Goal: Transaction & Acquisition: Book appointment/travel/reservation

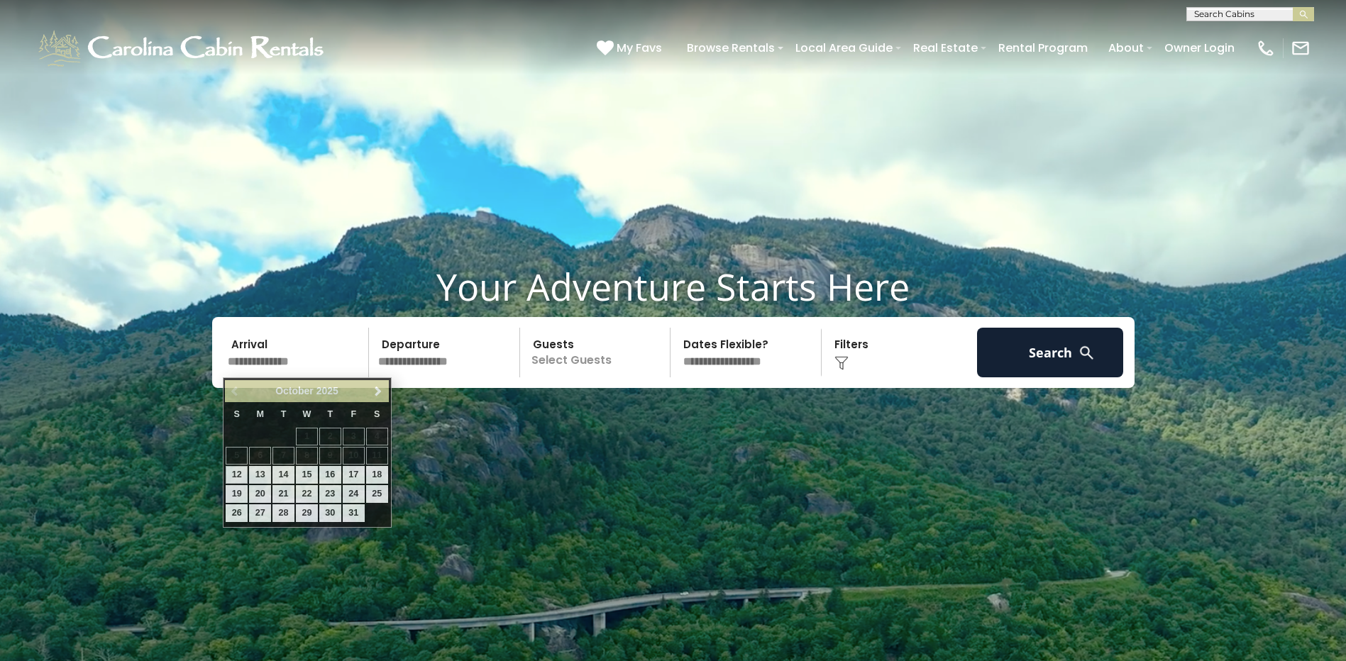
click at [243, 363] on input "text" at bounding box center [296, 353] width 147 height 50
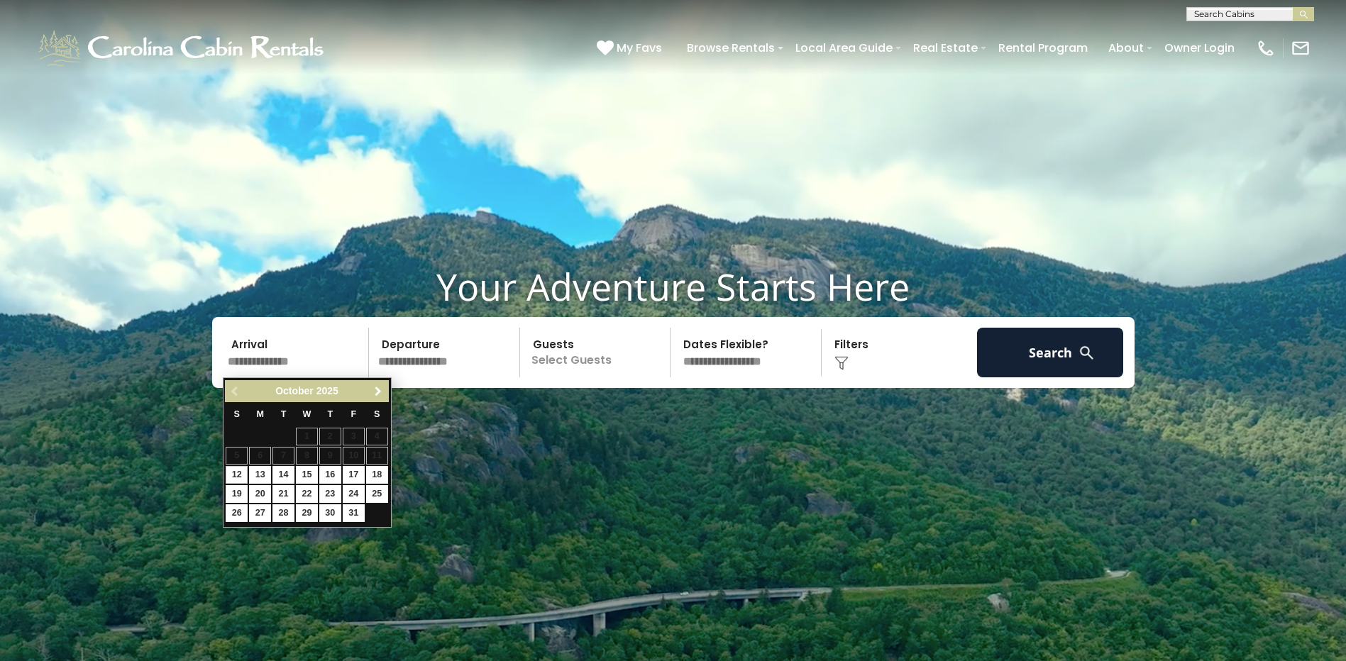
click at [375, 389] on span "Next" at bounding box center [377, 391] width 11 height 11
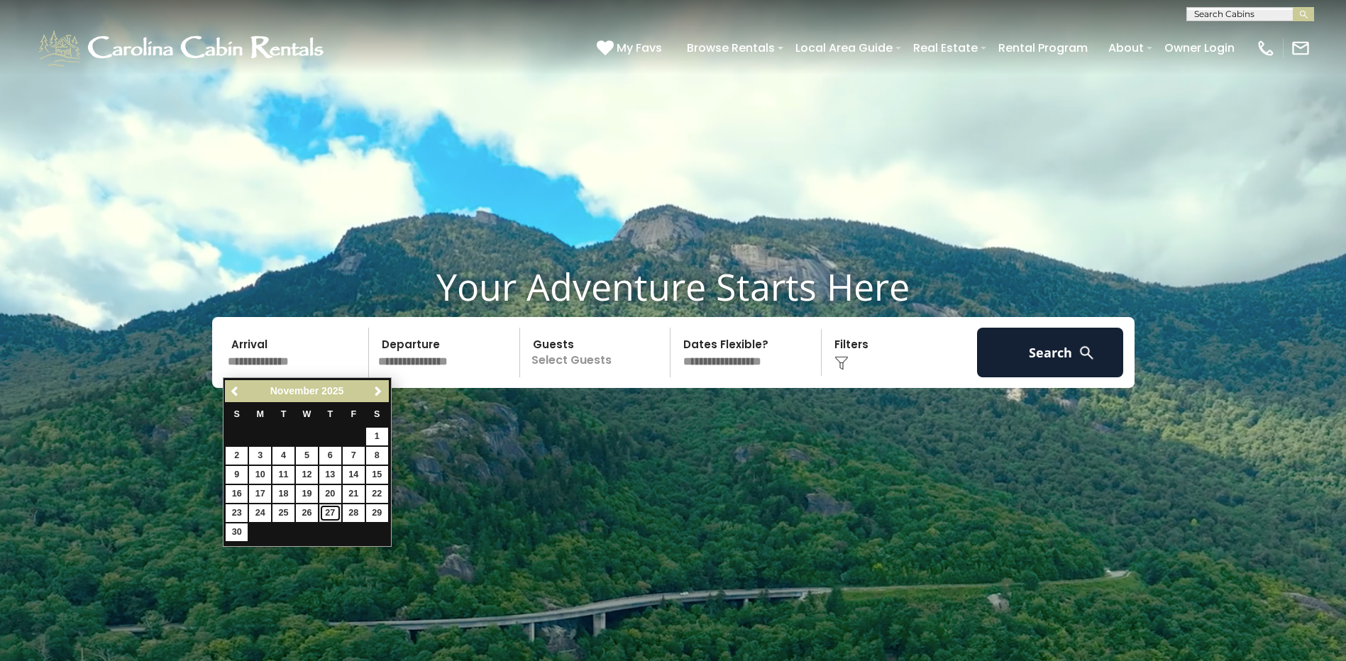
click at [331, 510] on link "27" at bounding box center [330, 513] width 22 height 18
type input "********"
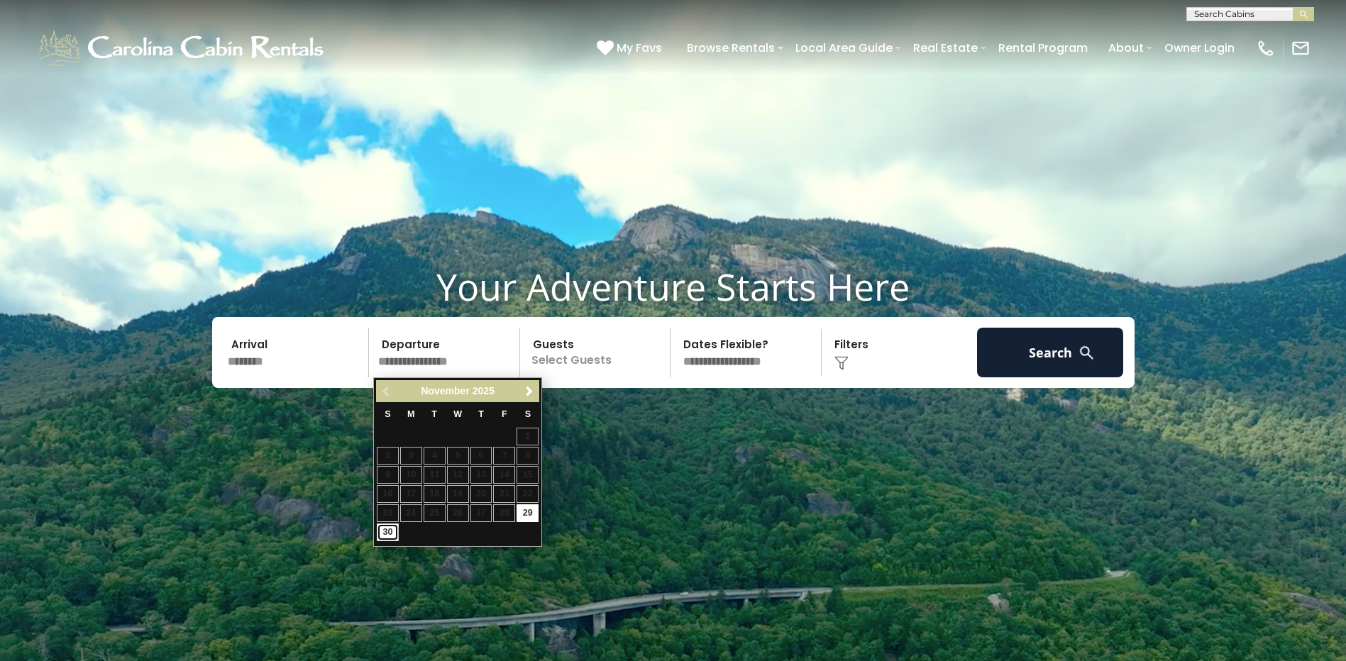
click at [392, 533] on link "30" at bounding box center [388, 533] width 22 height 18
type input "********"
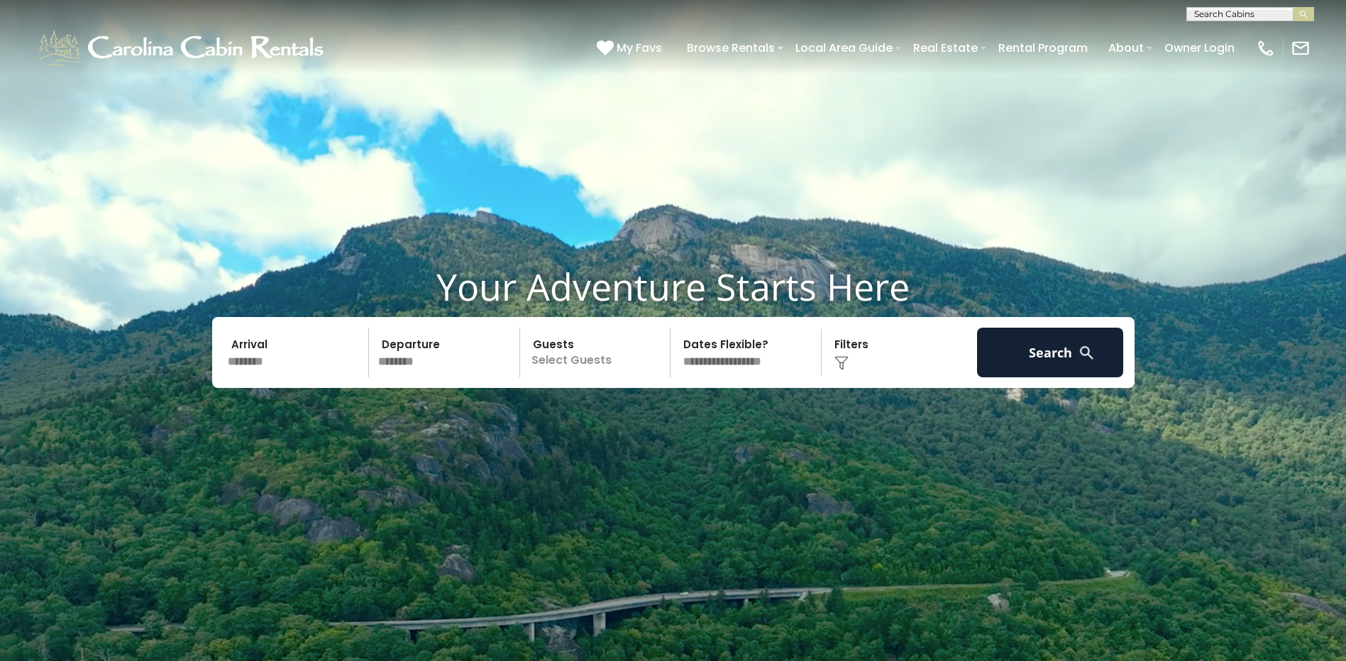
click at [561, 349] on p "Select Guests" at bounding box center [597, 353] width 146 height 50
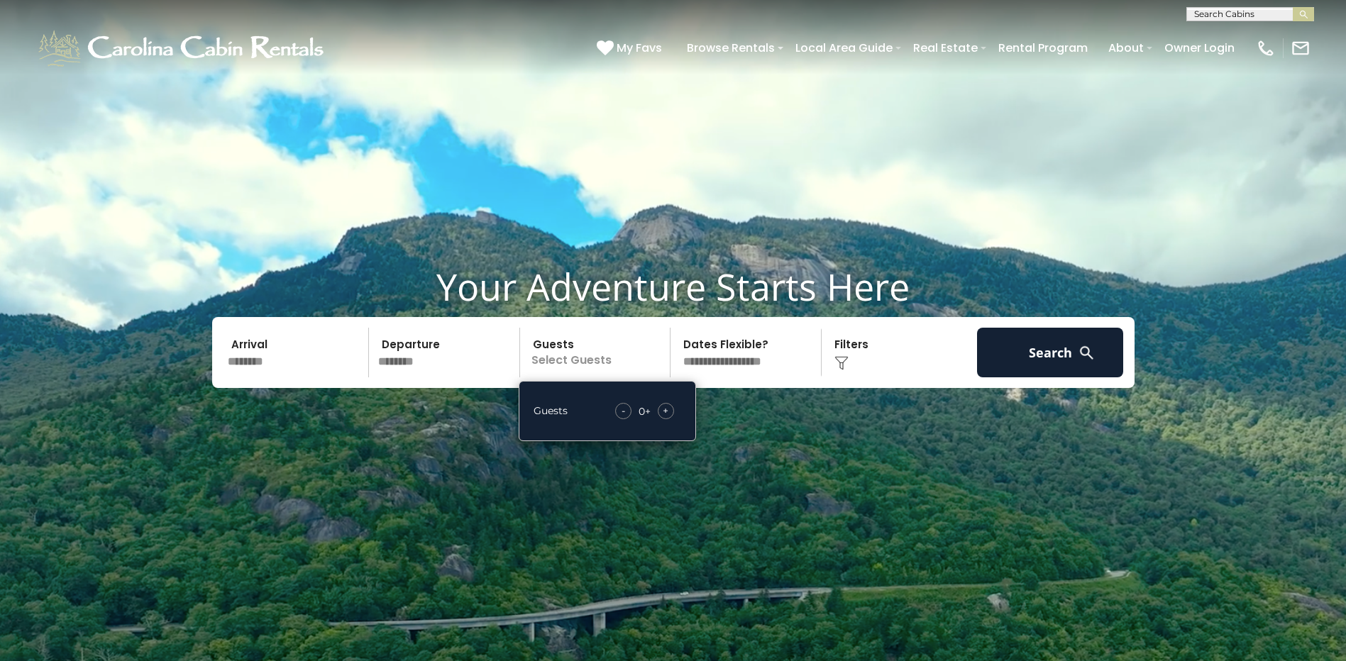
click at [663, 409] on span "+" at bounding box center [666, 411] width 6 height 14
click at [849, 346] on div "Click to Choose" at bounding box center [899, 353] width 147 height 50
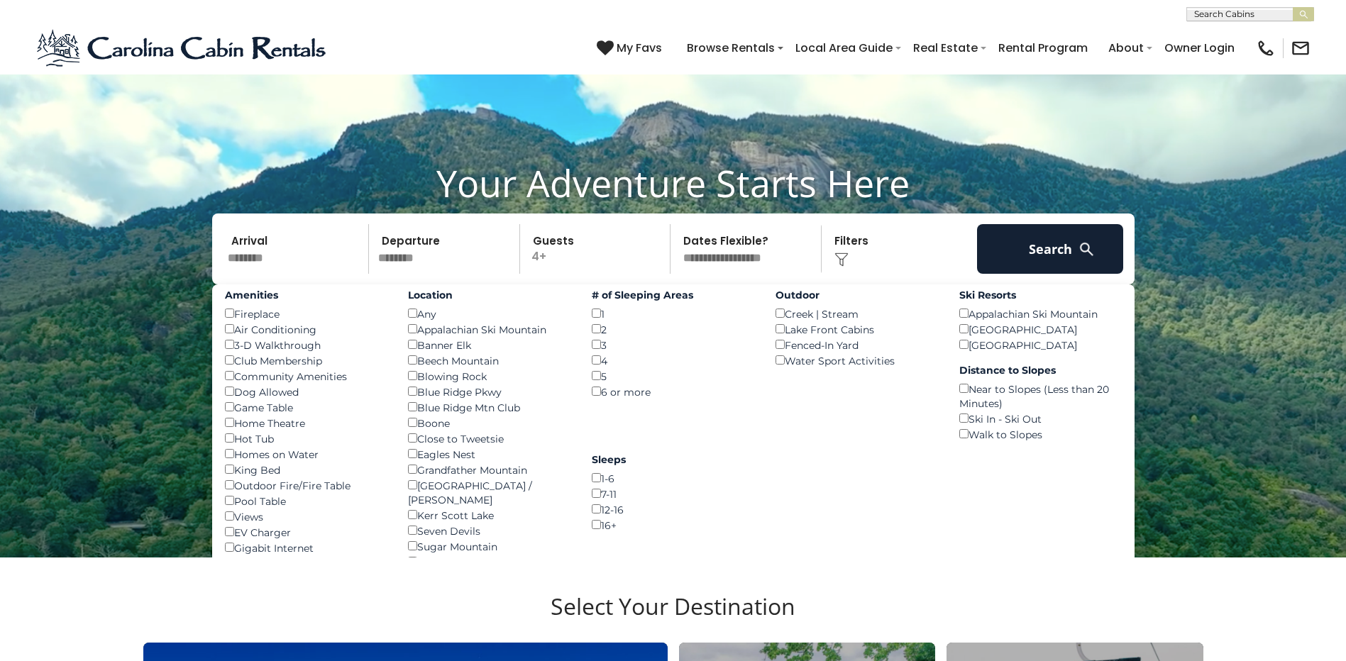
scroll to position [71, 0]
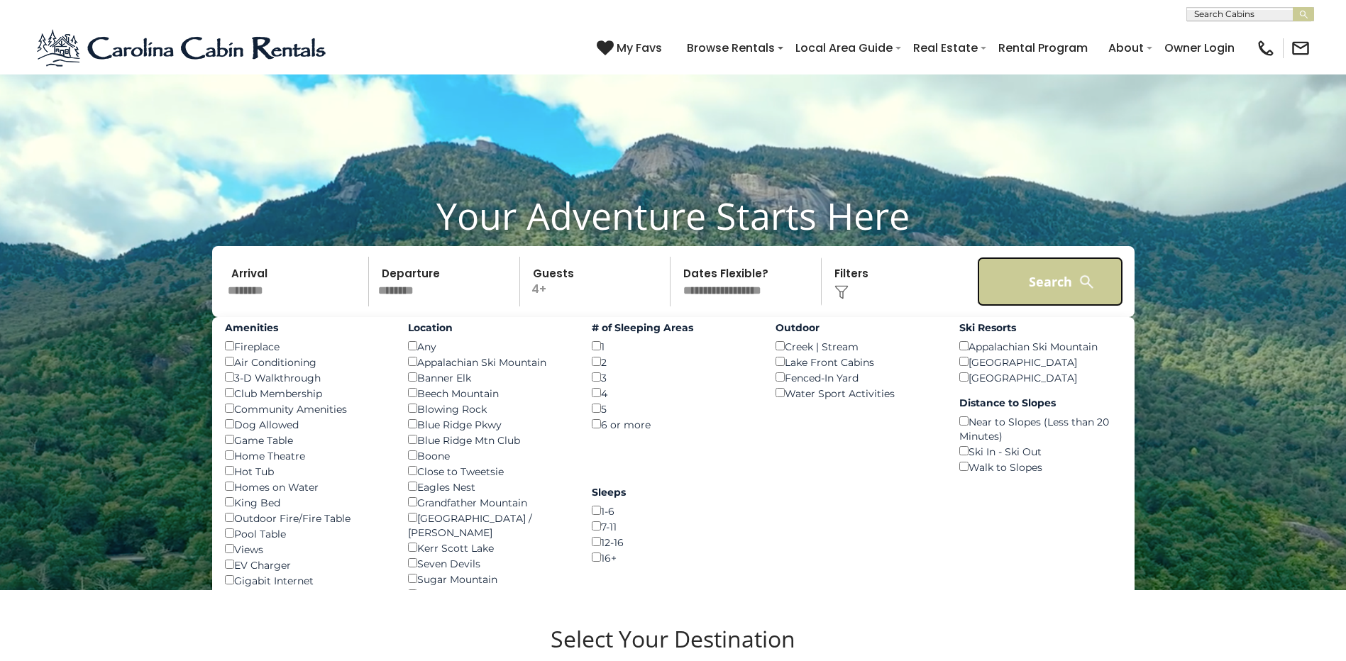
click at [1064, 281] on button "Search" at bounding box center [1050, 282] width 147 height 50
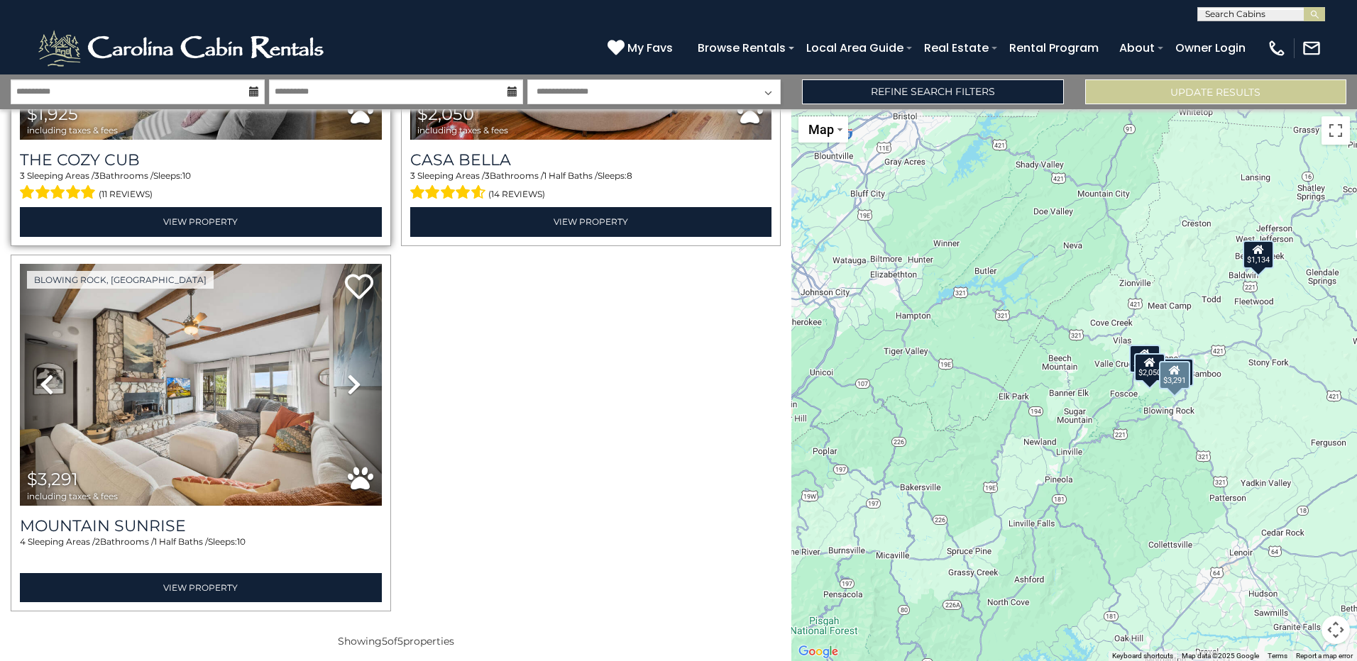
scroll to position [635, 0]
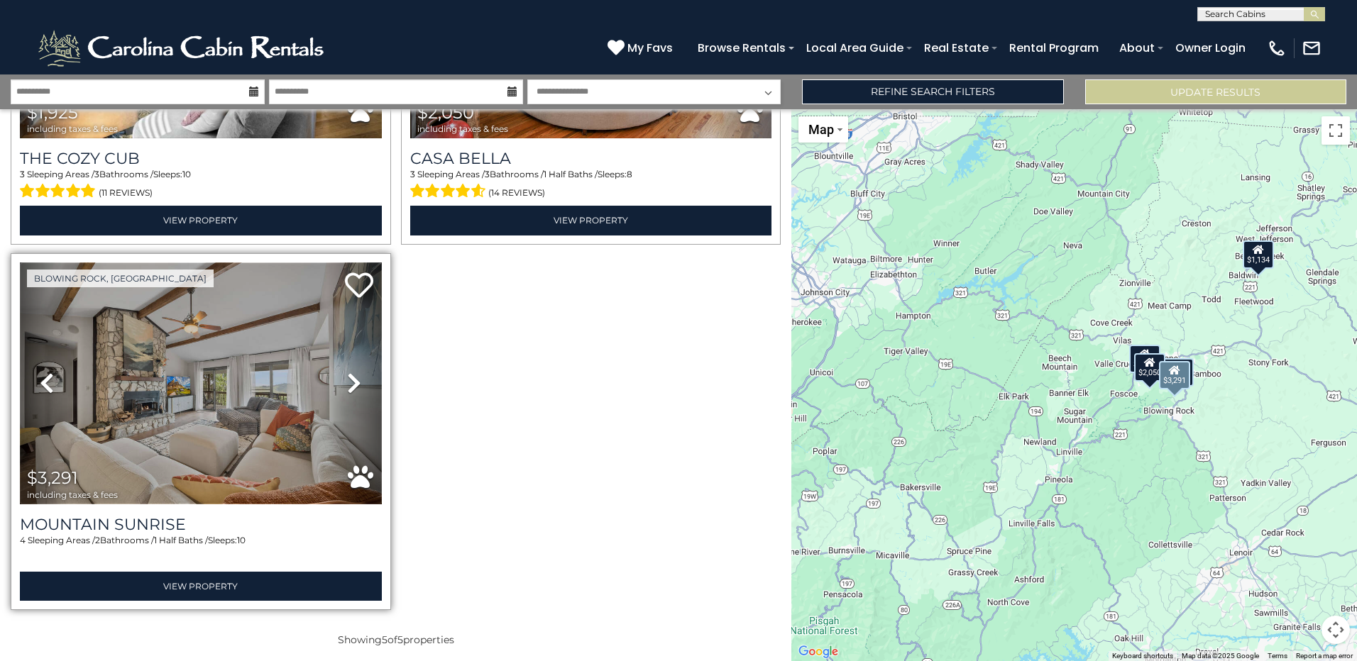
click at [250, 382] on img at bounding box center [201, 384] width 362 height 242
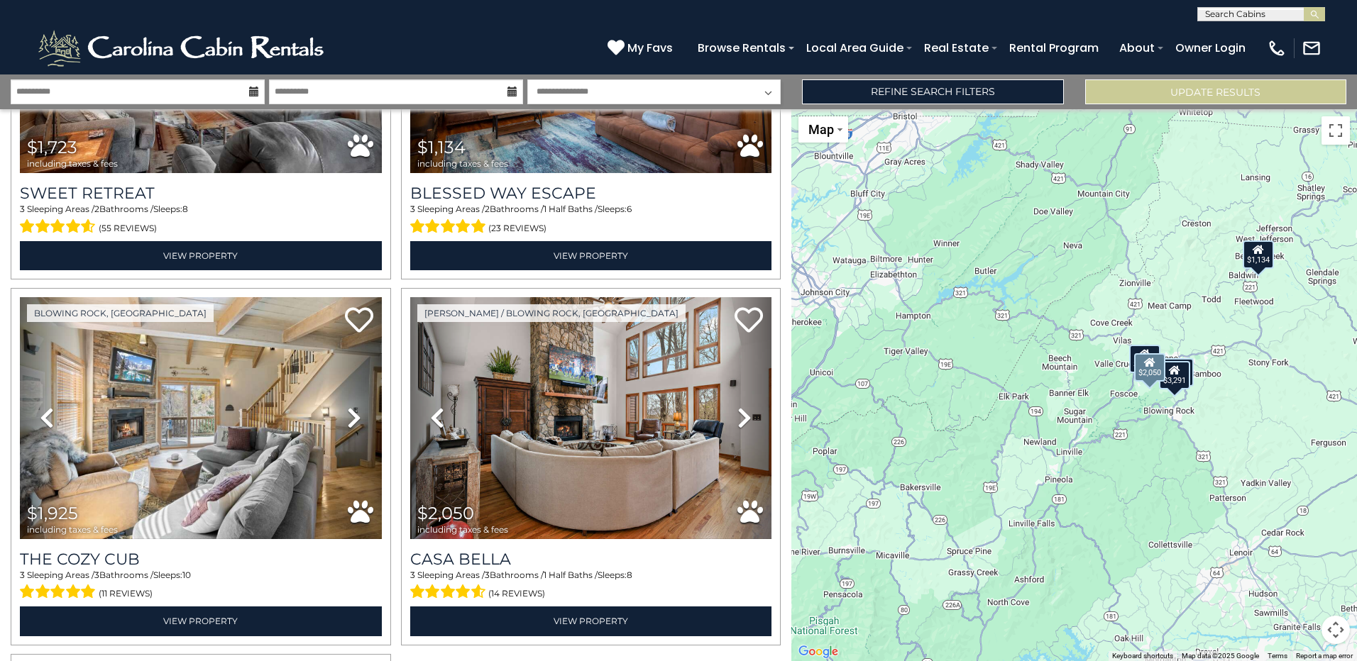
scroll to position [209, 0]
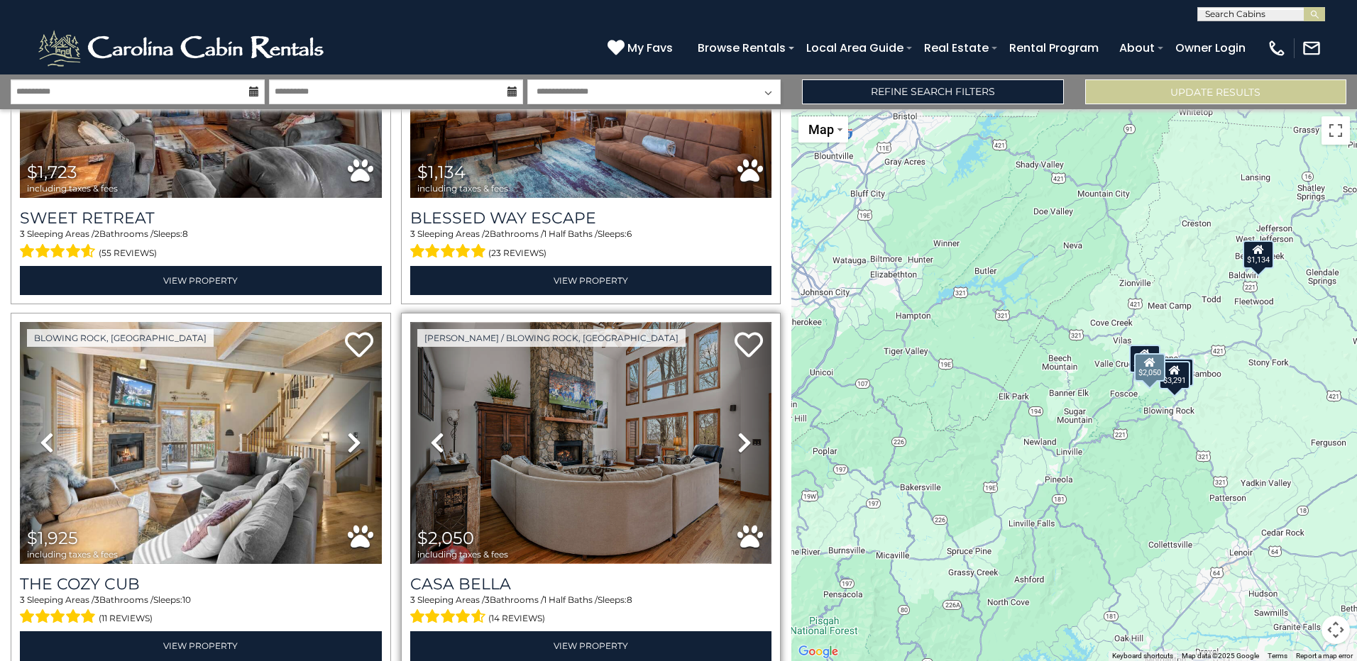
click at [607, 398] on img at bounding box center [591, 443] width 362 height 242
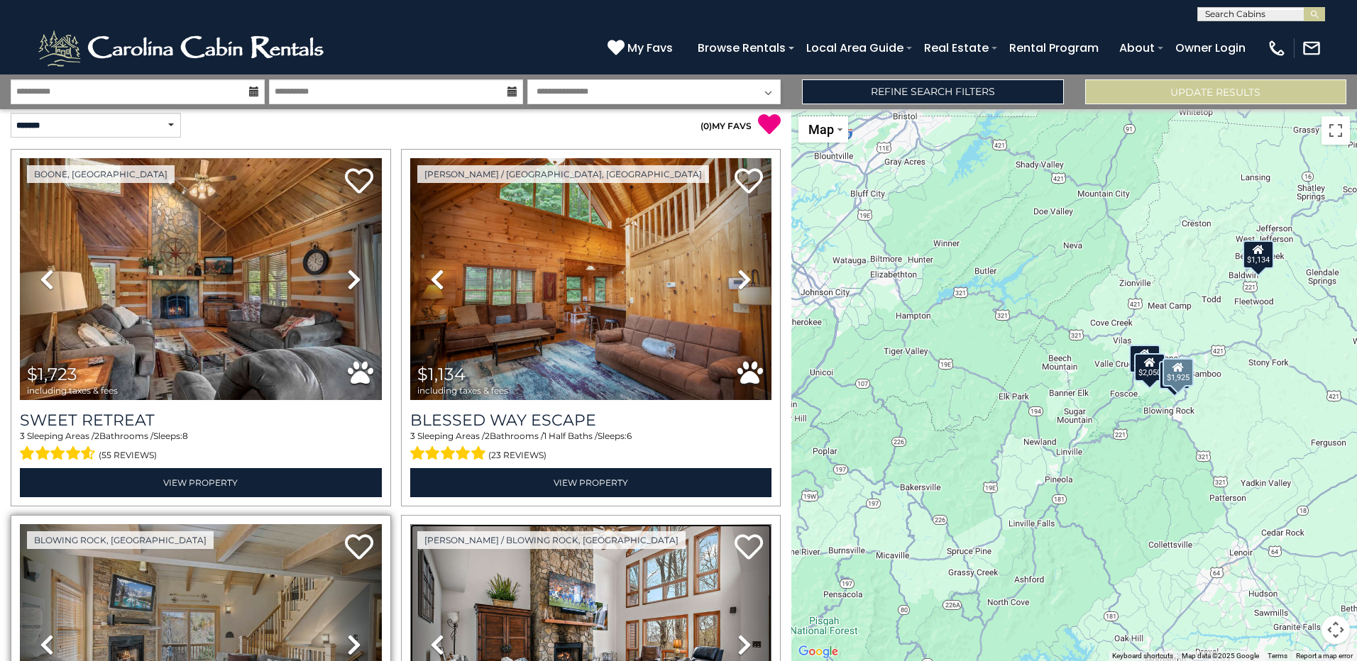
scroll to position [0, 0]
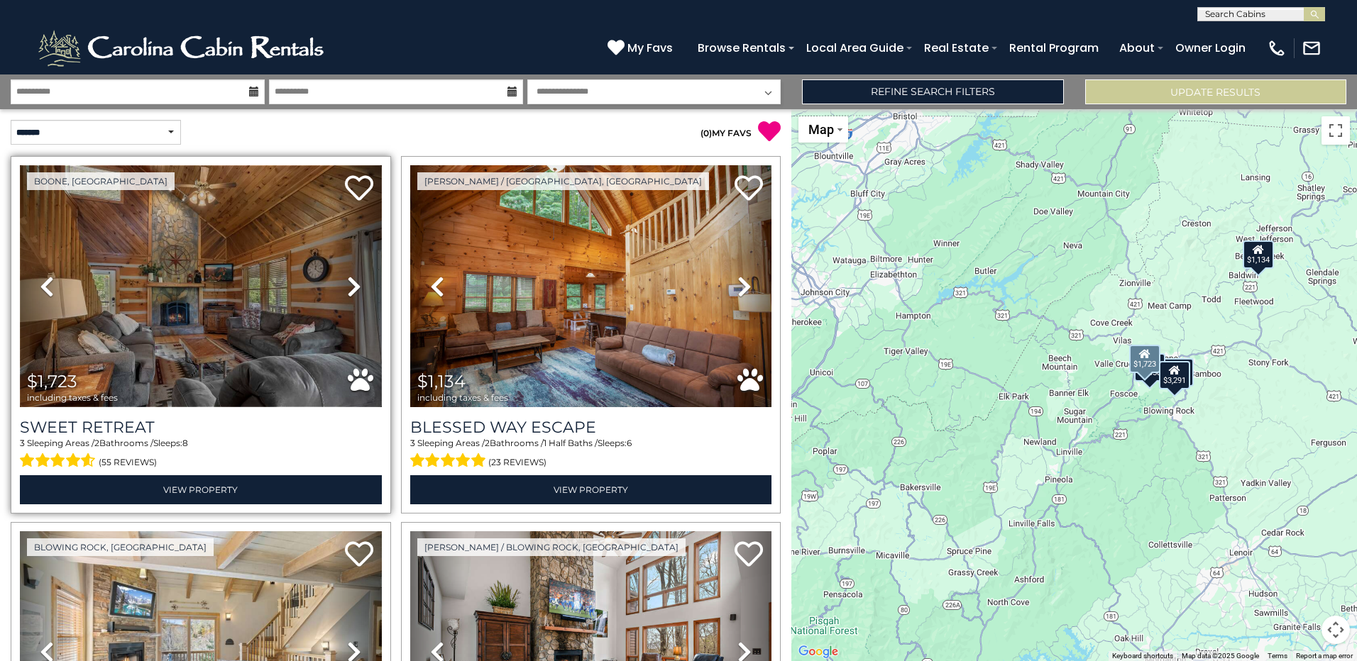
click at [221, 284] on img at bounding box center [201, 286] width 362 height 242
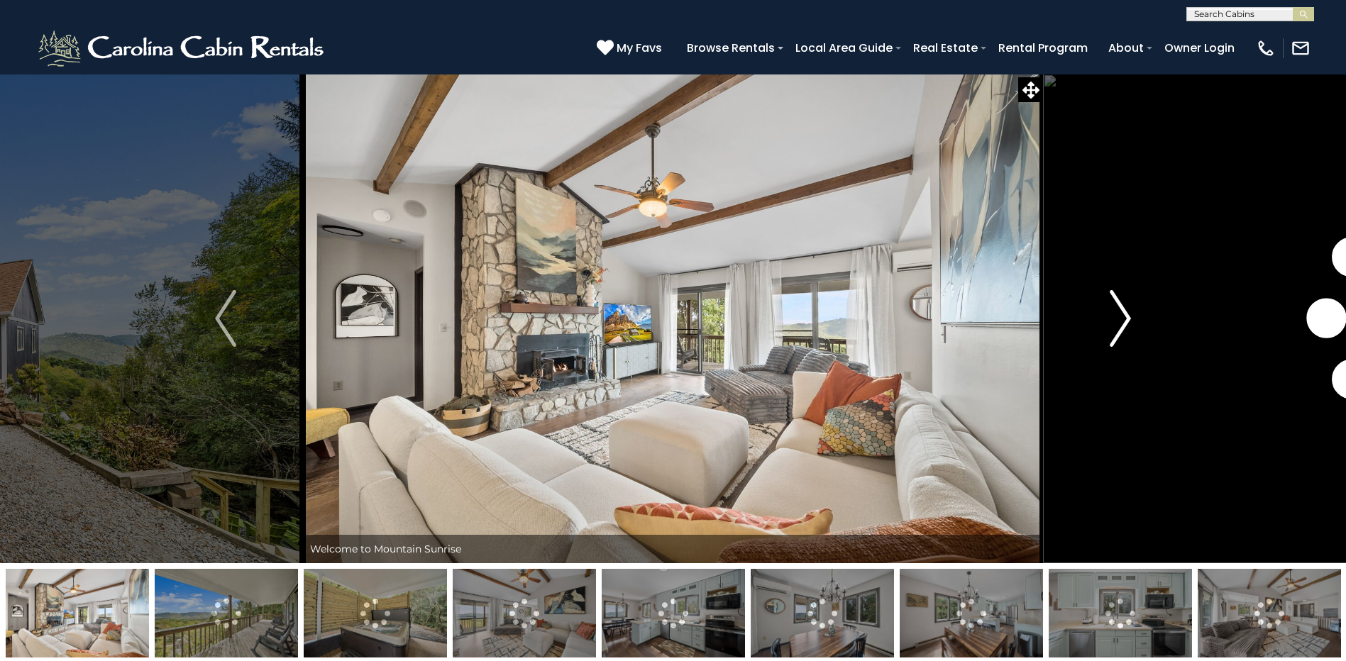
click at [1118, 310] on img "Next" at bounding box center [1120, 318] width 21 height 57
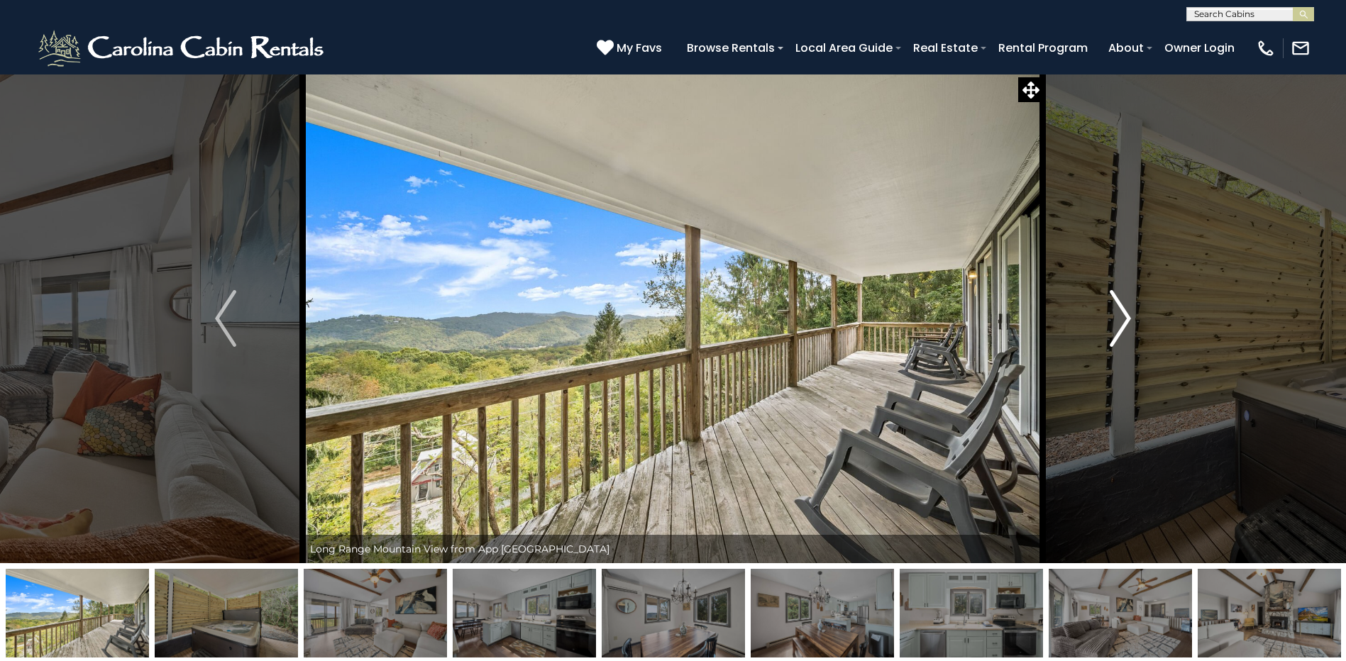
click at [1118, 310] on img "Next" at bounding box center [1120, 318] width 21 height 57
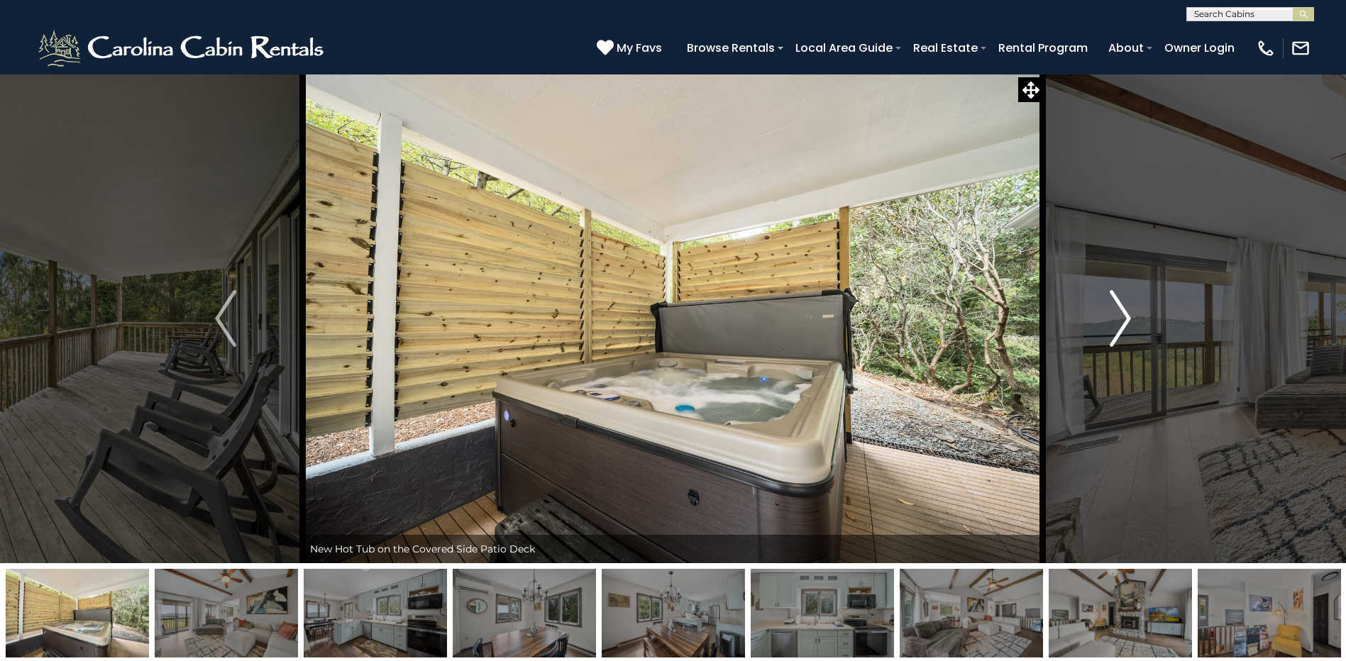
click at [1118, 310] on img "Next" at bounding box center [1120, 318] width 21 height 57
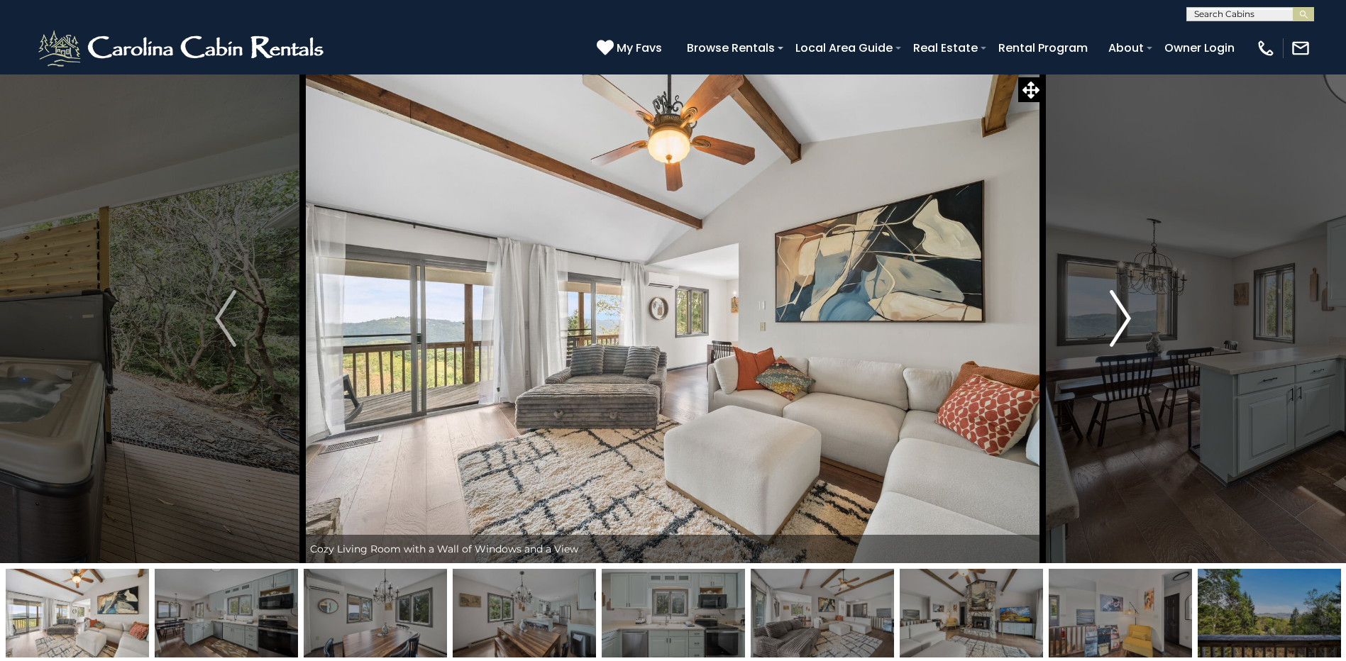
click at [1118, 310] on img "Next" at bounding box center [1120, 318] width 21 height 57
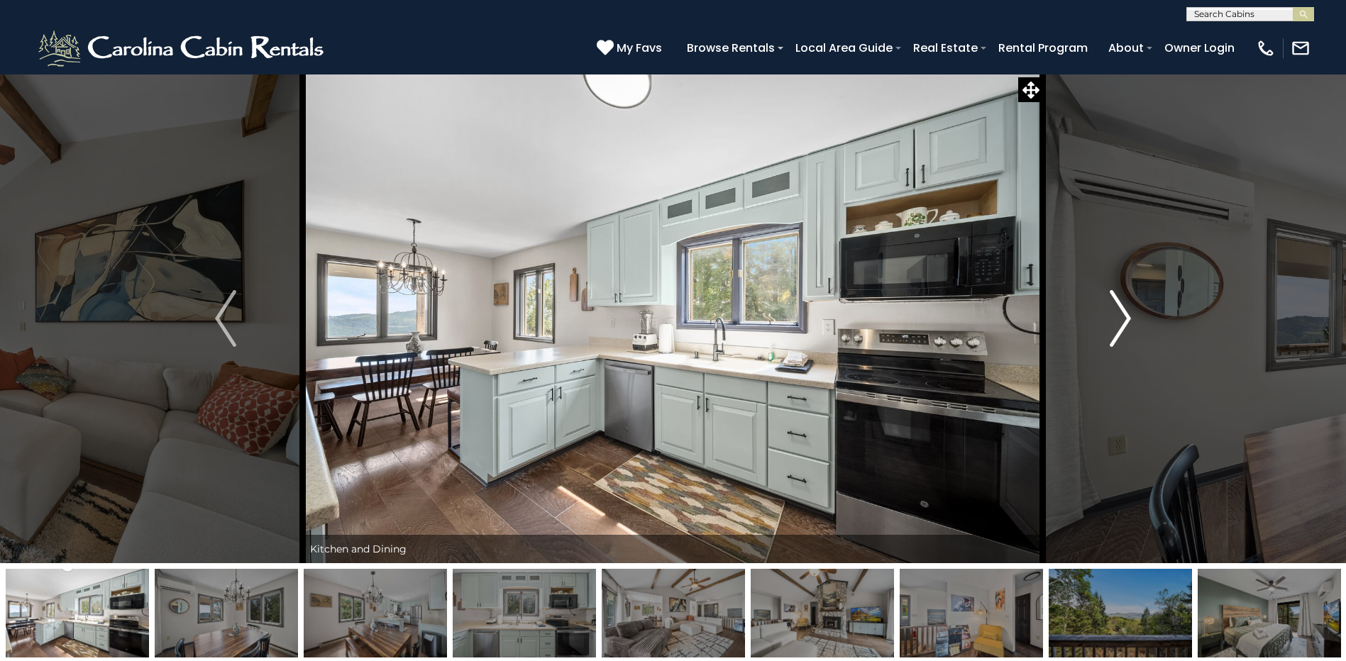
click at [1118, 310] on img "Next" at bounding box center [1120, 318] width 21 height 57
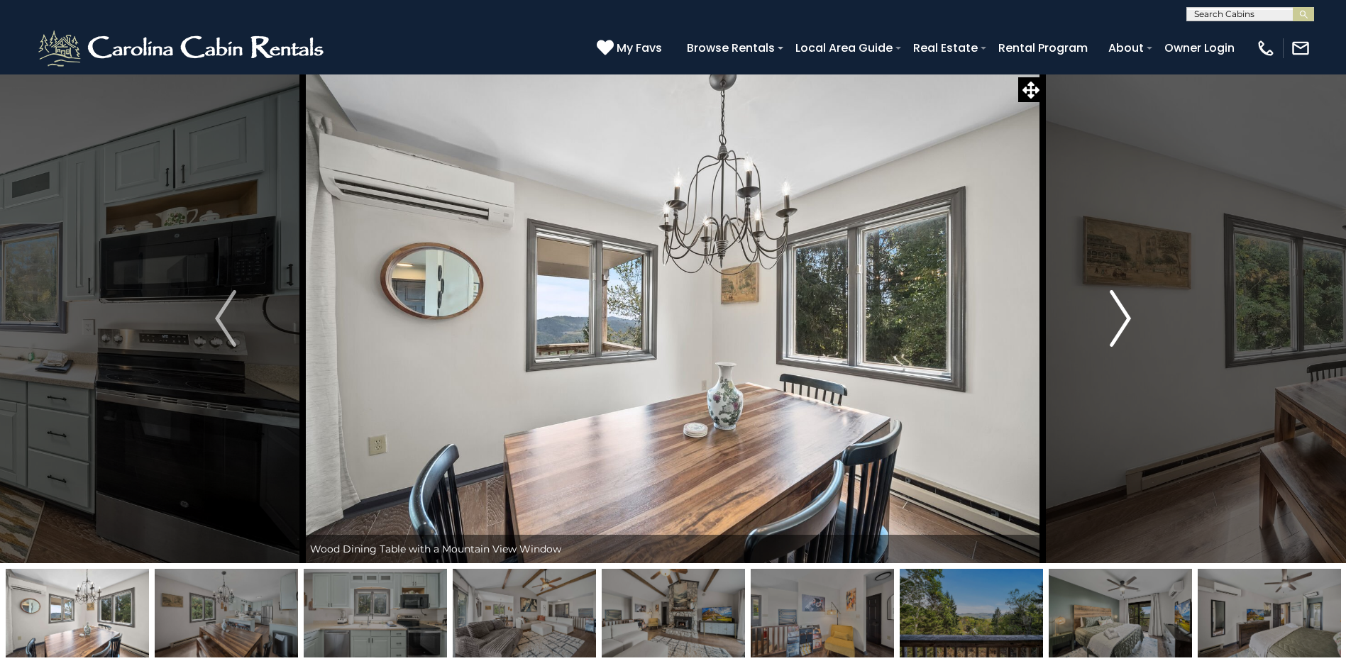
click at [1118, 310] on img "Next" at bounding box center [1120, 318] width 21 height 57
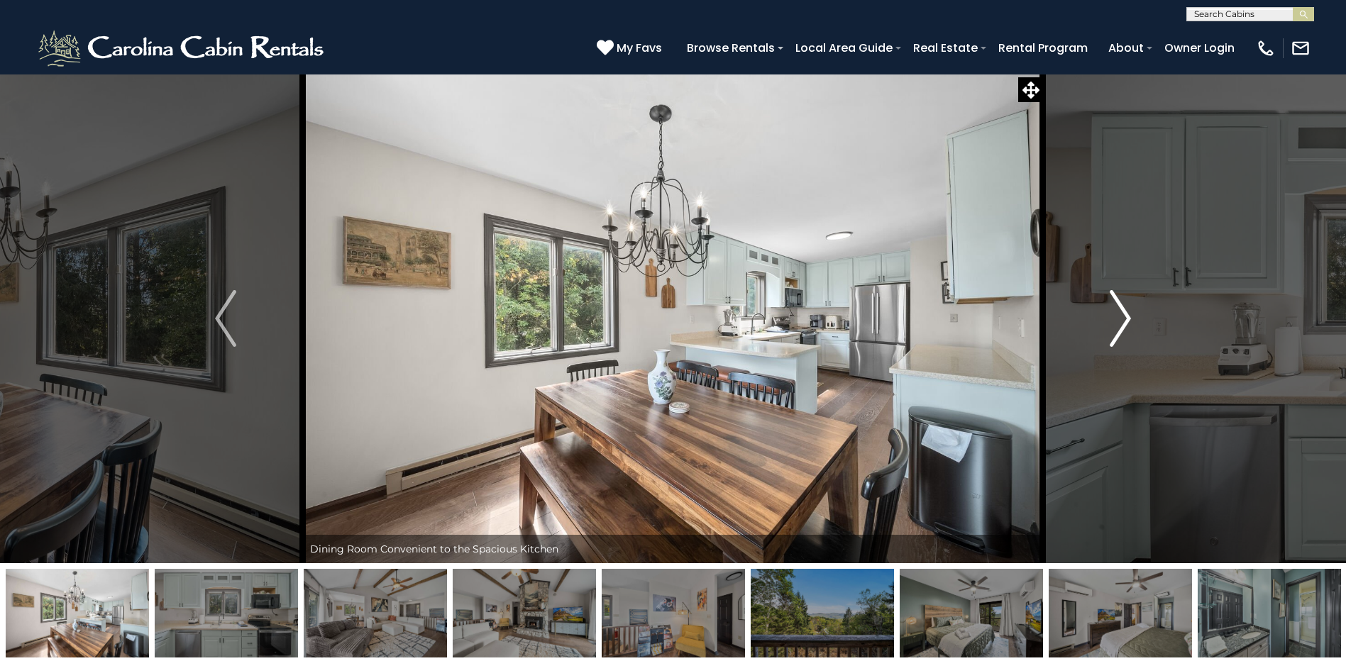
click at [1118, 310] on img "Next" at bounding box center [1120, 318] width 21 height 57
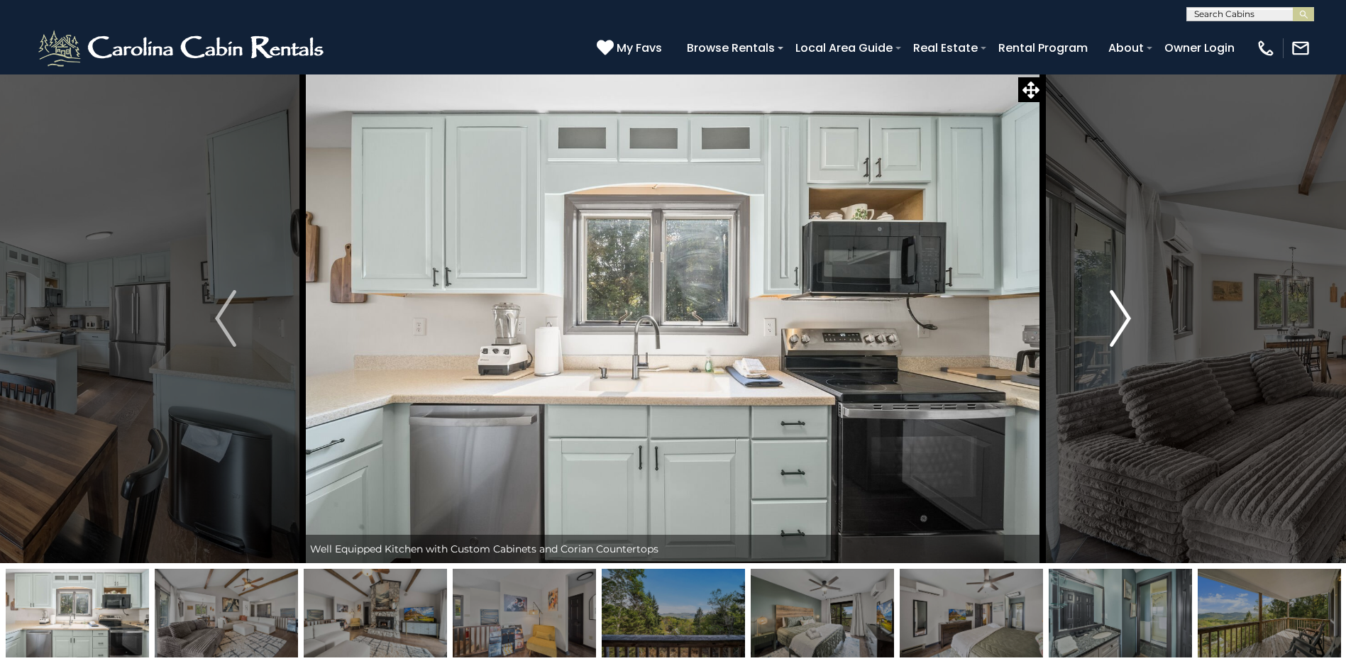
click at [1118, 310] on img "Next" at bounding box center [1120, 318] width 21 height 57
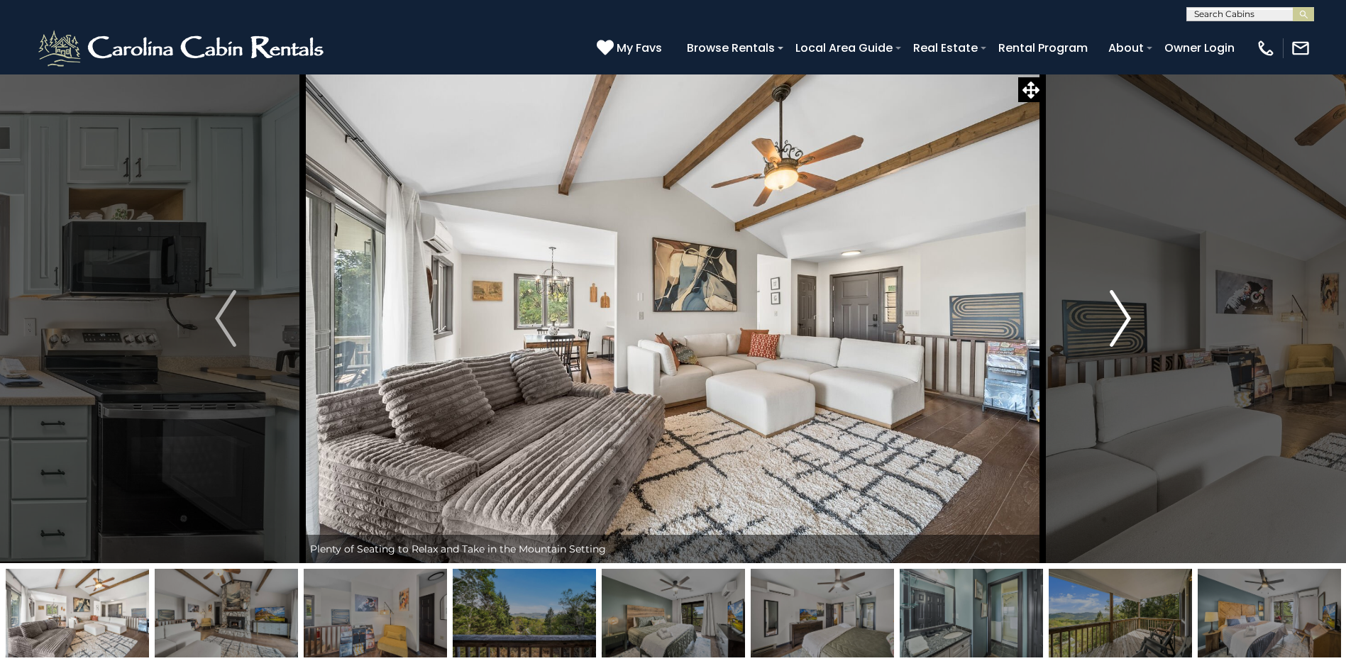
click at [1118, 310] on img "Next" at bounding box center [1120, 318] width 21 height 57
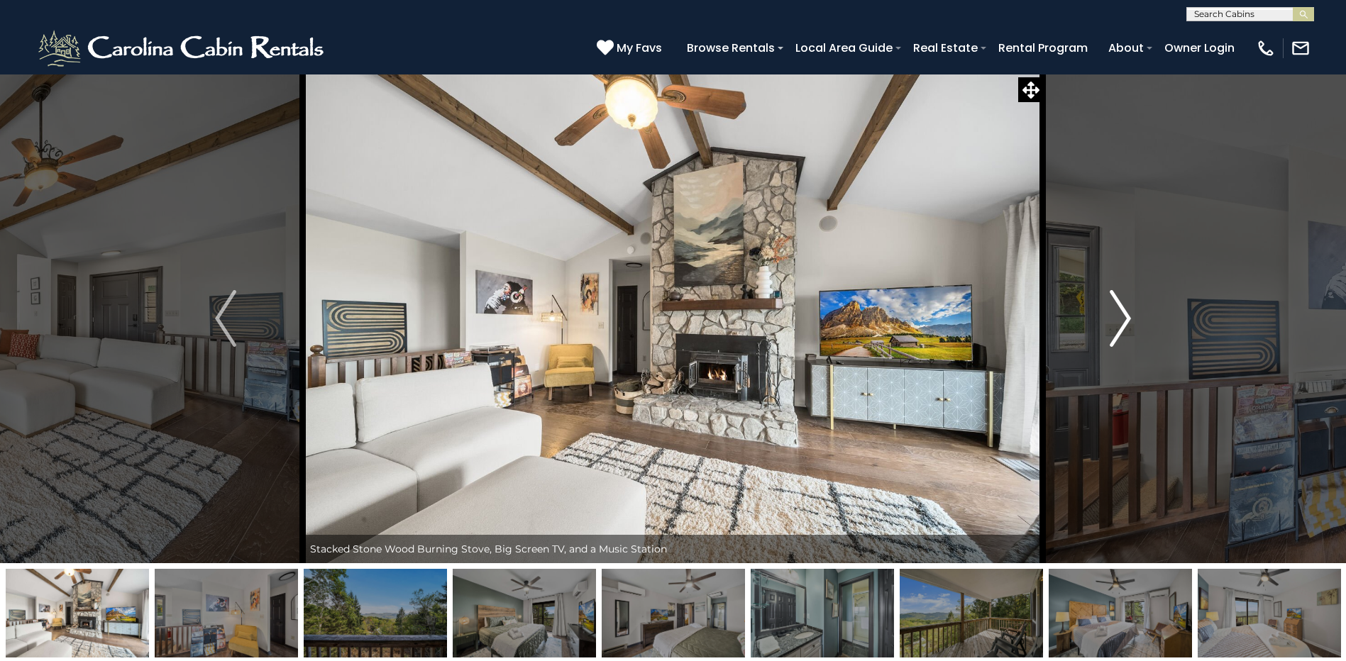
click at [1118, 310] on img "Next" at bounding box center [1120, 318] width 21 height 57
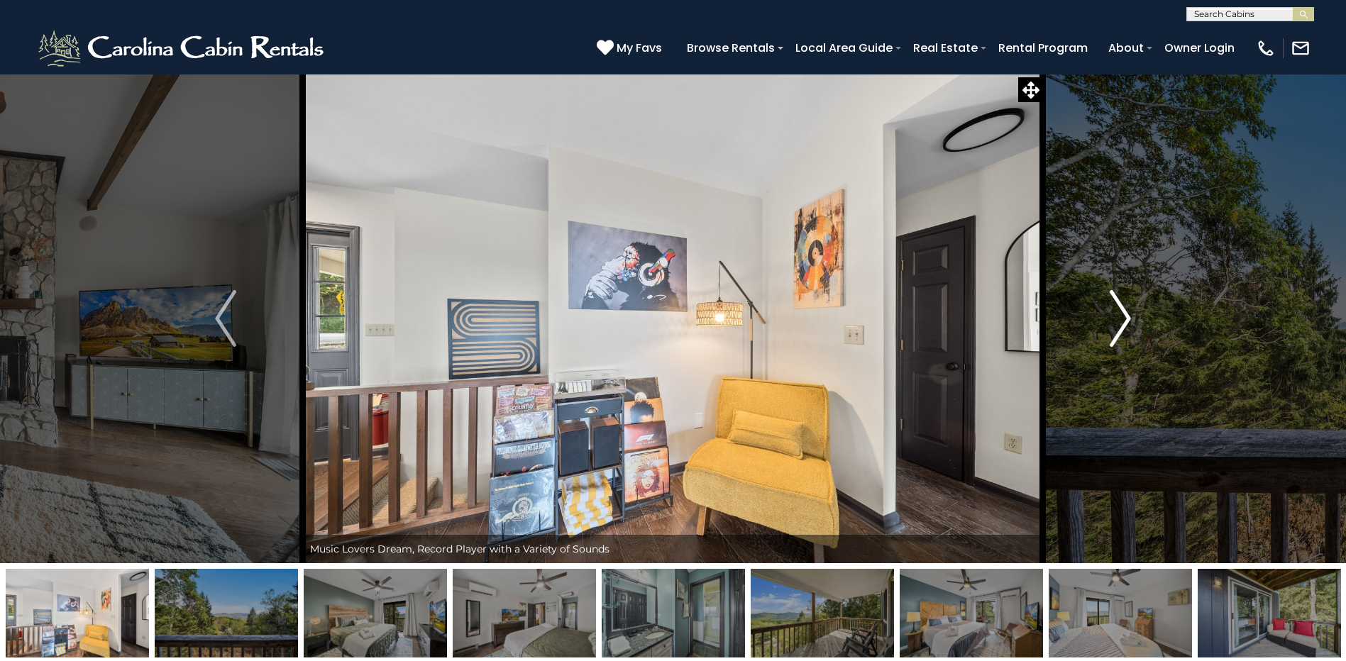
click at [1118, 310] on img "Next" at bounding box center [1120, 318] width 21 height 57
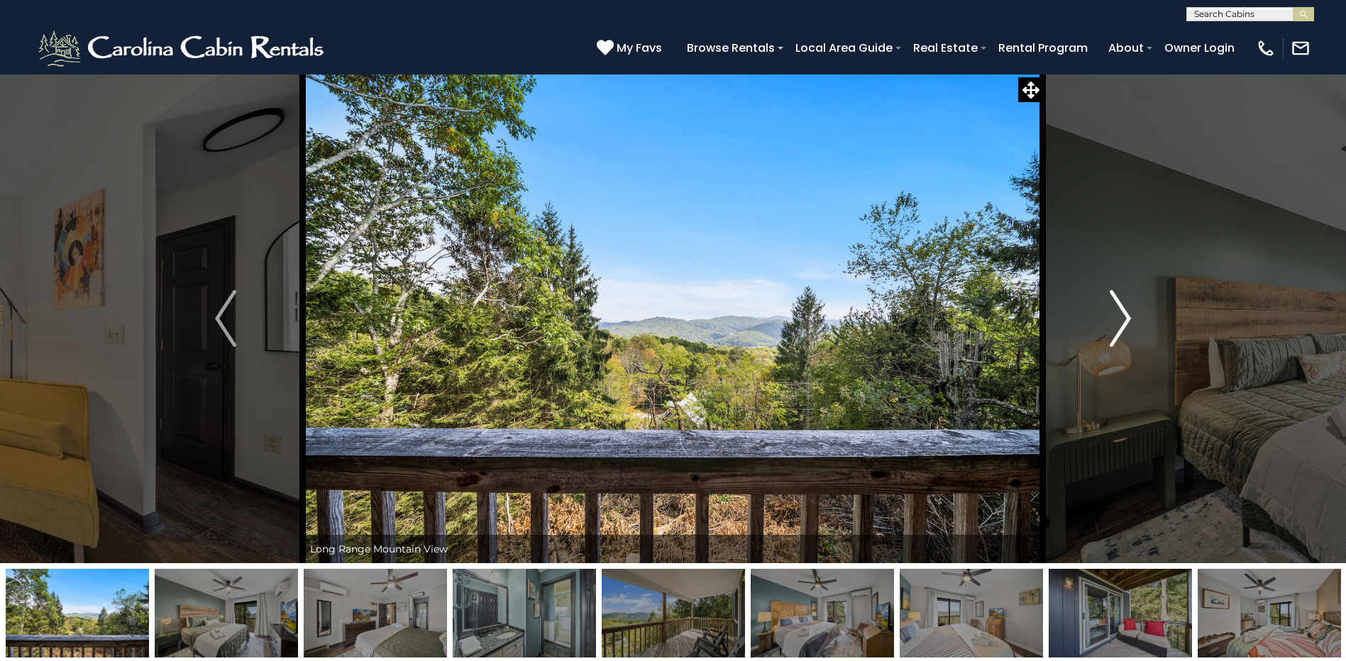
click at [1118, 310] on img "Next" at bounding box center [1120, 318] width 21 height 57
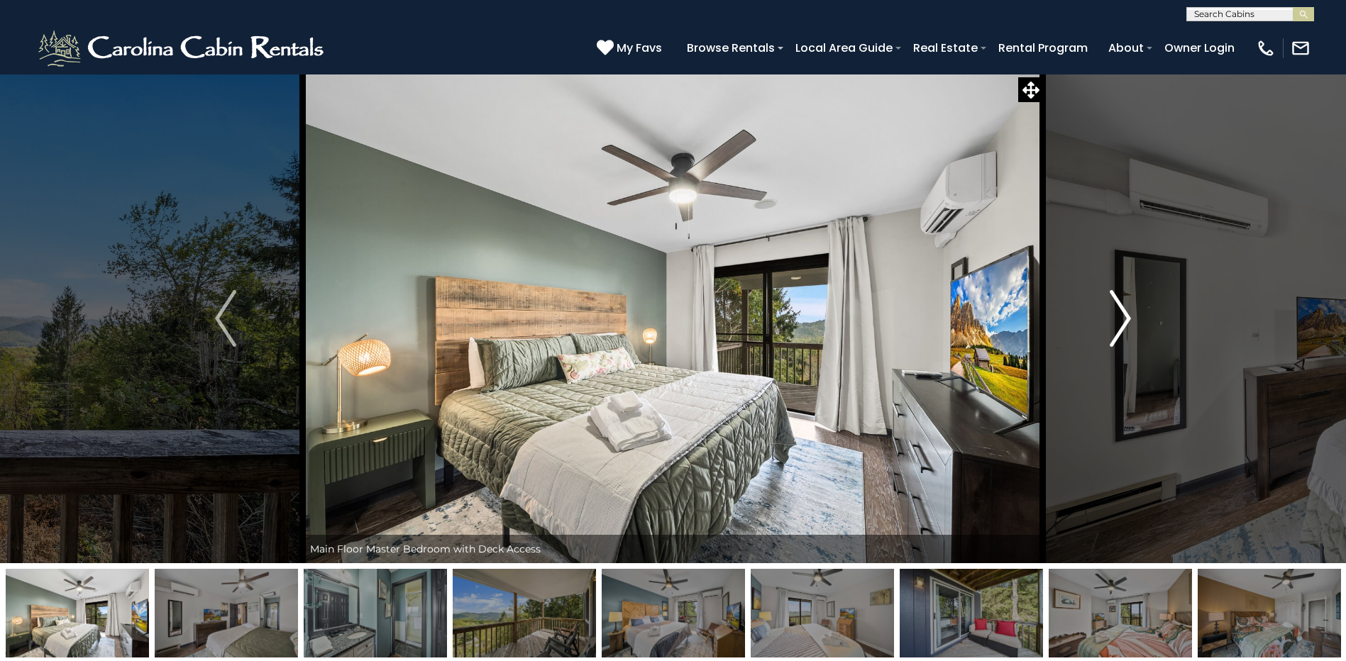
click at [1118, 310] on img "Next" at bounding box center [1120, 318] width 21 height 57
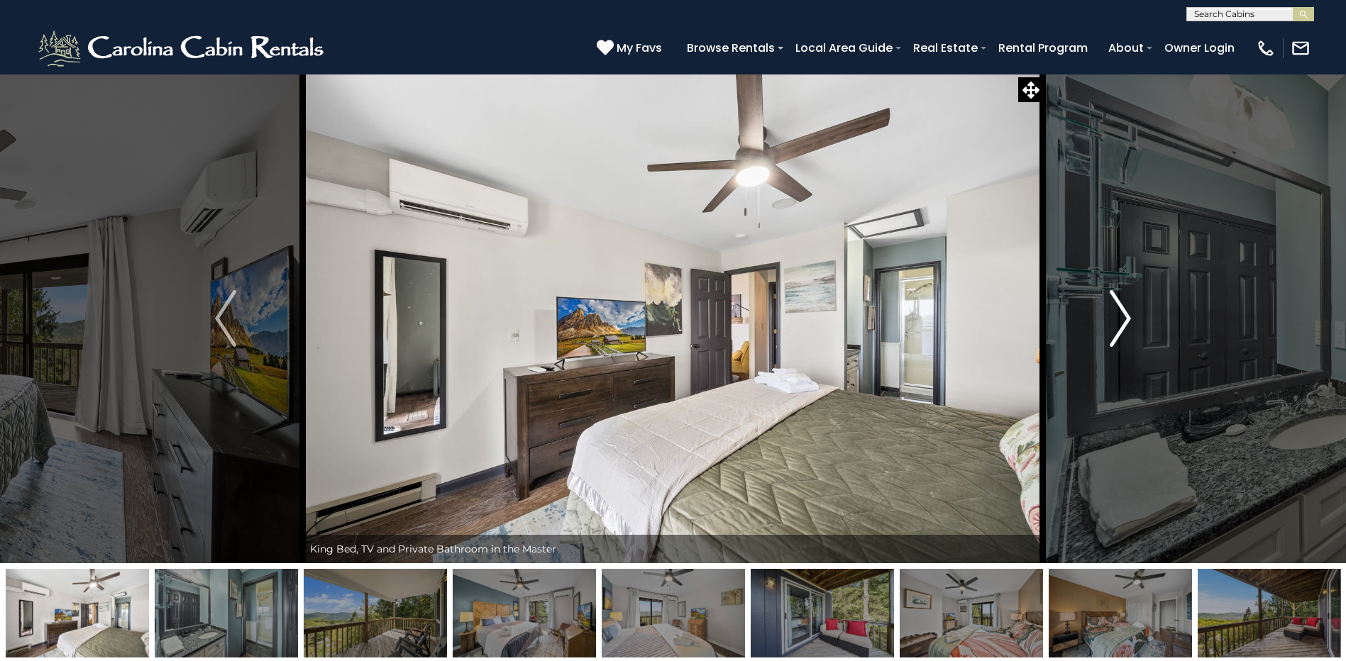
click at [1118, 310] on img "Next" at bounding box center [1120, 318] width 21 height 57
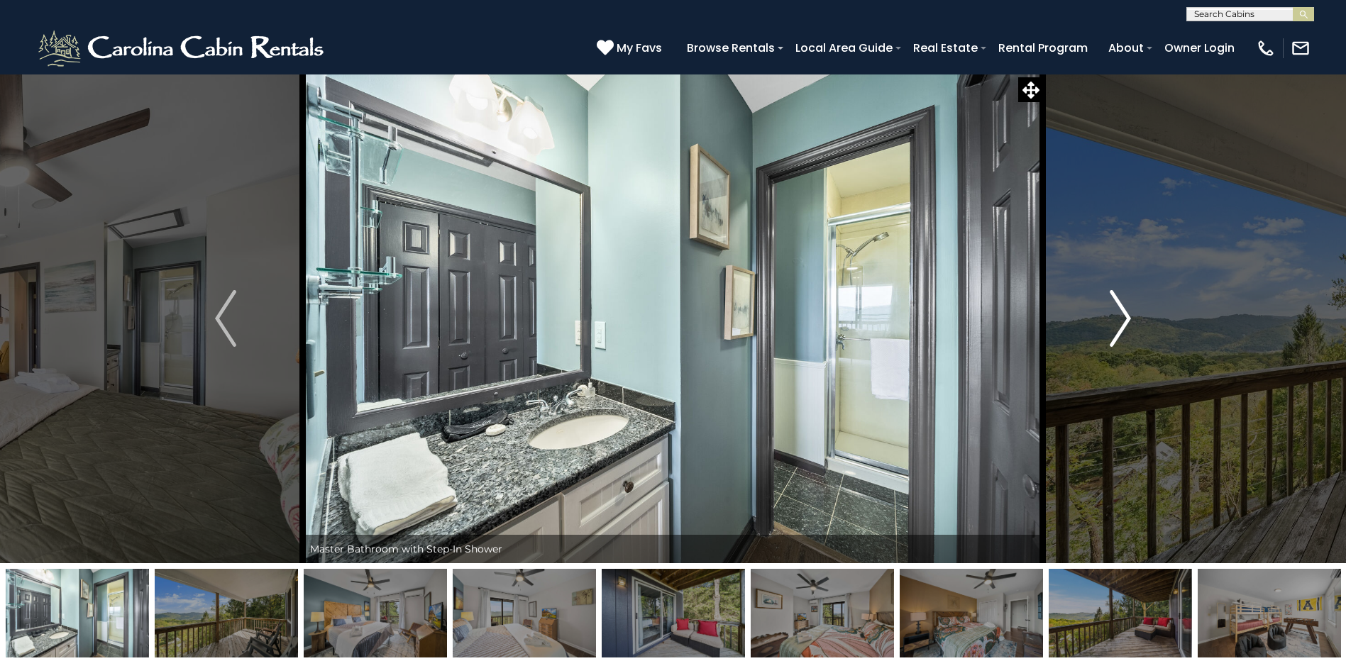
click at [1118, 310] on img "Next" at bounding box center [1120, 318] width 21 height 57
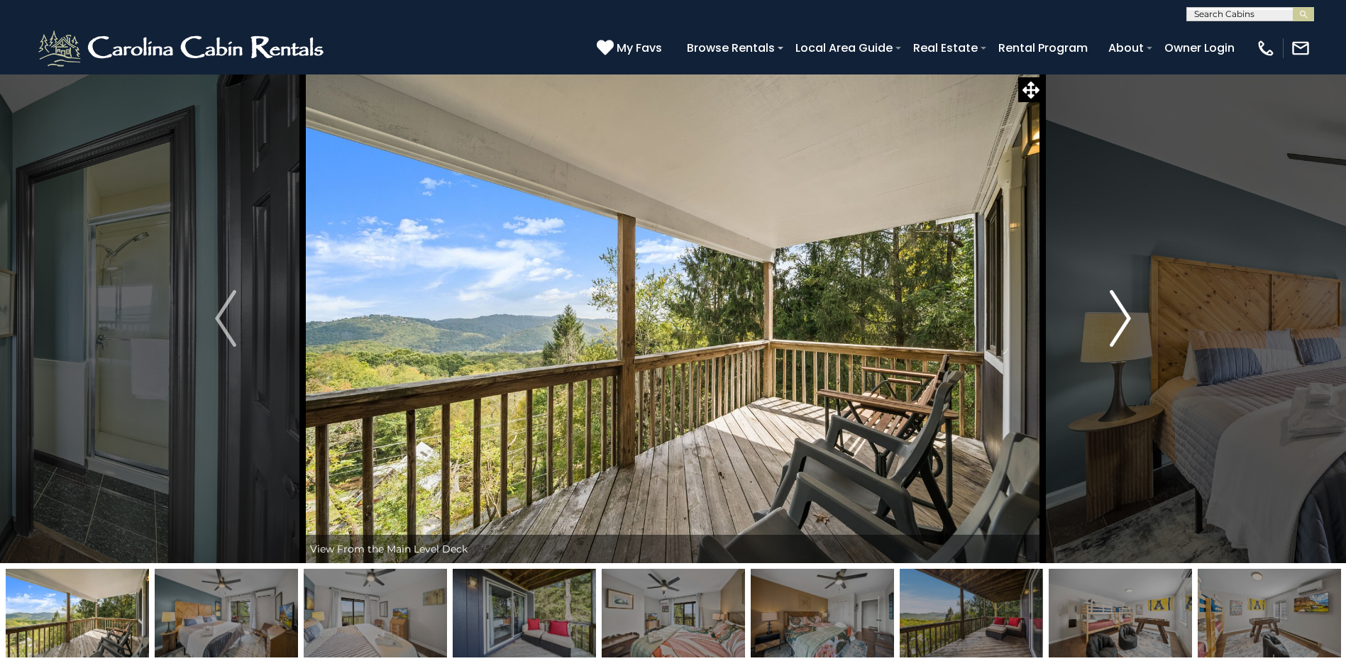
click at [1118, 310] on img "Next" at bounding box center [1120, 318] width 21 height 57
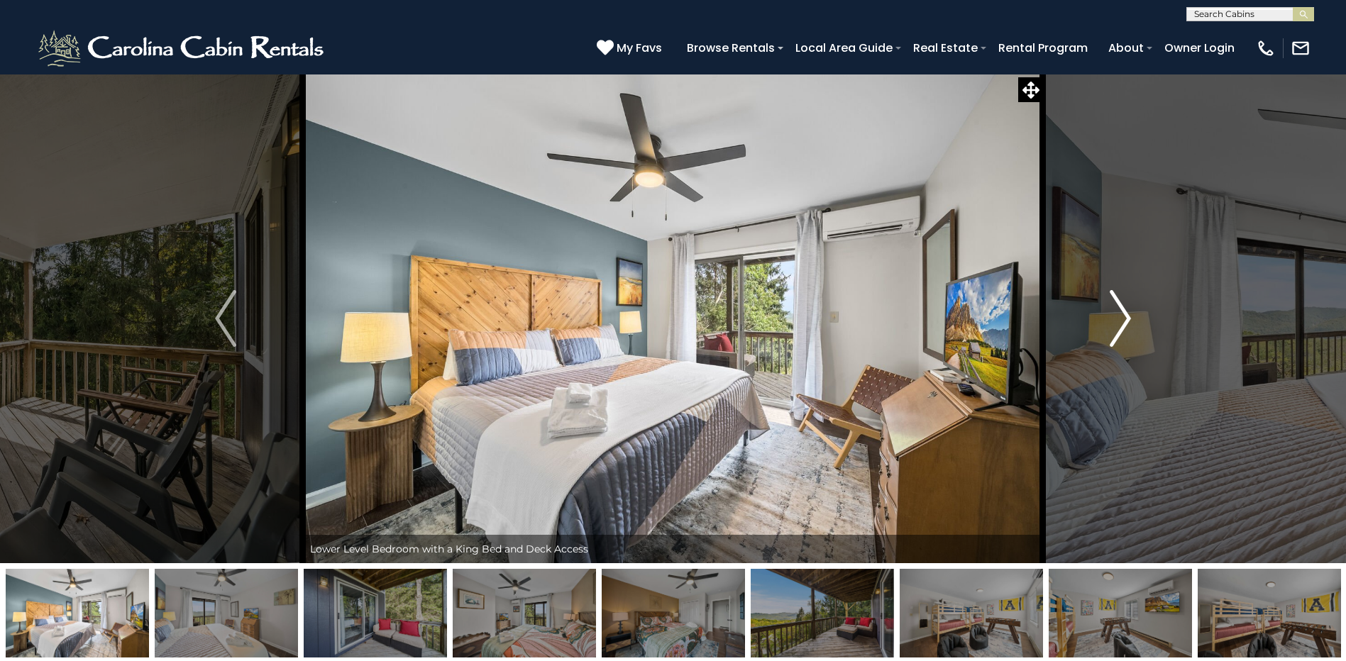
click at [1118, 310] on img "Next" at bounding box center [1120, 318] width 21 height 57
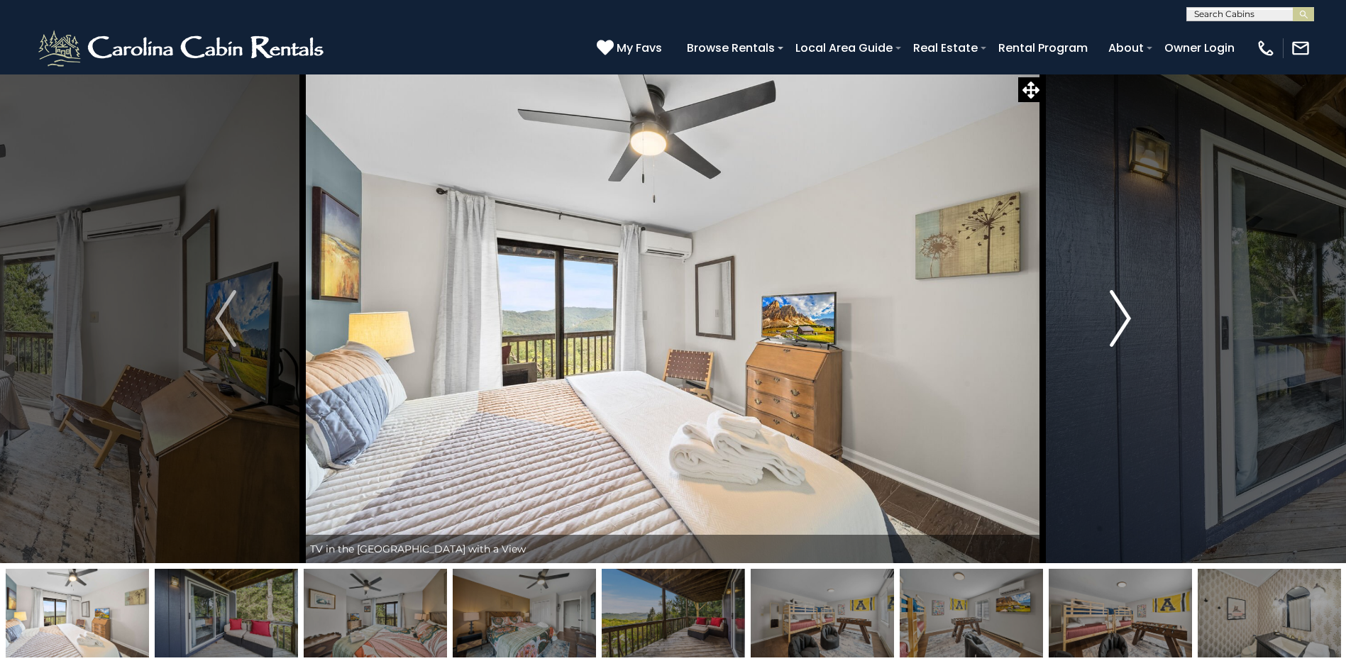
click at [1118, 310] on img "Next" at bounding box center [1120, 318] width 21 height 57
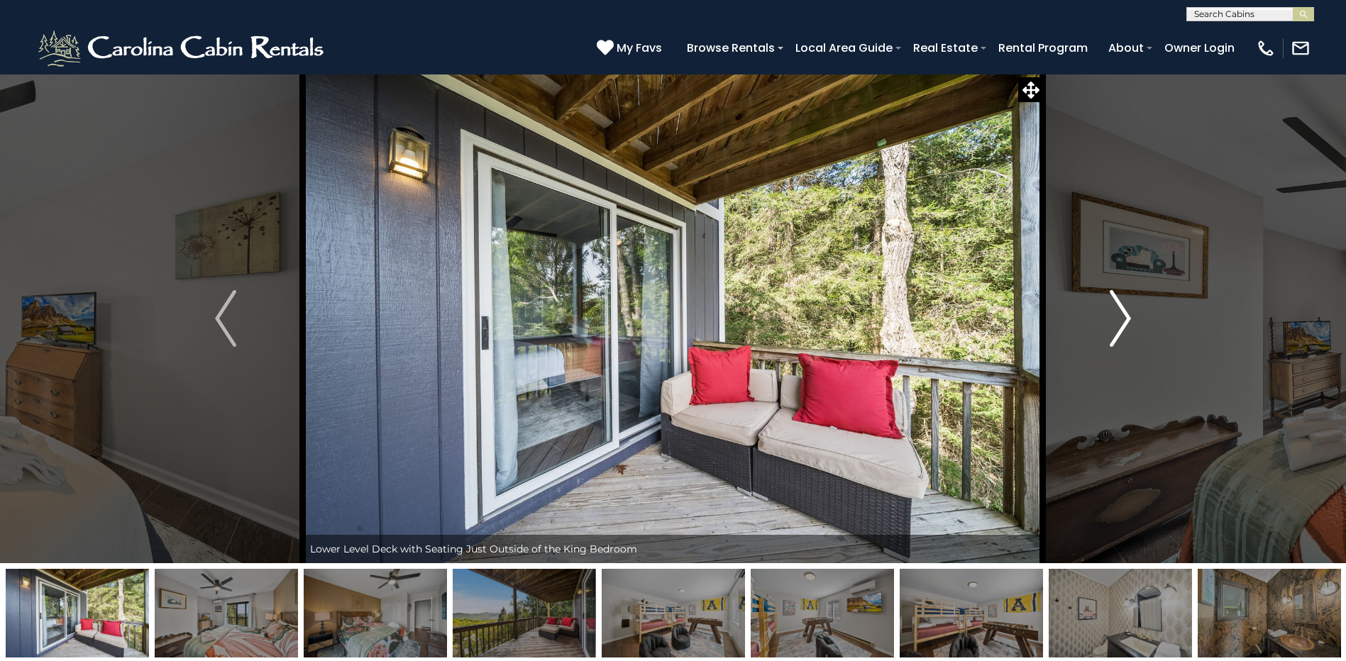
click at [1118, 310] on img "Next" at bounding box center [1120, 318] width 21 height 57
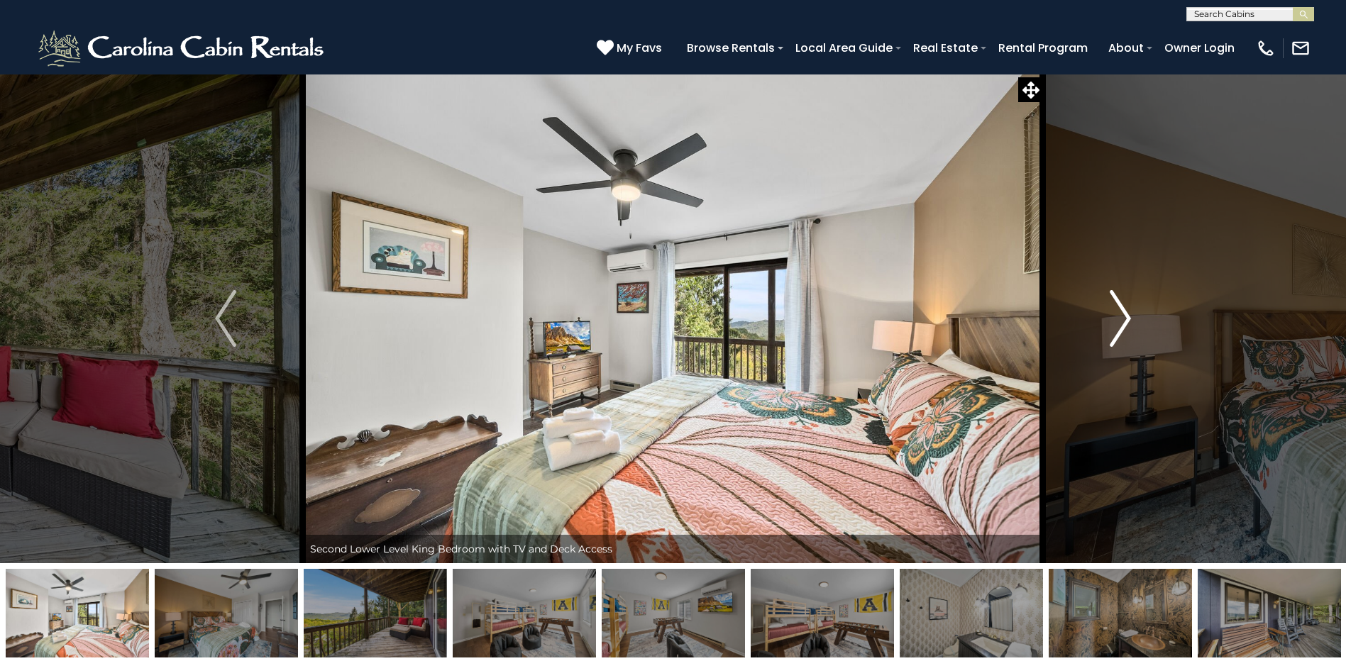
click at [1118, 310] on img "Next" at bounding box center [1120, 318] width 21 height 57
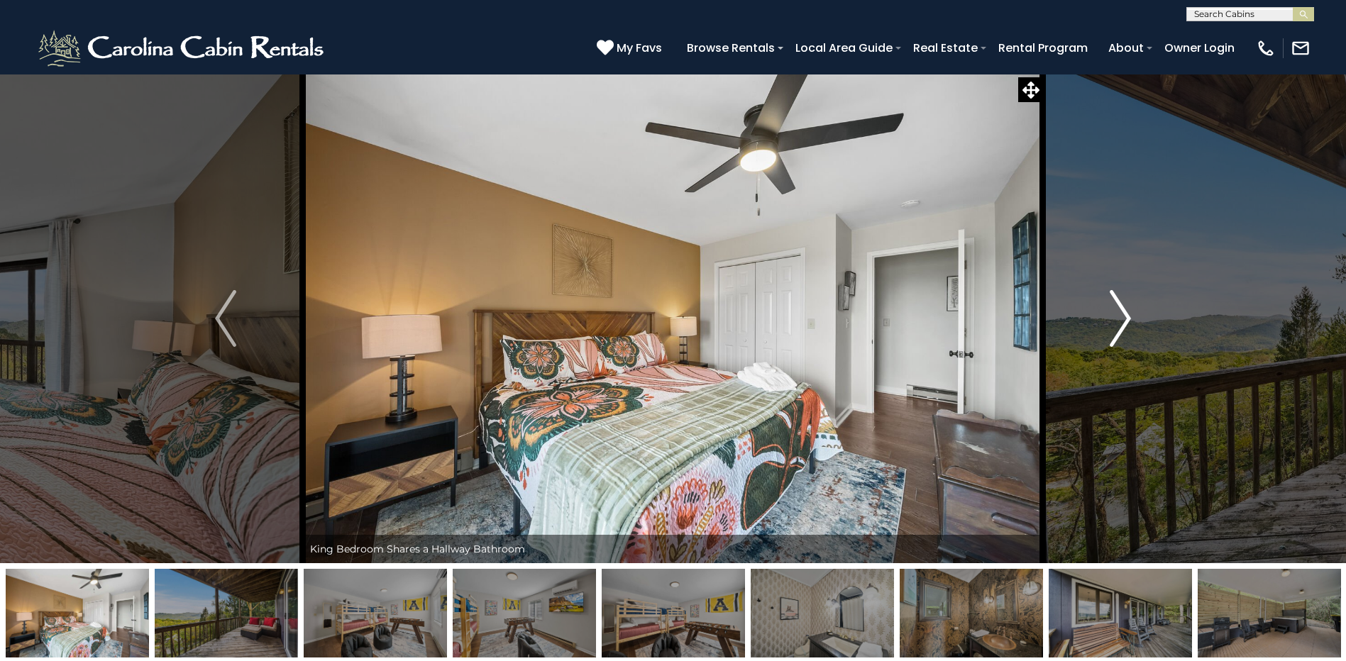
click at [1118, 310] on img "Next" at bounding box center [1120, 318] width 21 height 57
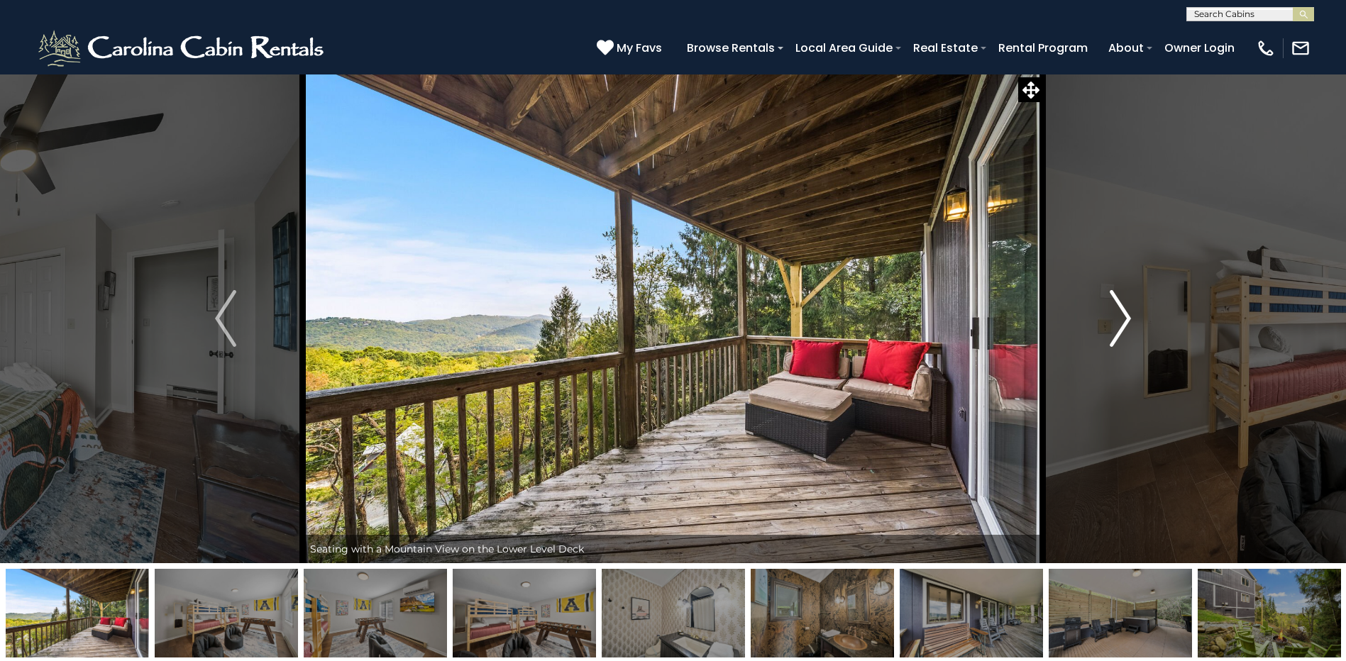
click at [1118, 310] on img "Next" at bounding box center [1120, 318] width 21 height 57
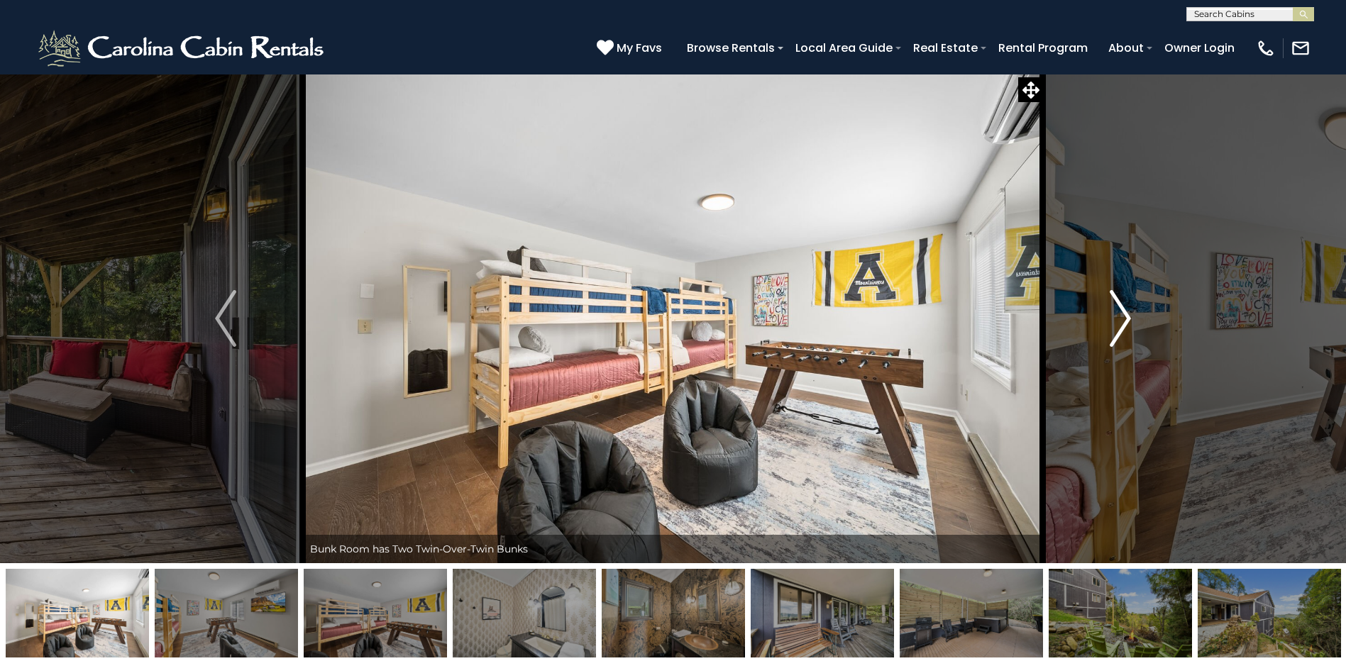
click at [1118, 310] on img "Next" at bounding box center [1120, 318] width 21 height 57
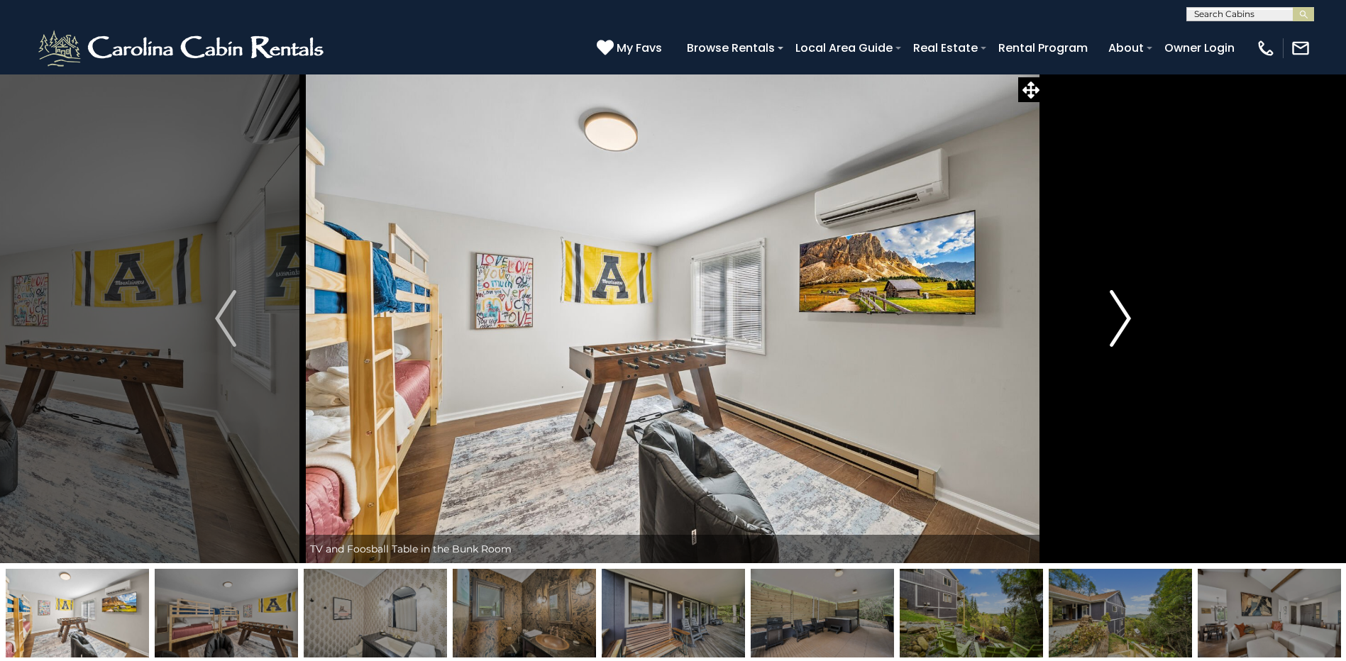
click at [1118, 310] on img "Next" at bounding box center [1120, 318] width 21 height 57
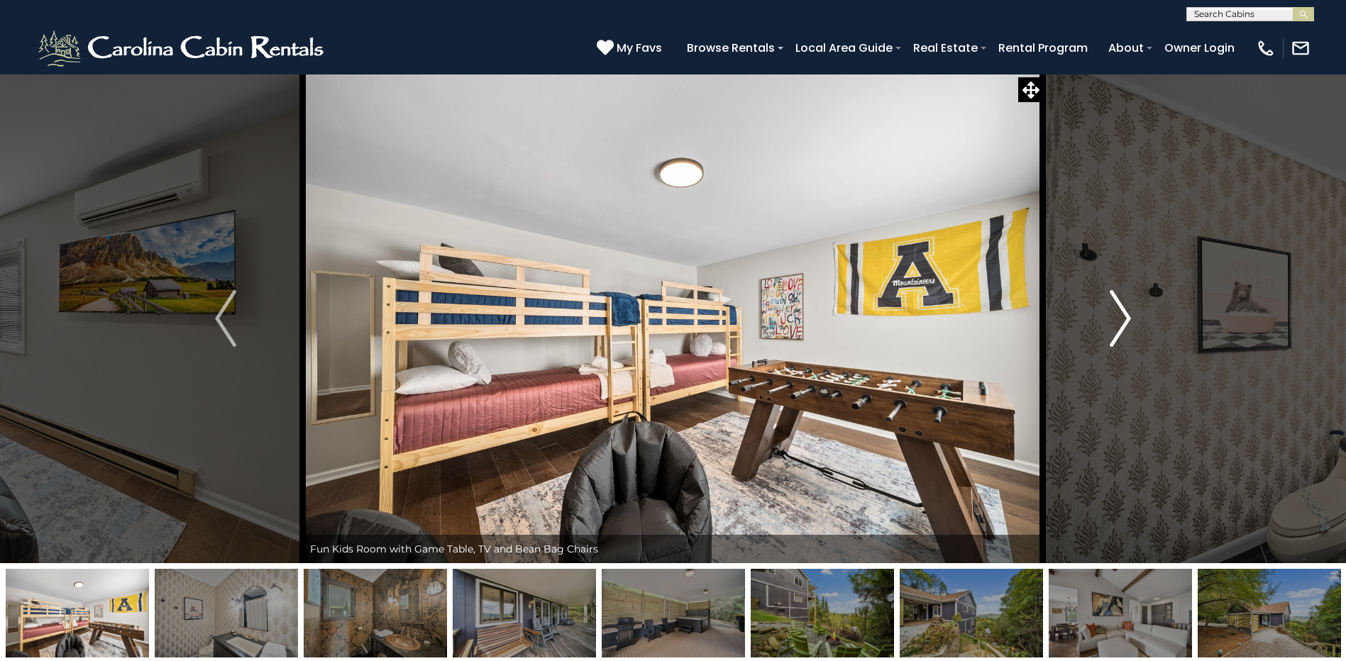
click at [1118, 310] on img "Next" at bounding box center [1120, 318] width 21 height 57
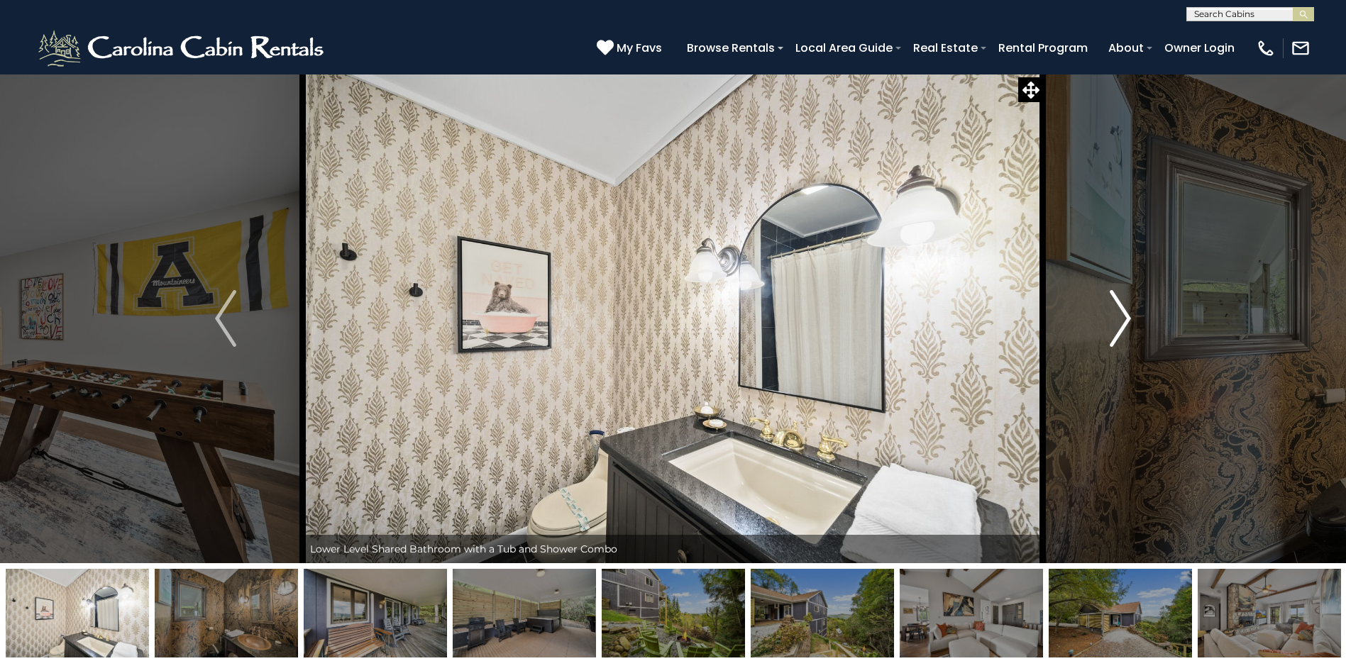
click at [1118, 310] on img "Next" at bounding box center [1120, 318] width 21 height 57
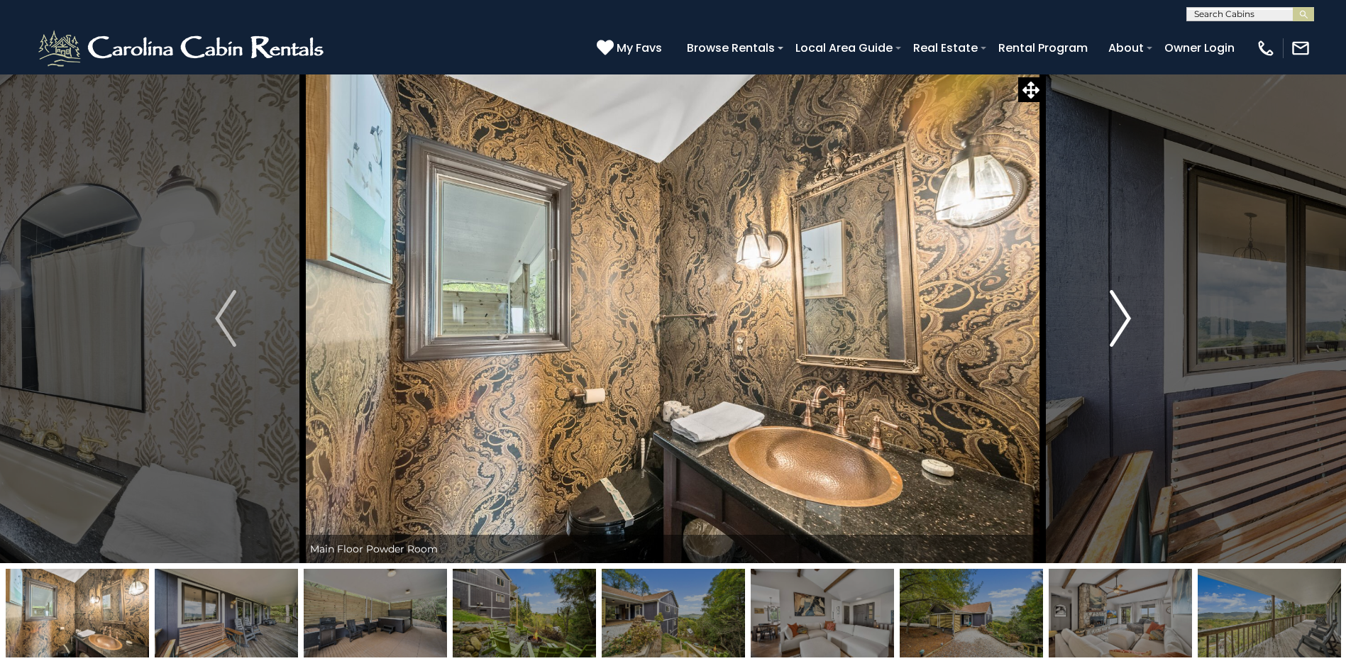
click at [1118, 310] on img "Next" at bounding box center [1120, 318] width 21 height 57
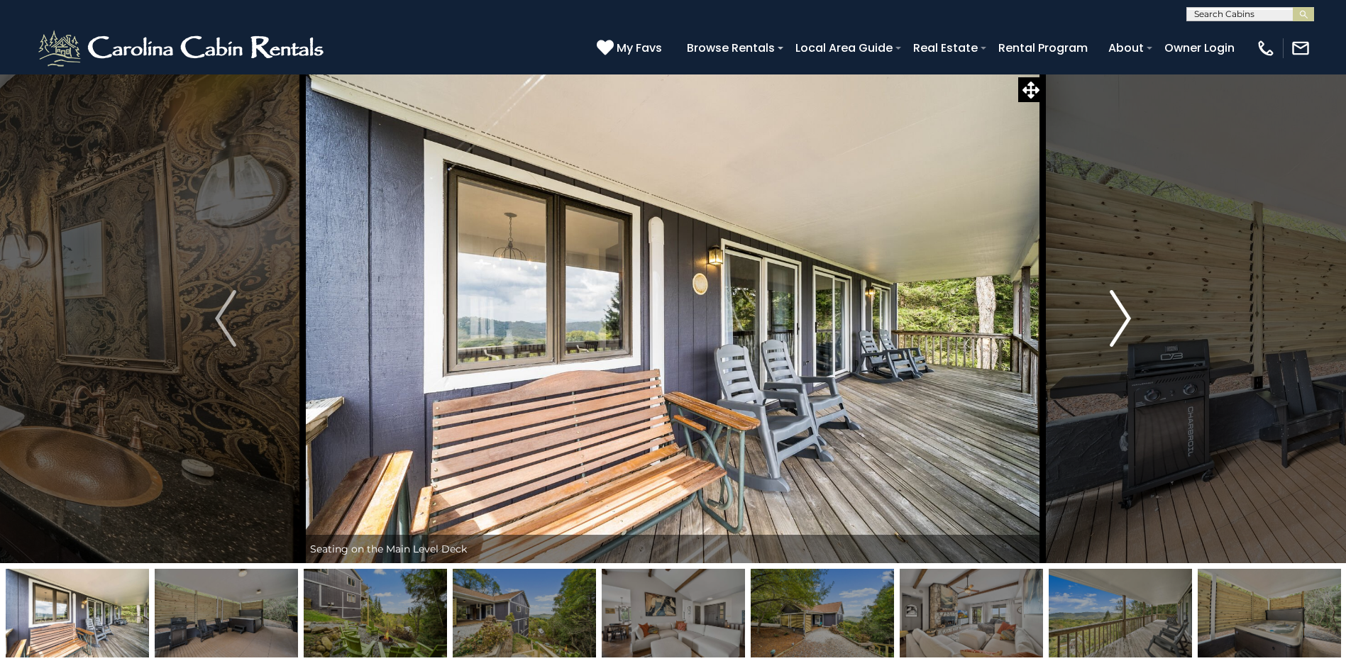
click at [1118, 310] on img "Next" at bounding box center [1120, 318] width 21 height 57
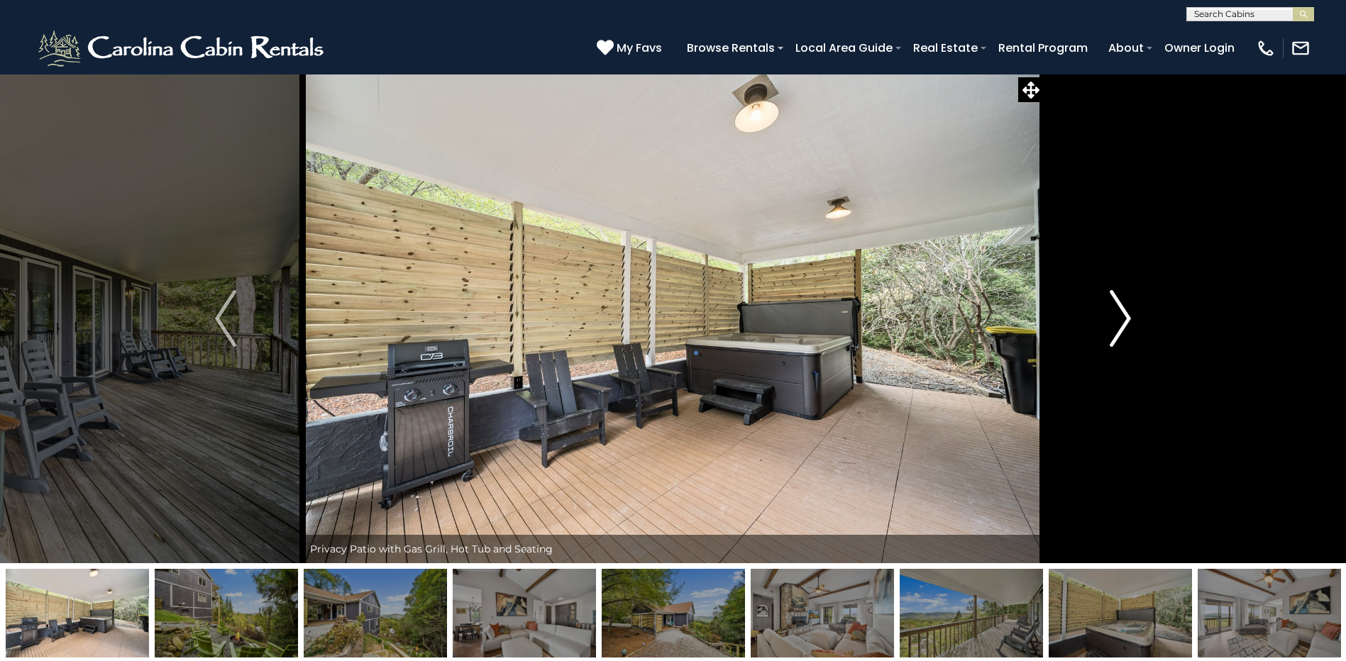
click at [1118, 310] on img "Next" at bounding box center [1120, 318] width 21 height 57
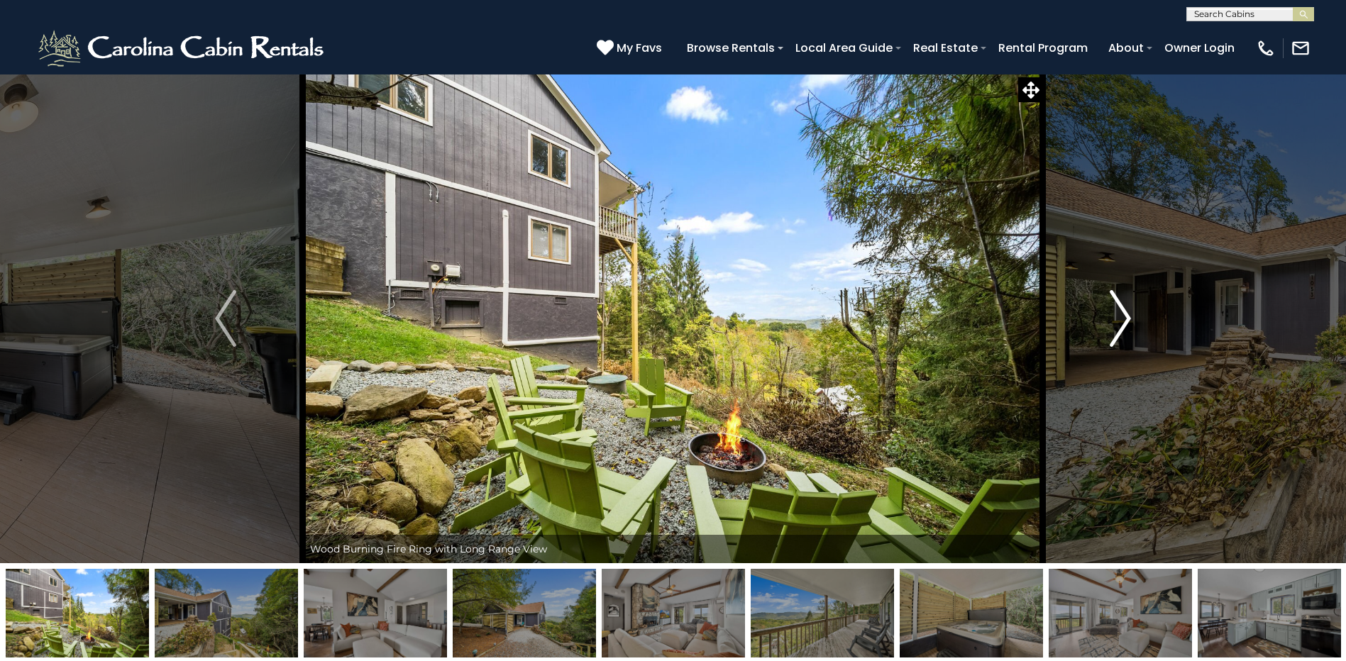
click at [1118, 310] on img "Next" at bounding box center [1120, 318] width 21 height 57
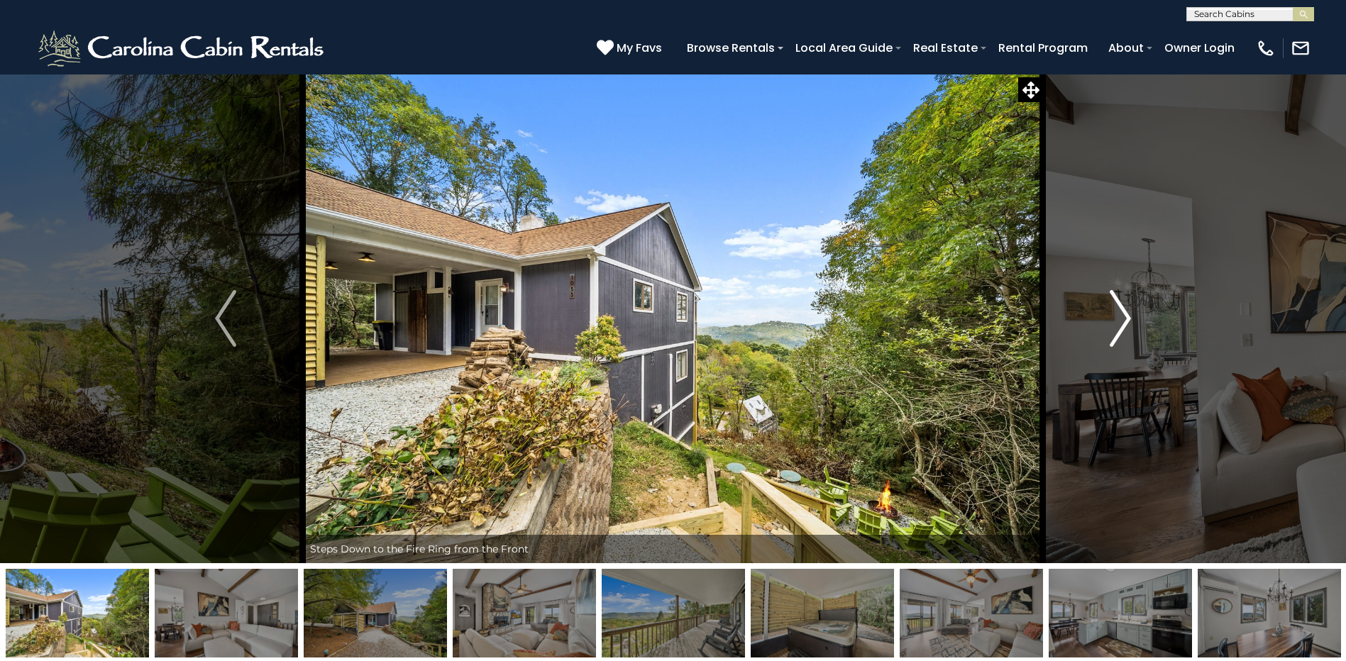
click at [1118, 310] on img "Next" at bounding box center [1120, 318] width 21 height 57
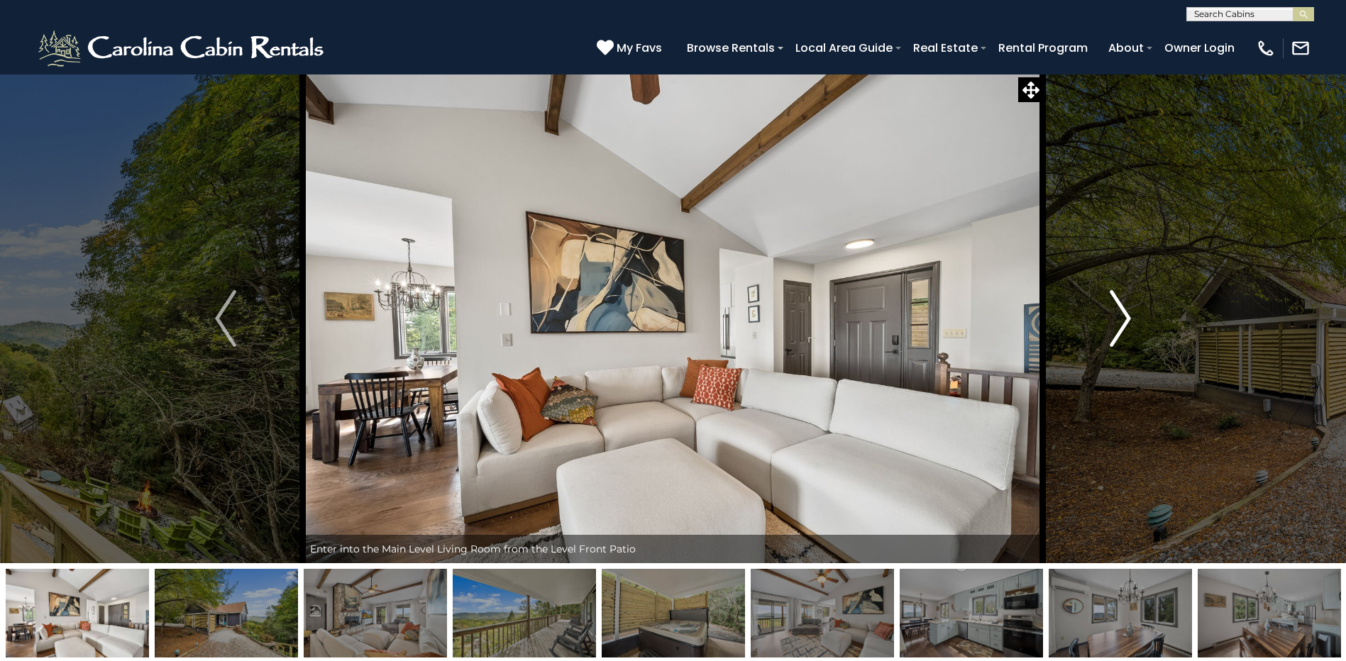
click at [1118, 310] on img "Next" at bounding box center [1120, 318] width 21 height 57
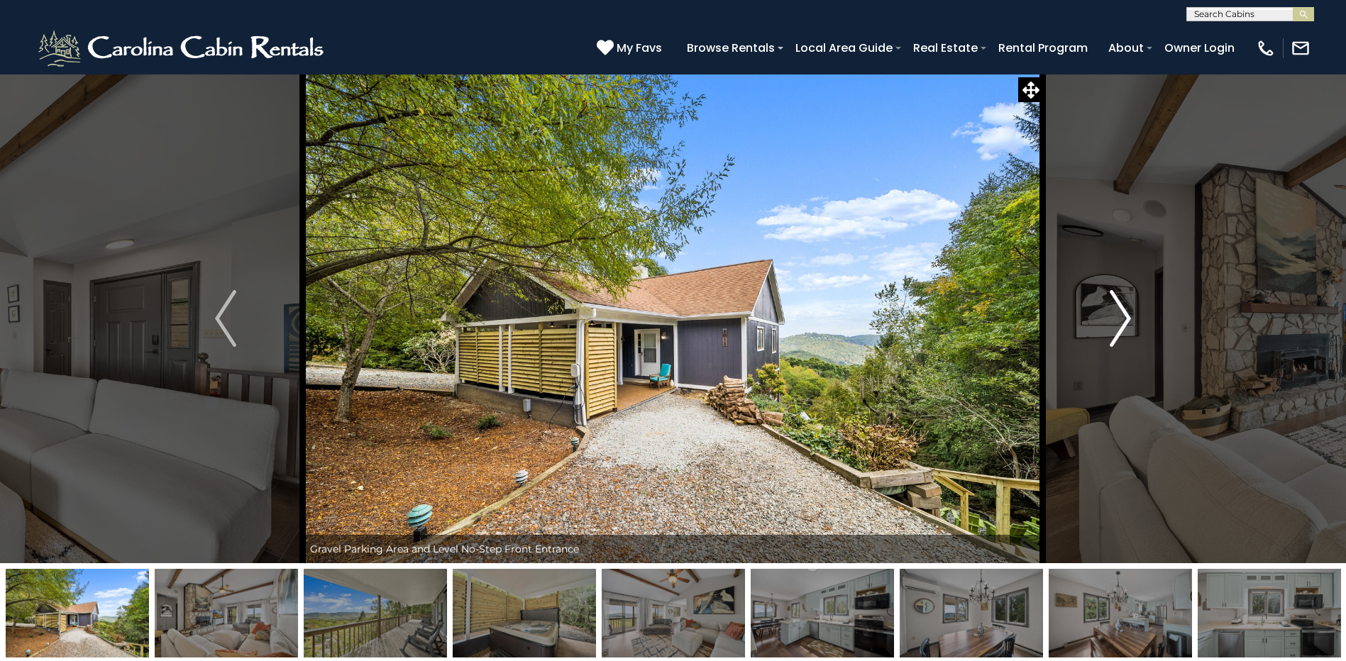
click at [1118, 310] on img "Next" at bounding box center [1120, 318] width 21 height 57
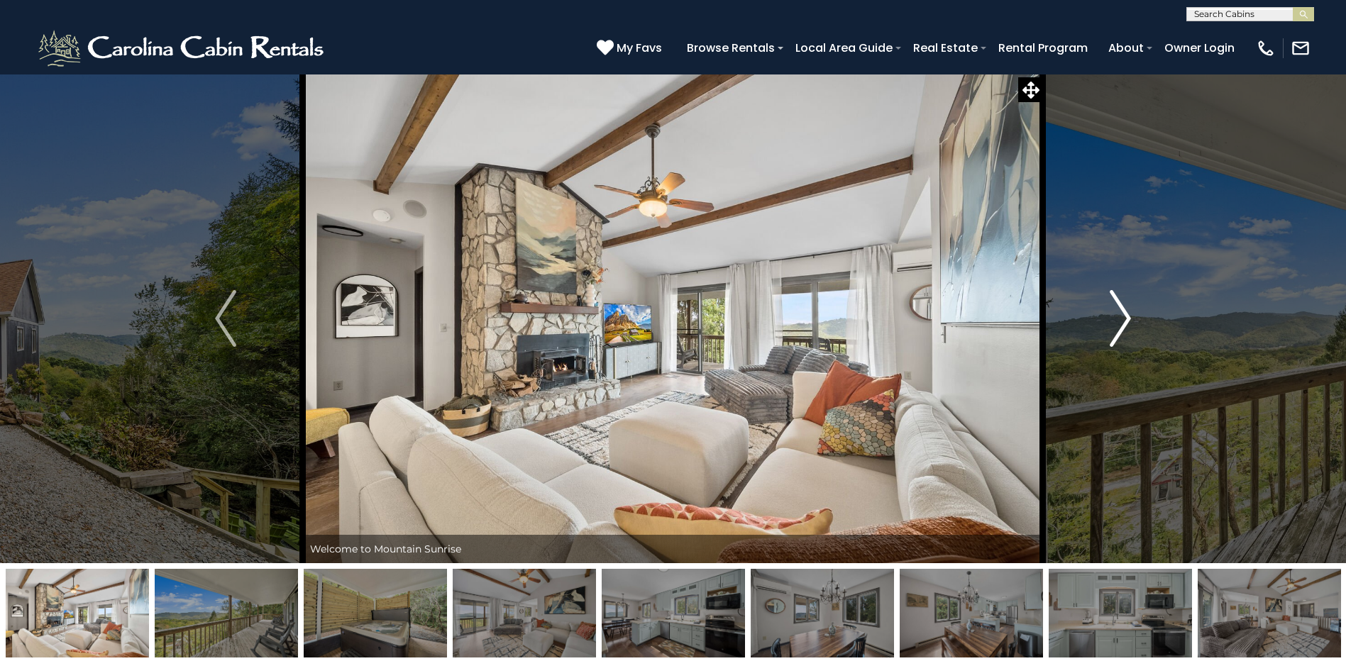
click at [1118, 310] on img "Next" at bounding box center [1120, 318] width 21 height 57
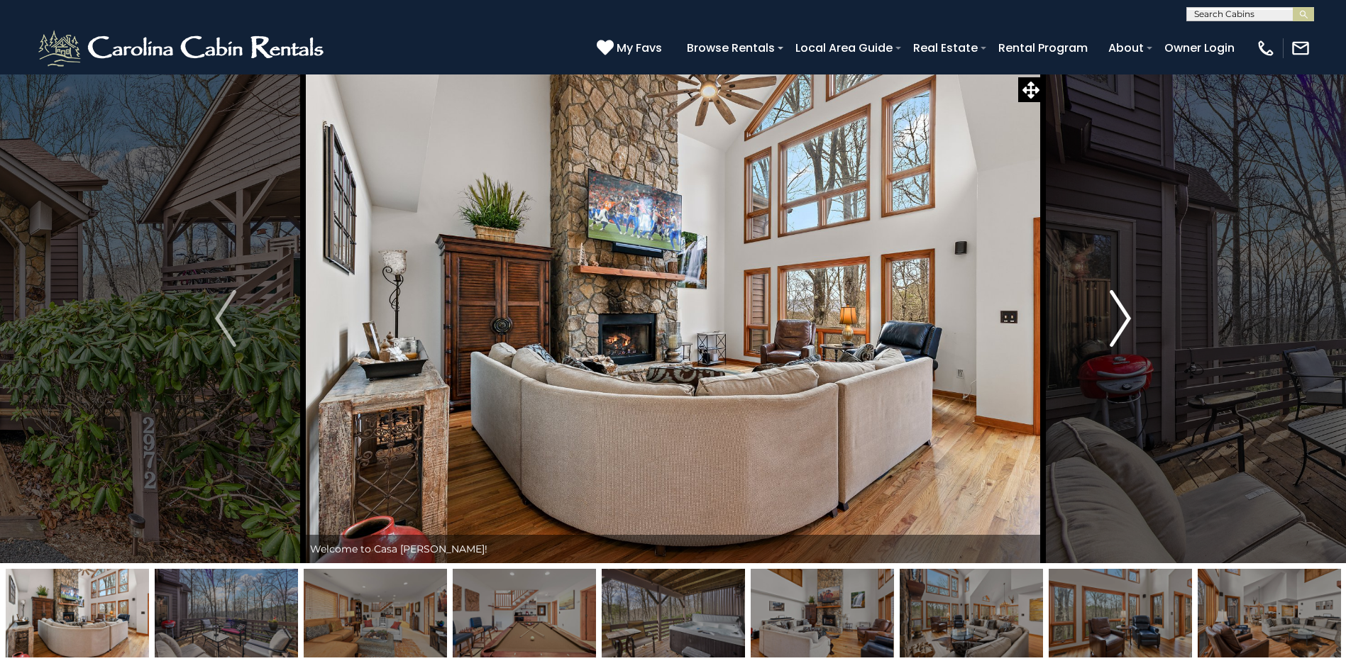
click at [1125, 315] on img "Next" at bounding box center [1120, 318] width 21 height 57
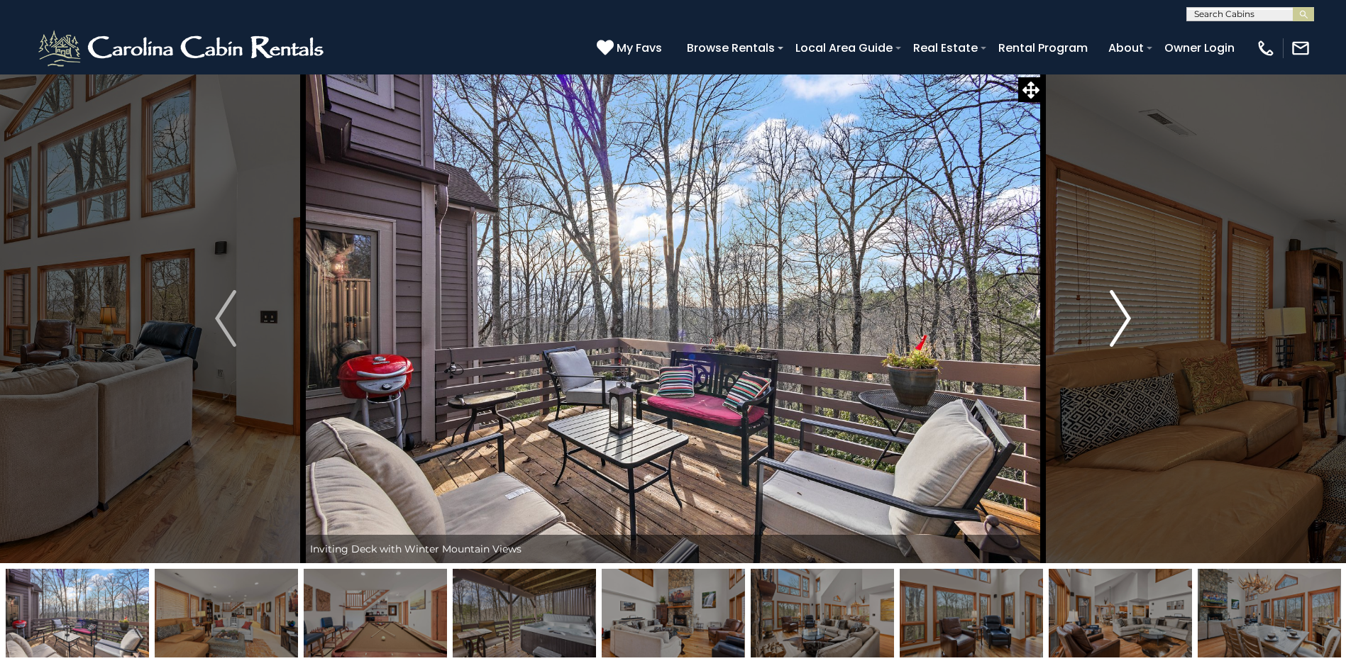
click at [1125, 315] on img "Next" at bounding box center [1120, 318] width 21 height 57
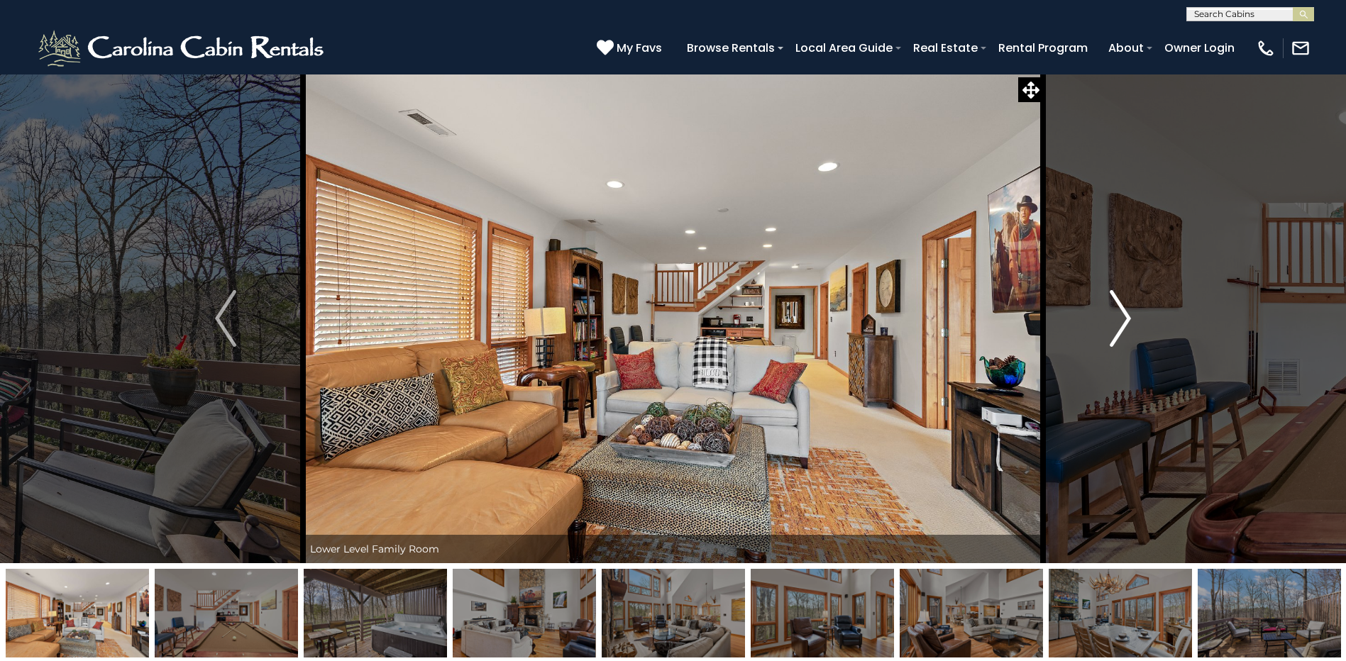
click at [1125, 315] on img "Next" at bounding box center [1120, 318] width 21 height 57
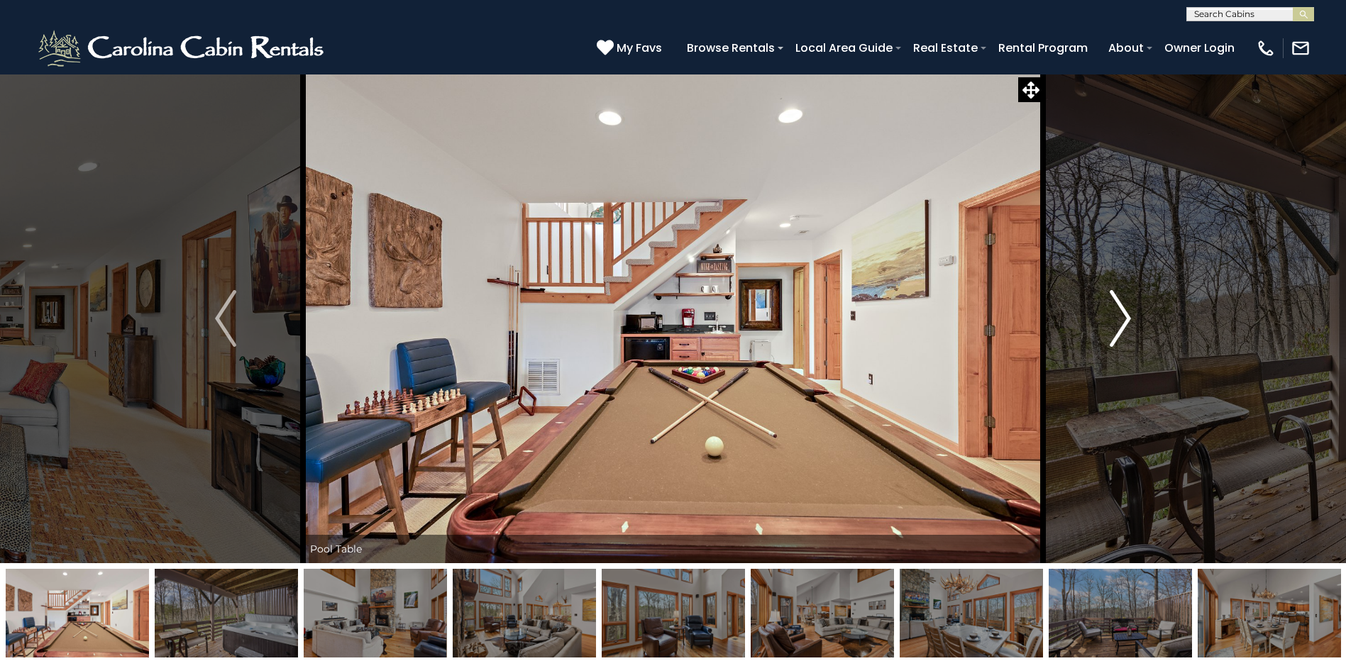
click at [1125, 315] on img "Next" at bounding box center [1120, 318] width 21 height 57
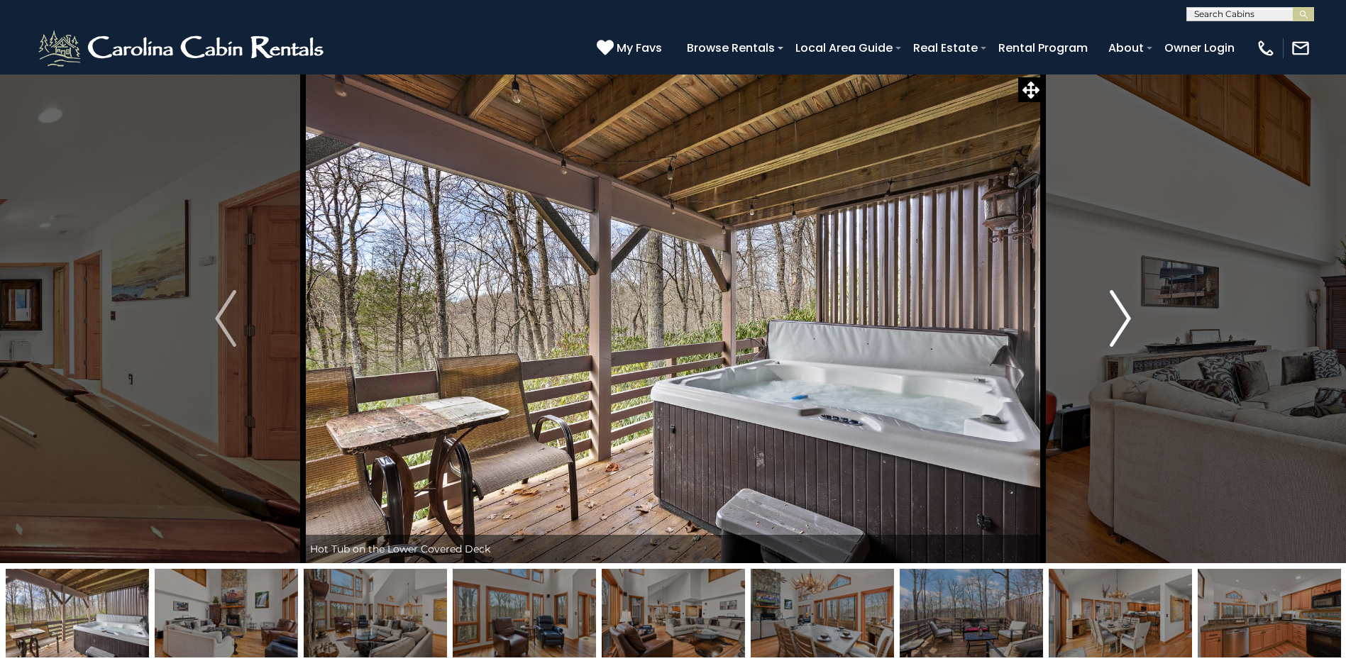
click at [1125, 315] on img "Next" at bounding box center [1120, 318] width 21 height 57
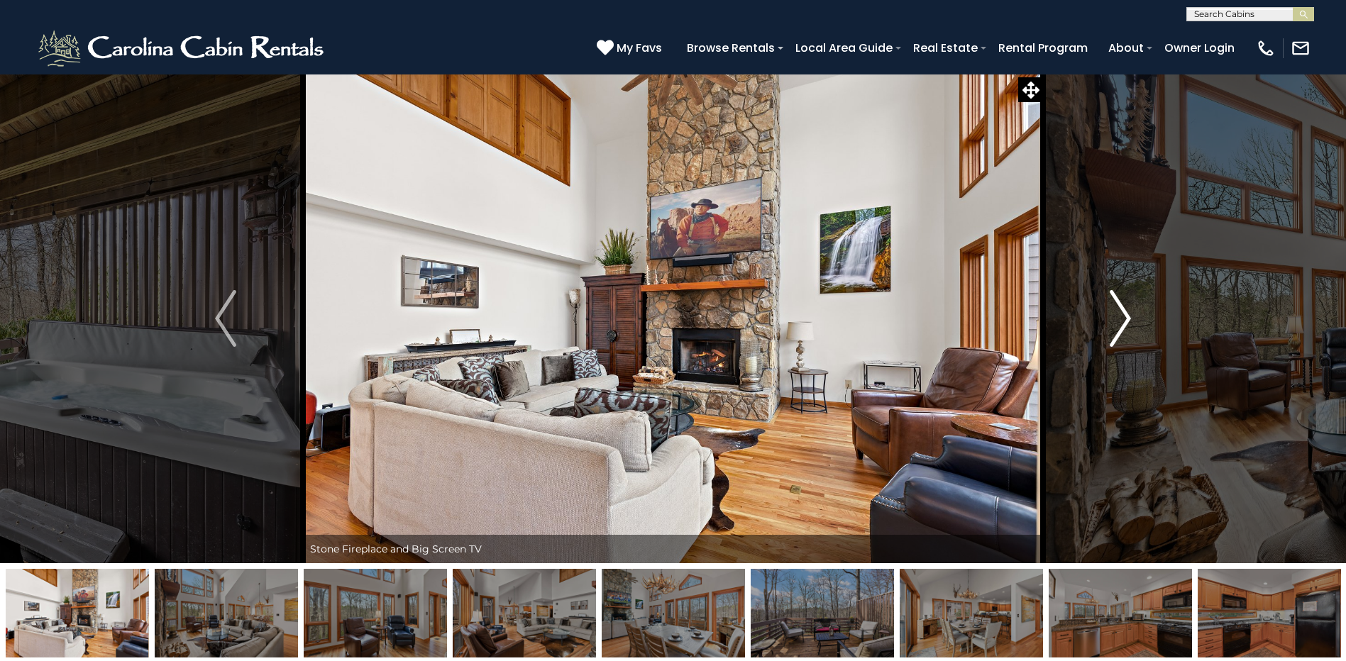
click at [1125, 315] on img "Next" at bounding box center [1120, 318] width 21 height 57
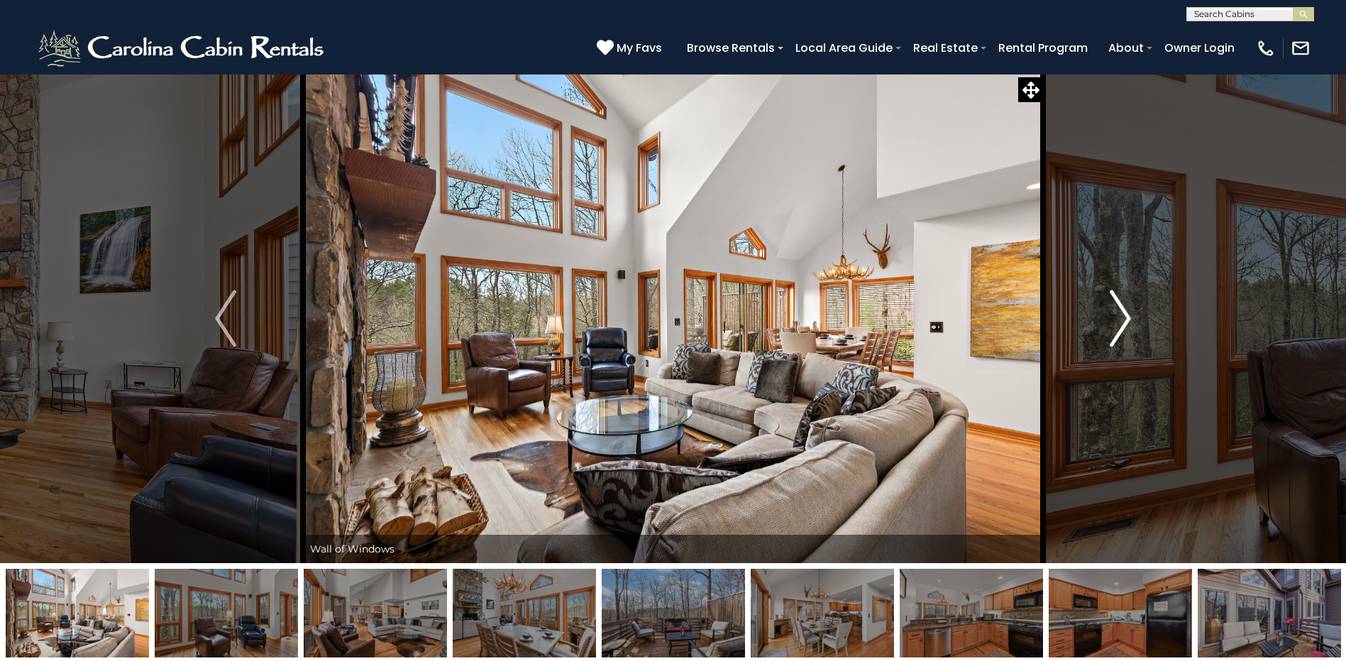
click at [1125, 315] on img "Next" at bounding box center [1120, 318] width 21 height 57
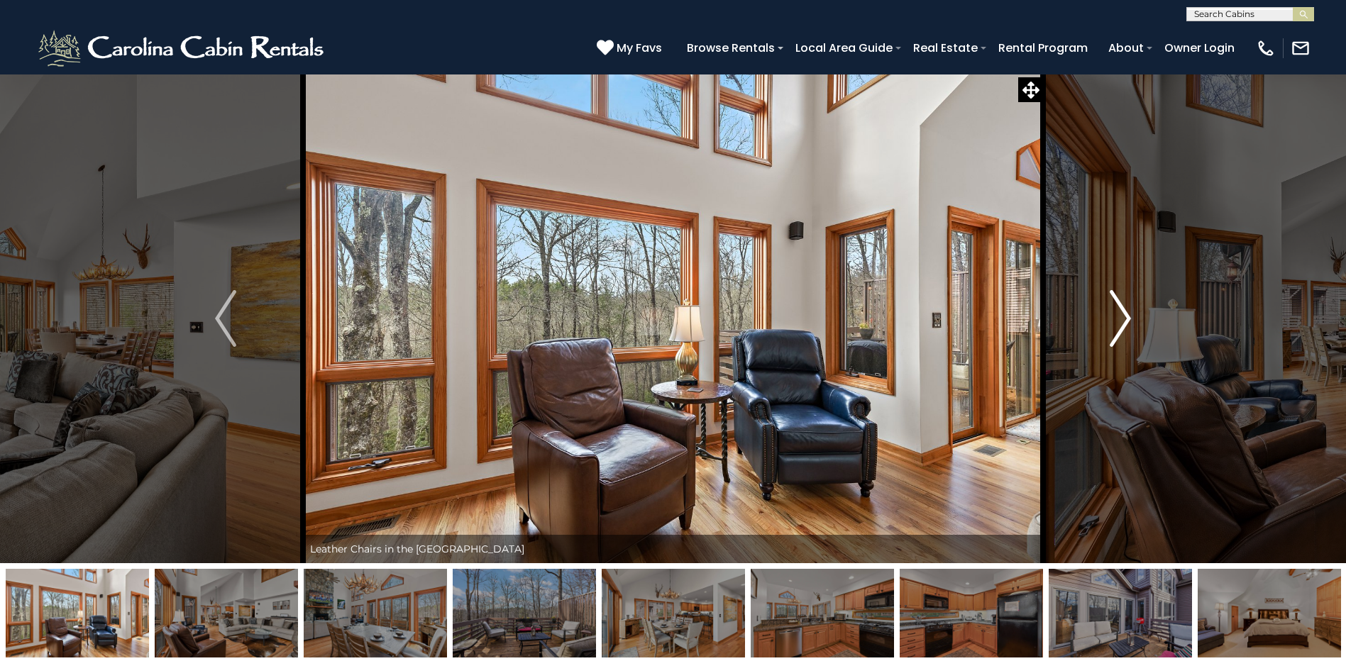
click at [1125, 315] on img "Next" at bounding box center [1120, 318] width 21 height 57
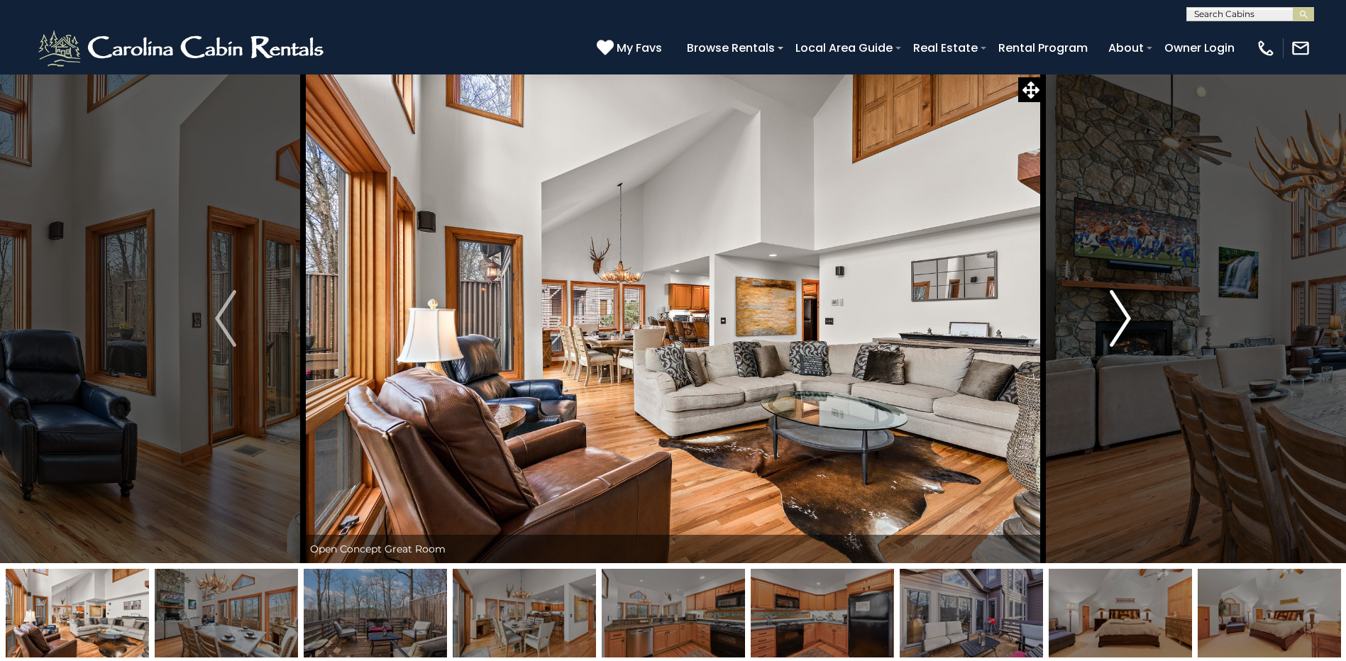
click at [1125, 315] on img "Next" at bounding box center [1120, 318] width 21 height 57
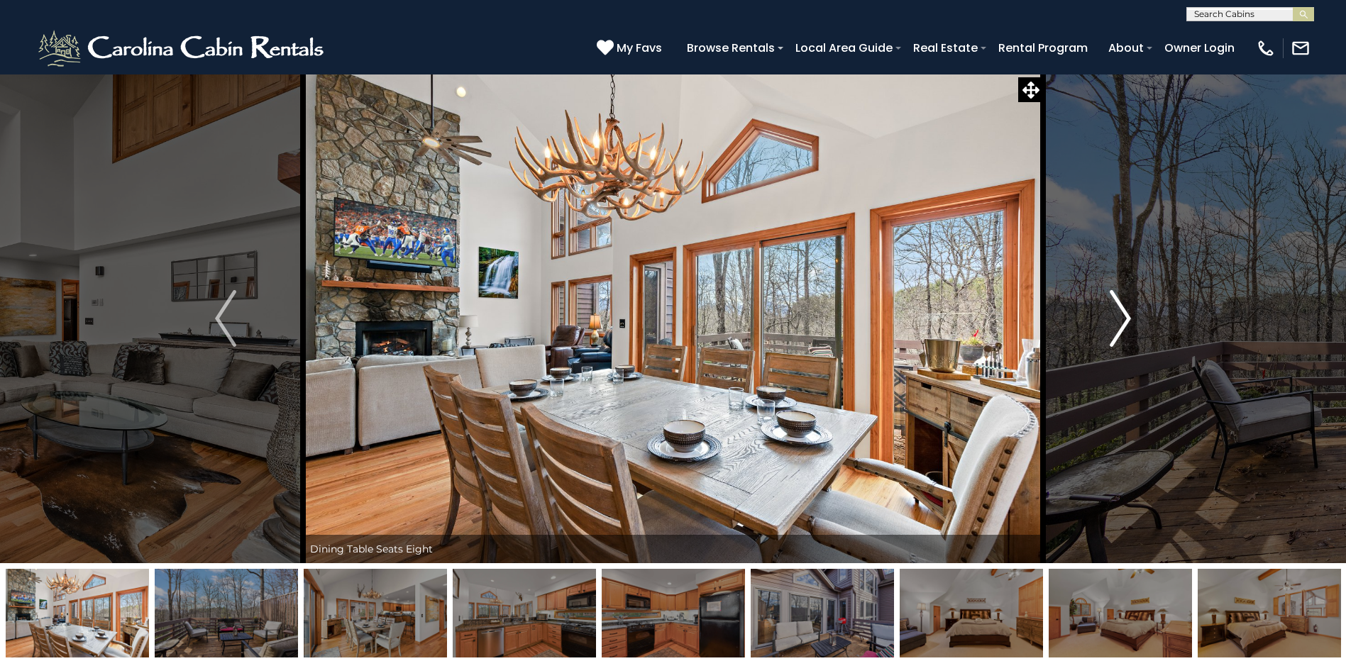
click at [1125, 315] on img "Next" at bounding box center [1120, 318] width 21 height 57
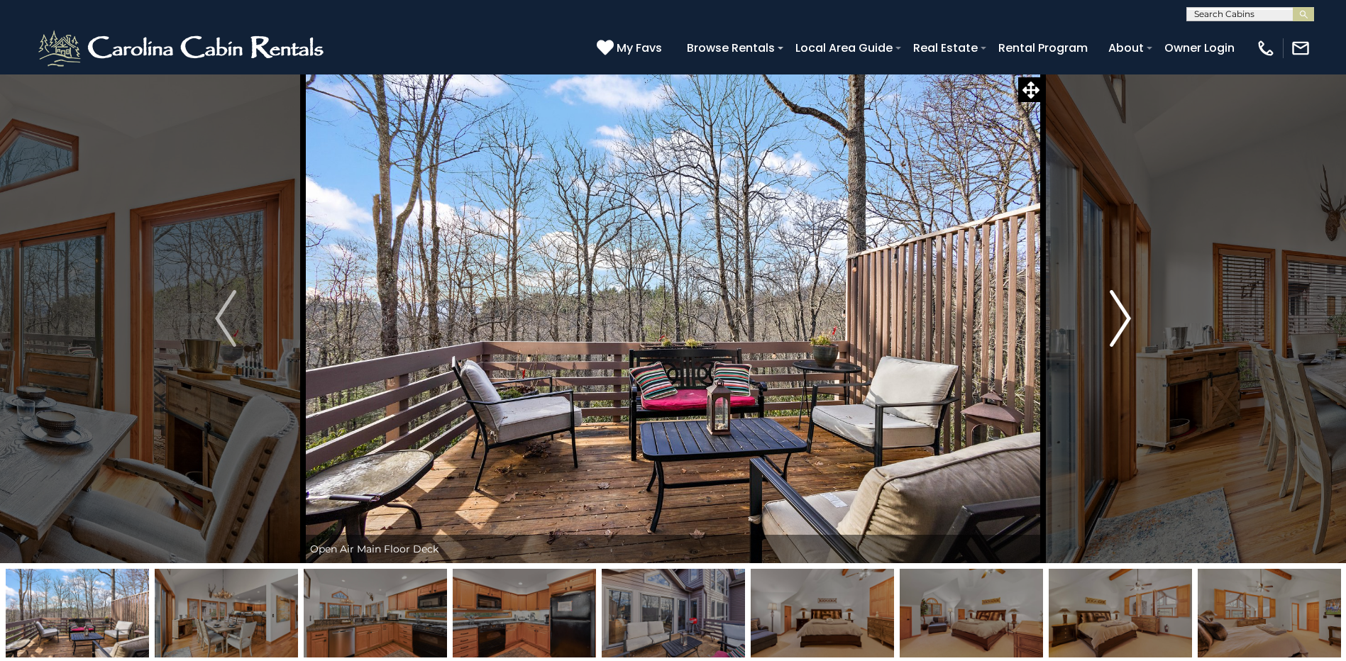
click at [1125, 315] on img "Next" at bounding box center [1120, 318] width 21 height 57
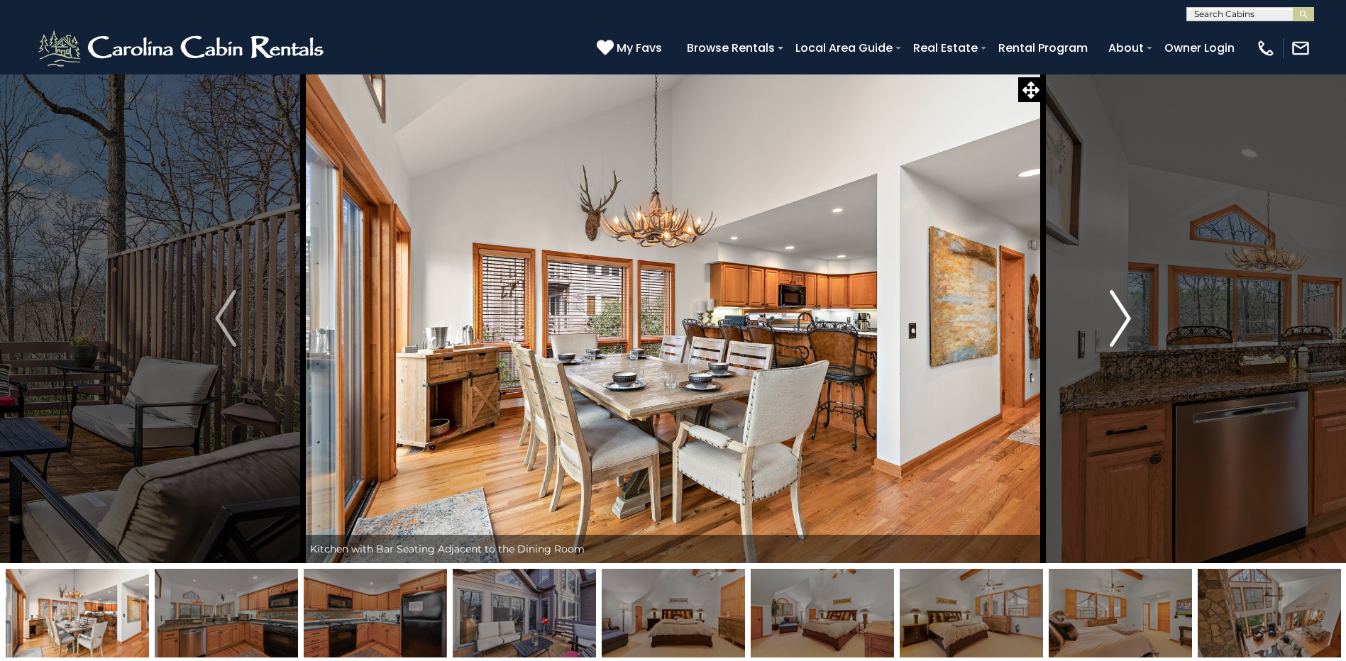
click at [1125, 315] on img "Next" at bounding box center [1120, 318] width 21 height 57
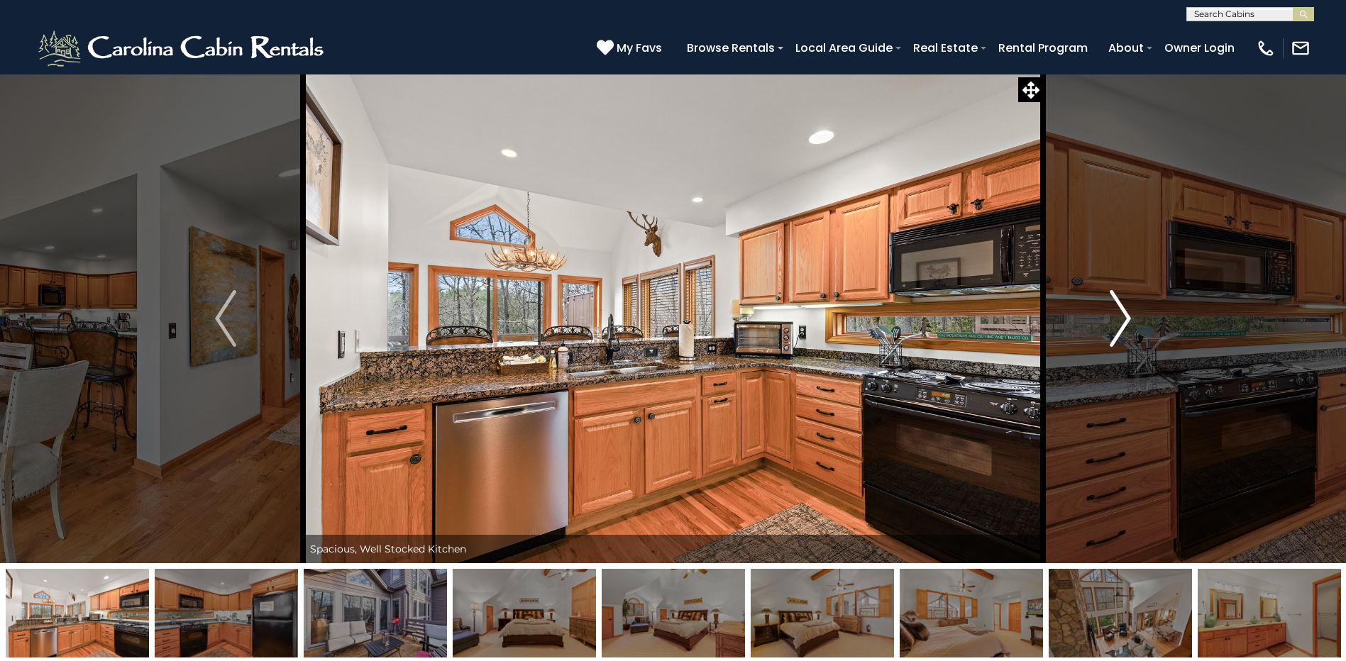
click at [1125, 315] on img "Next" at bounding box center [1120, 318] width 21 height 57
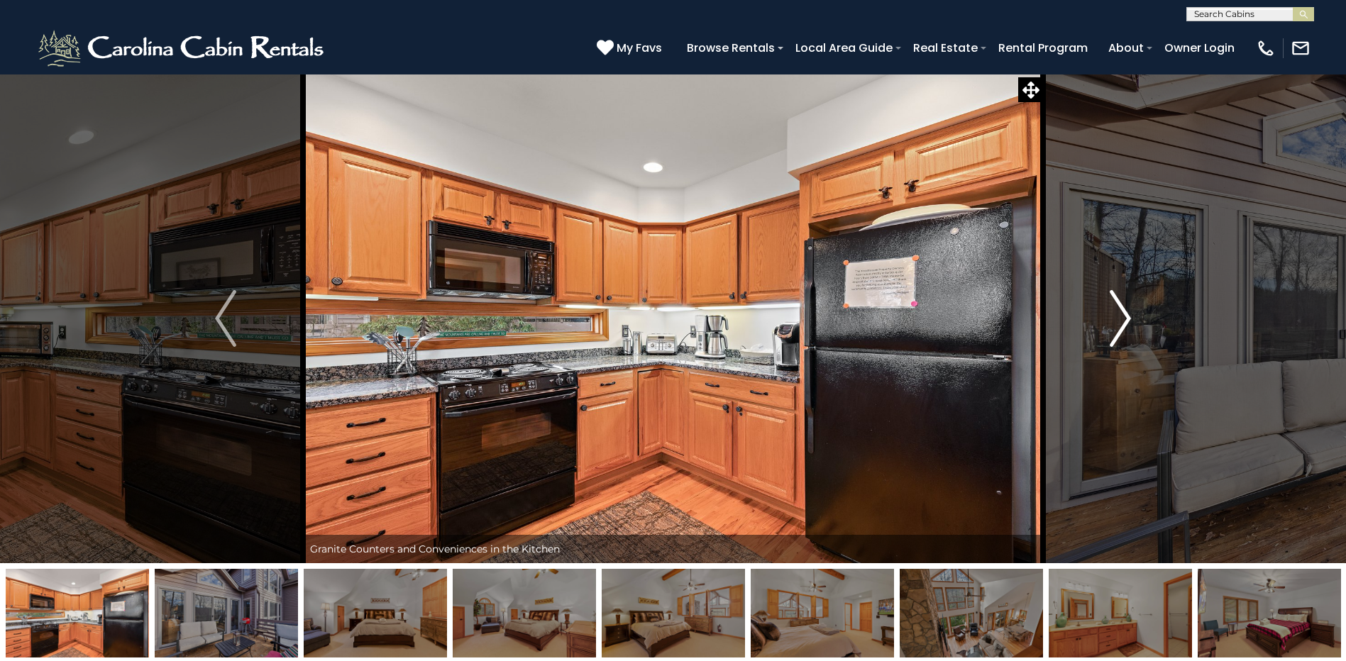
click at [1125, 315] on img "Next" at bounding box center [1120, 318] width 21 height 57
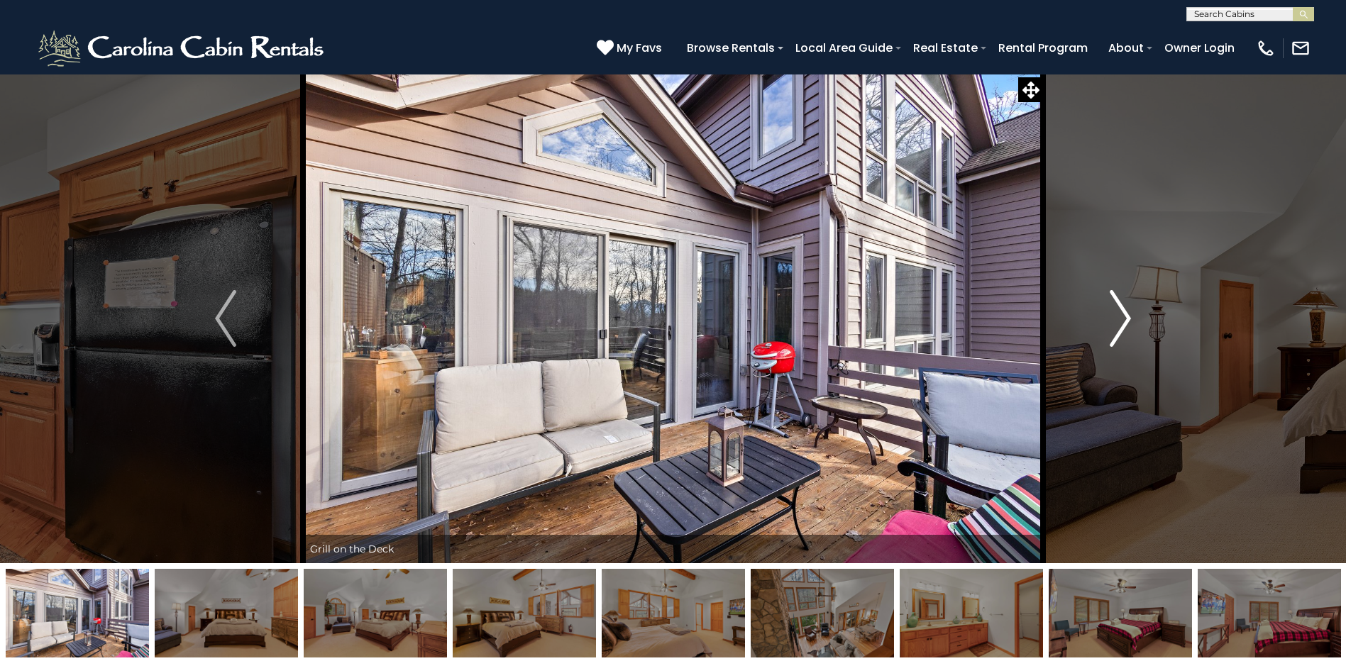
click at [1125, 315] on img "Next" at bounding box center [1120, 318] width 21 height 57
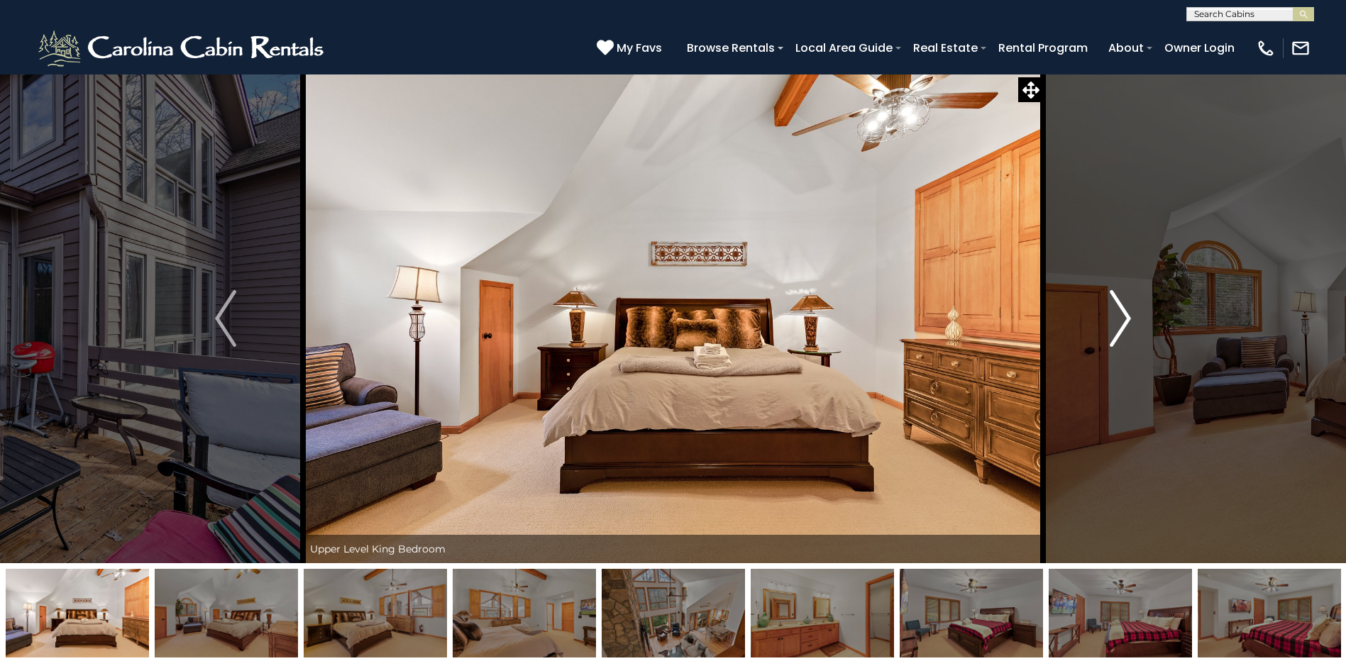
click at [1125, 315] on img "Next" at bounding box center [1120, 318] width 21 height 57
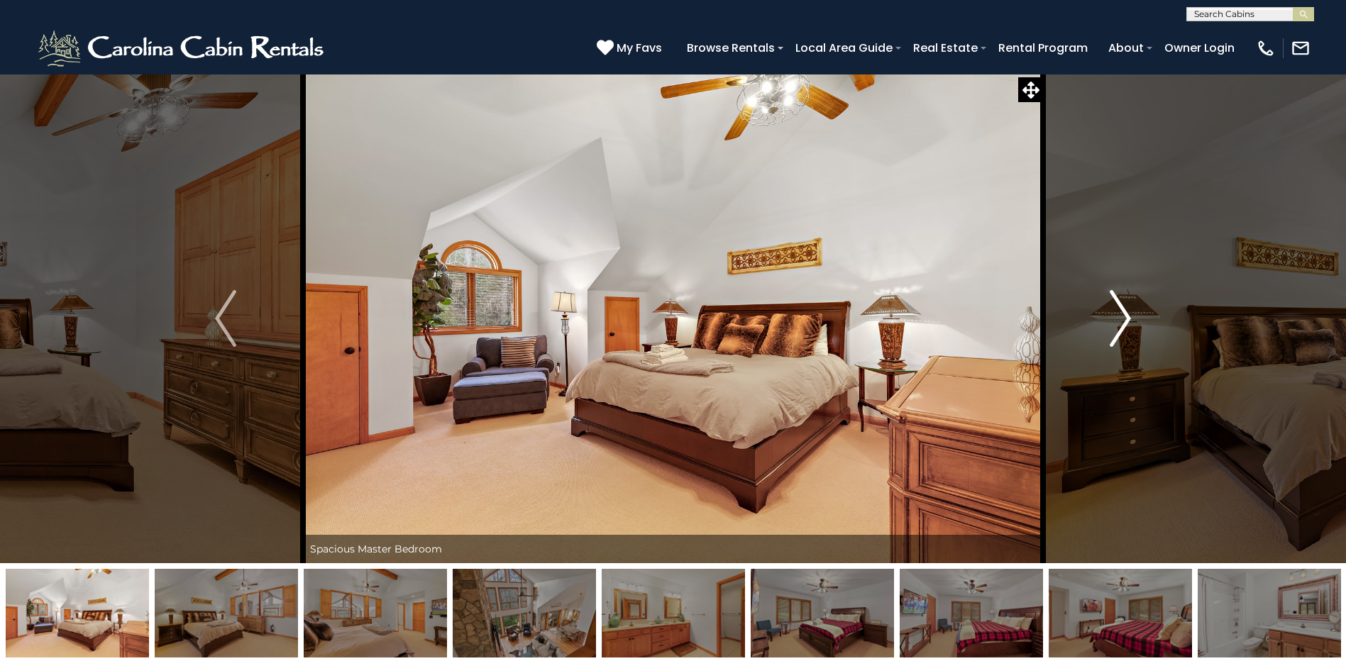
click at [1125, 315] on img "Next" at bounding box center [1120, 318] width 21 height 57
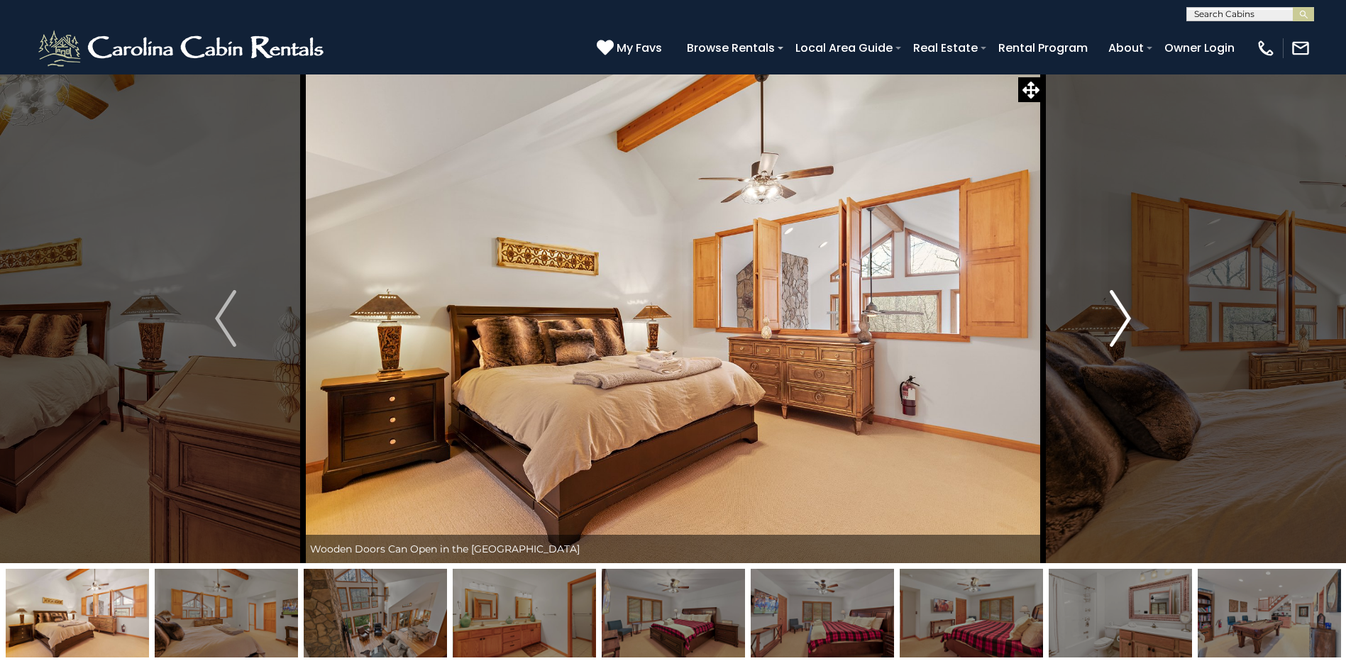
click at [1125, 315] on img "Next" at bounding box center [1120, 318] width 21 height 57
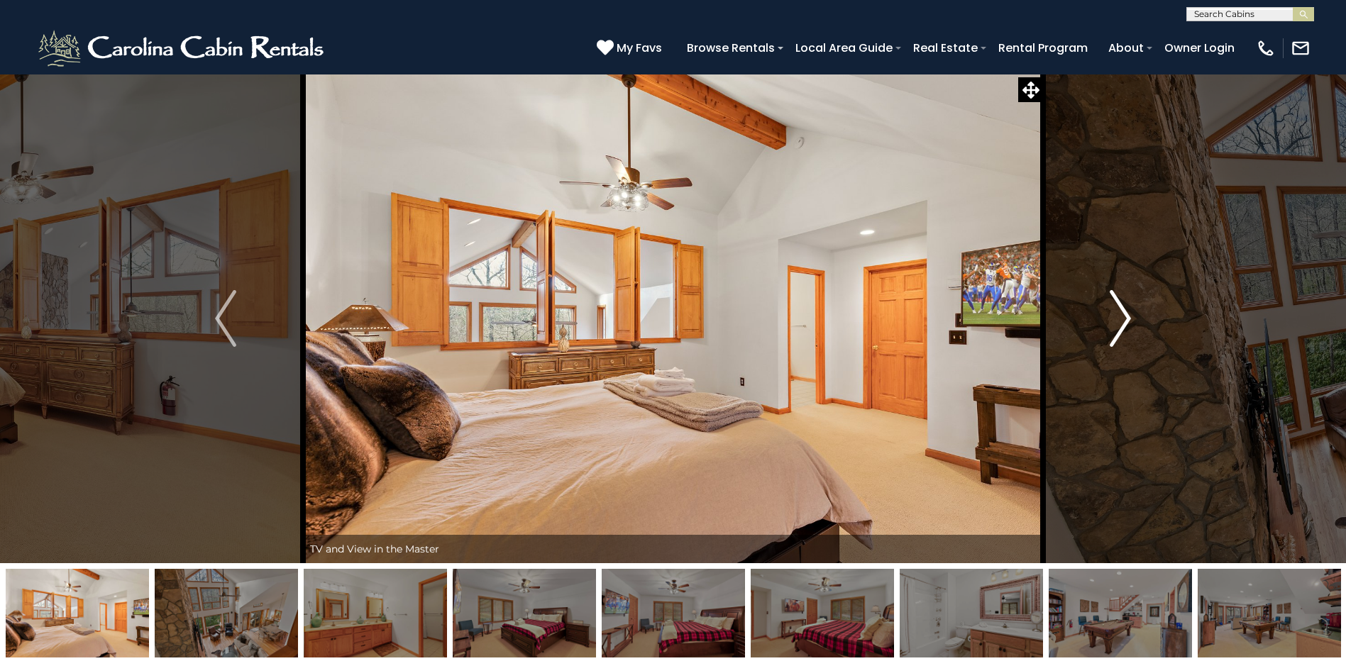
click at [1125, 315] on img "Next" at bounding box center [1120, 318] width 21 height 57
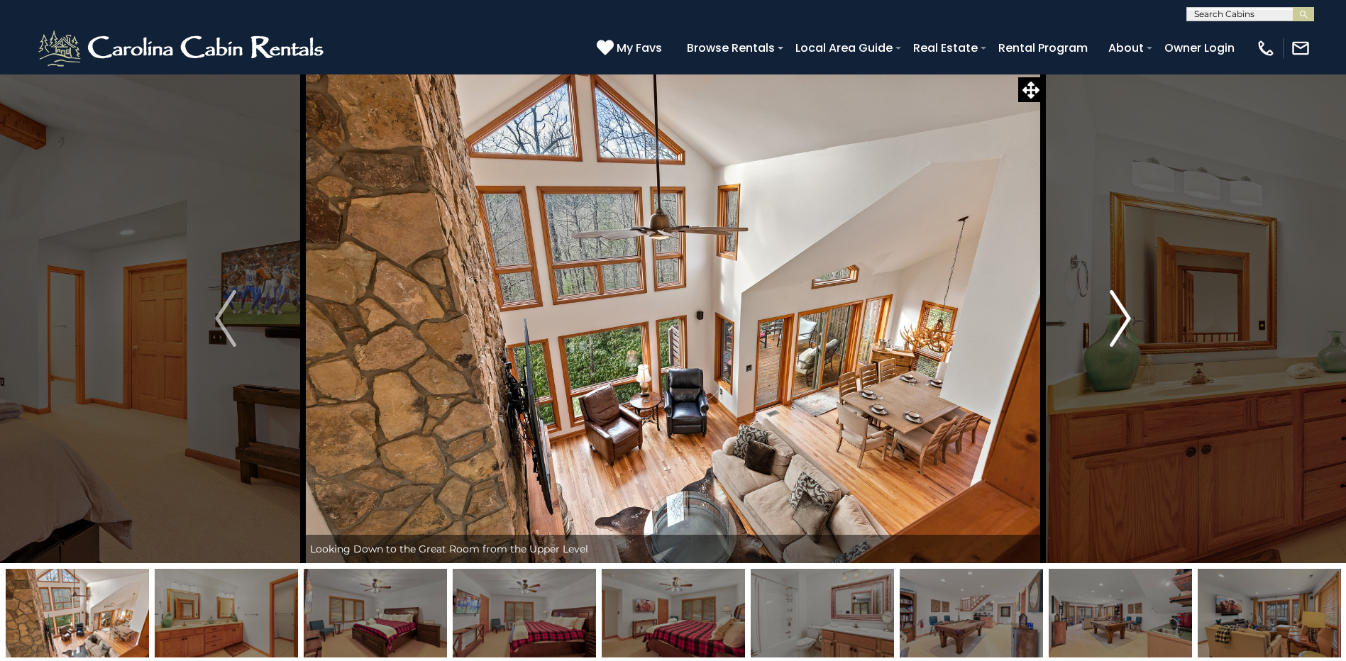
click at [1125, 315] on img "Next" at bounding box center [1120, 318] width 21 height 57
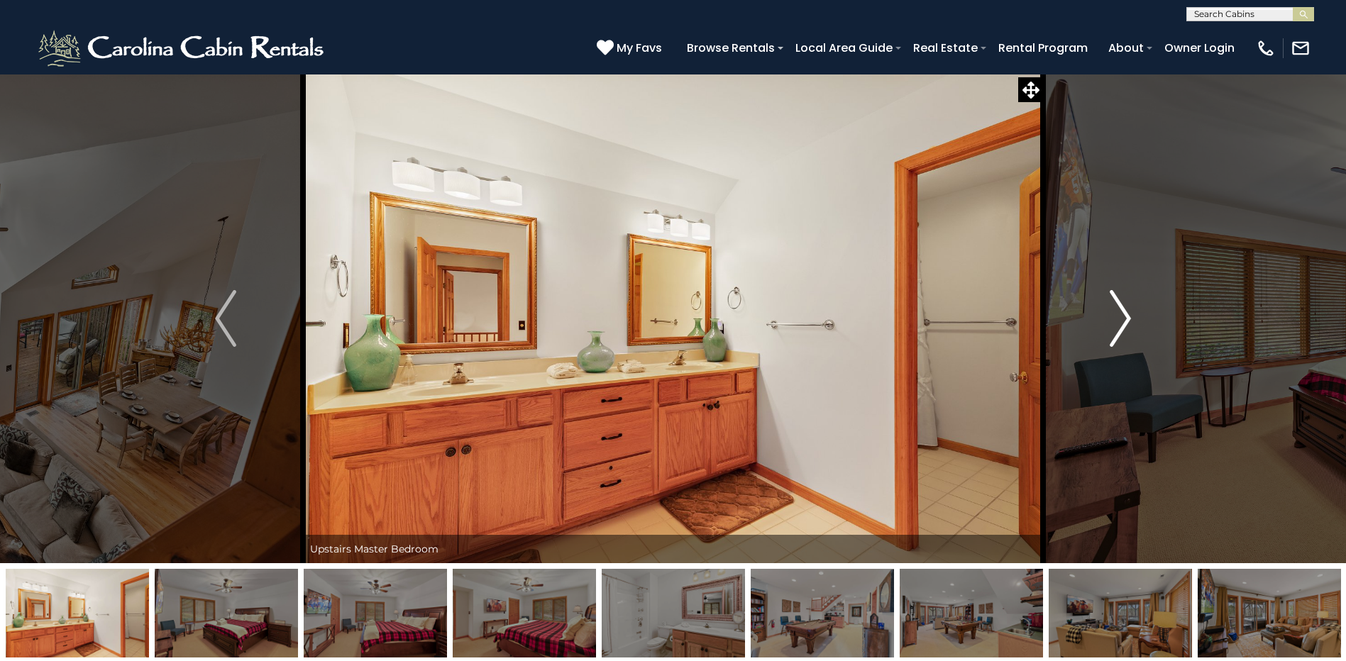
click at [1125, 315] on img "Next" at bounding box center [1120, 318] width 21 height 57
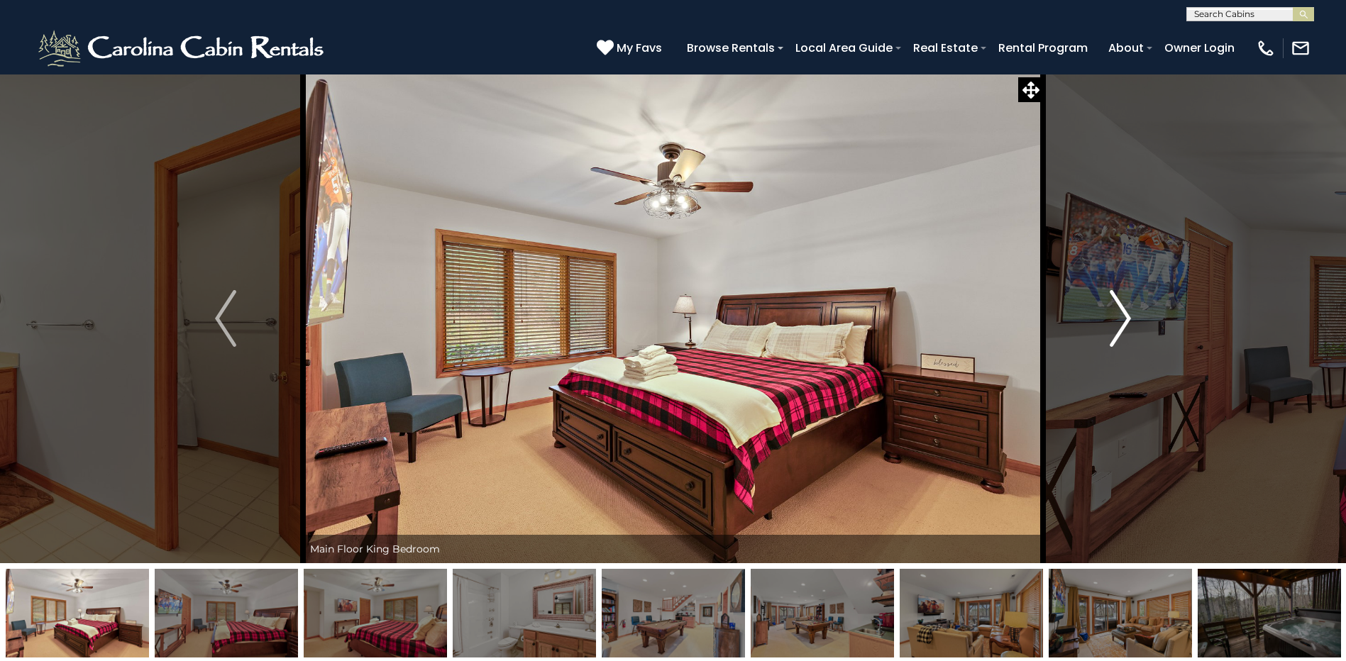
click at [1125, 315] on img "Next" at bounding box center [1120, 318] width 21 height 57
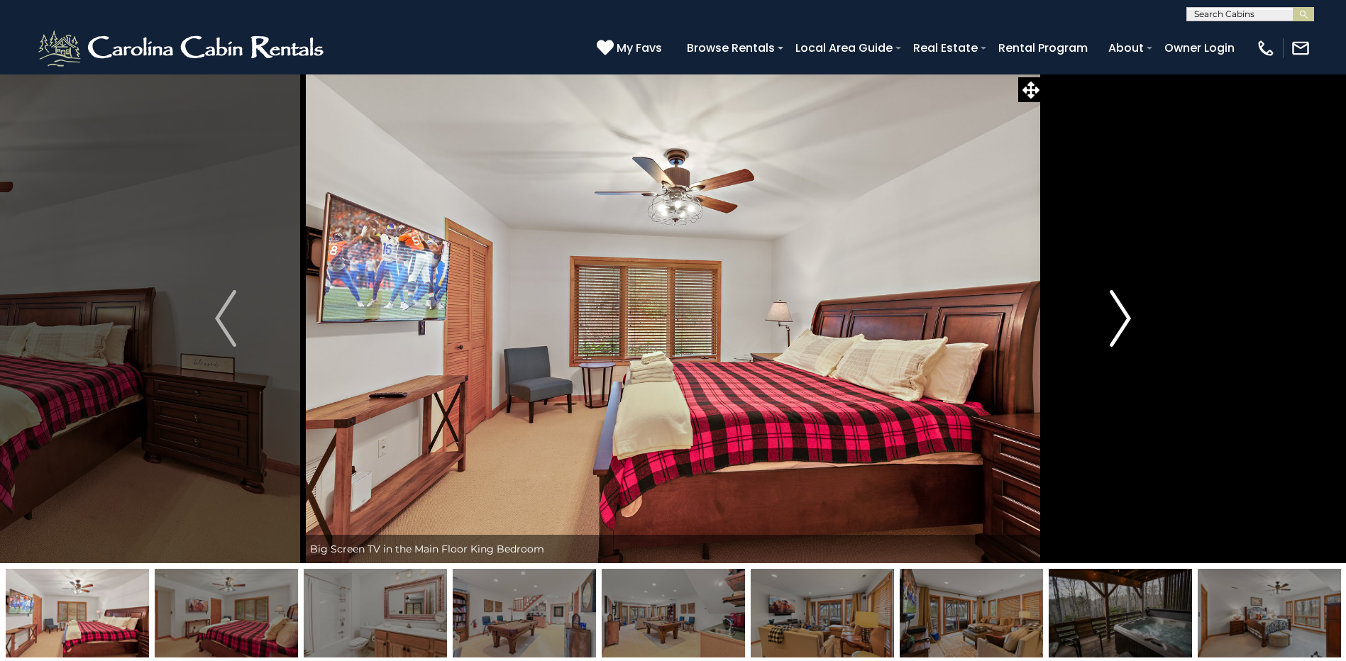
click at [1125, 315] on img "Next" at bounding box center [1120, 318] width 21 height 57
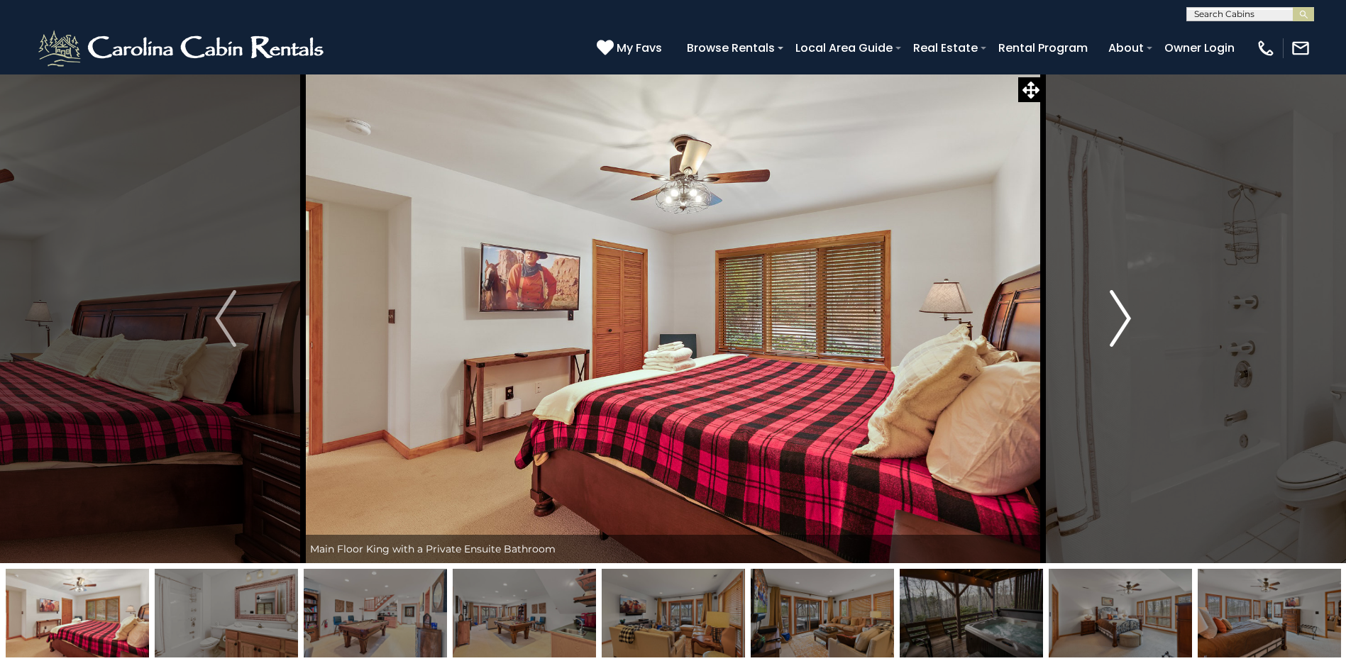
click at [1125, 315] on img "Next" at bounding box center [1120, 318] width 21 height 57
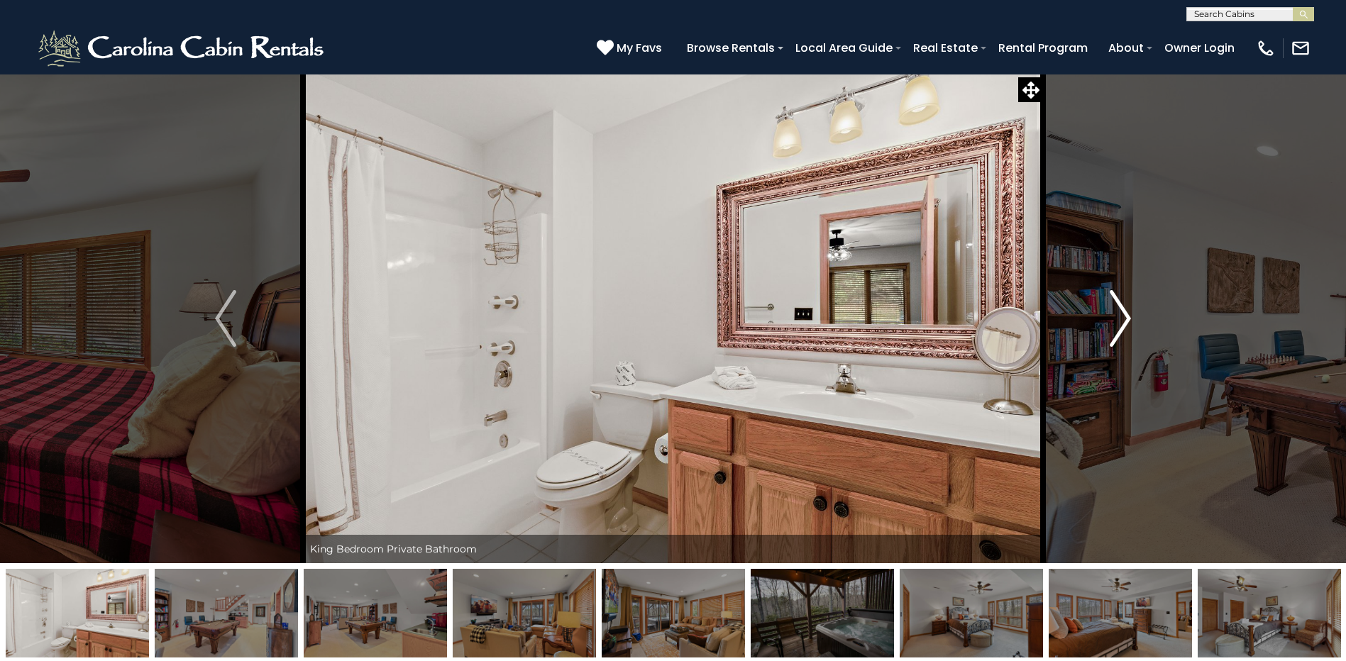
click at [1125, 315] on img "Next" at bounding box center [1120, 318] width 21 height 57
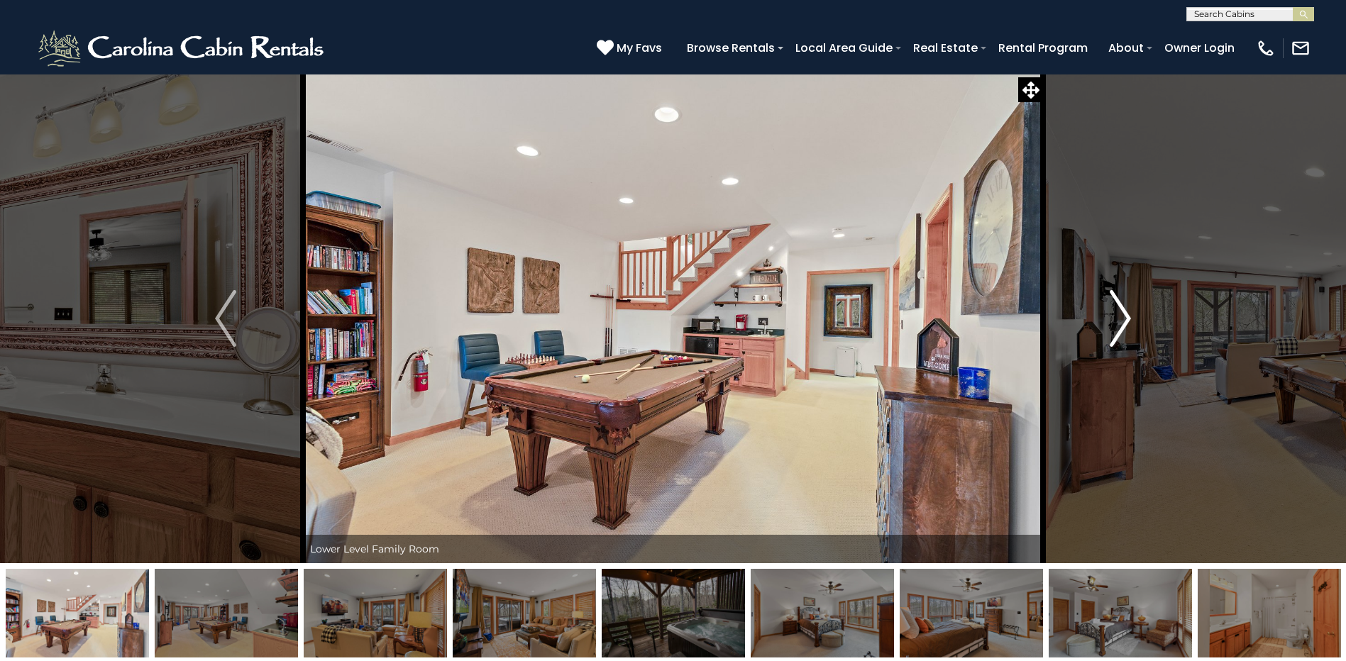
click at [1125, 315] on img "Next" at bounding box center [1120, 318] width 21 height 57
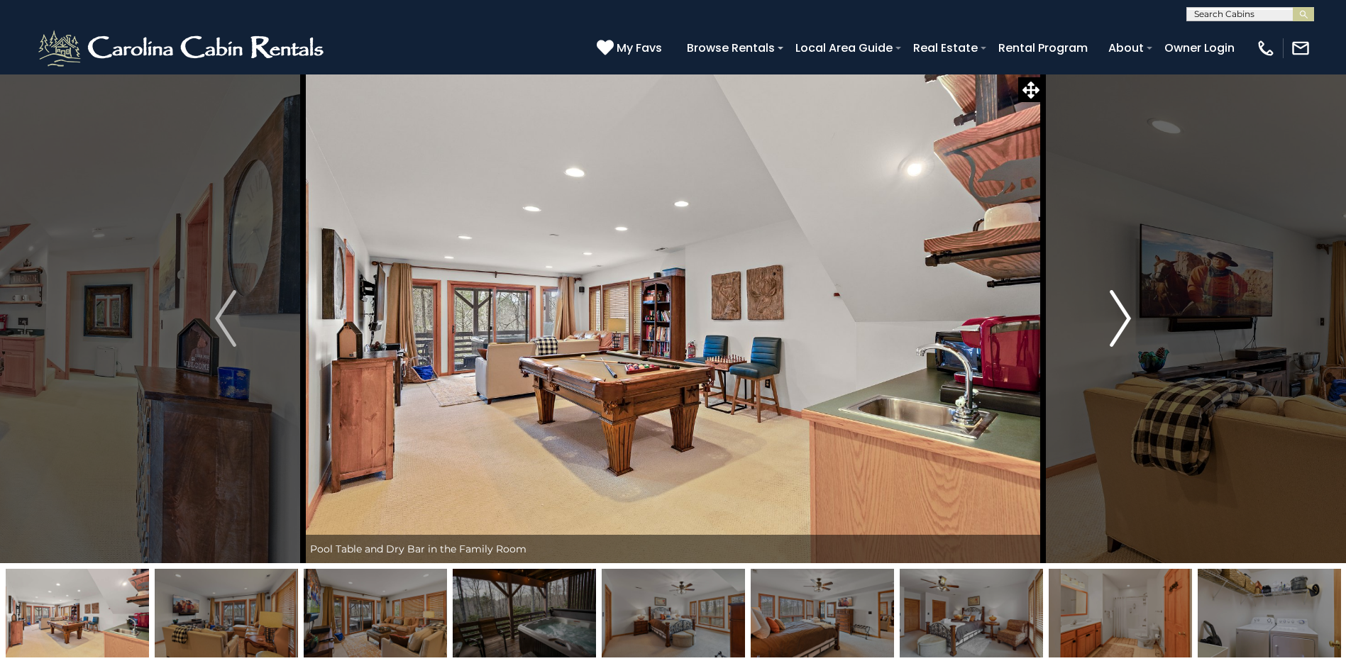
click at [1125, 315] on img "Next" at bounding box center [1120, 318] width 21 height 57
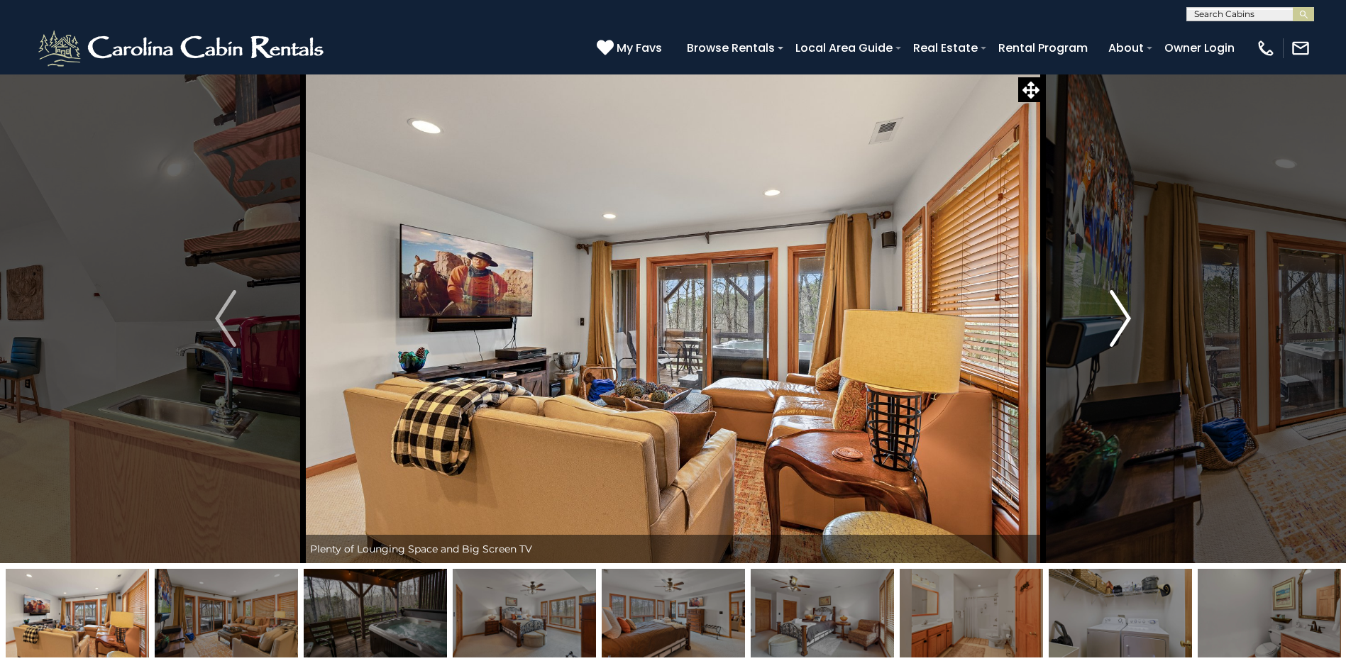
click at [1125, 315] on img "Next" at bounding box center [1120, 318] width 21 height 57
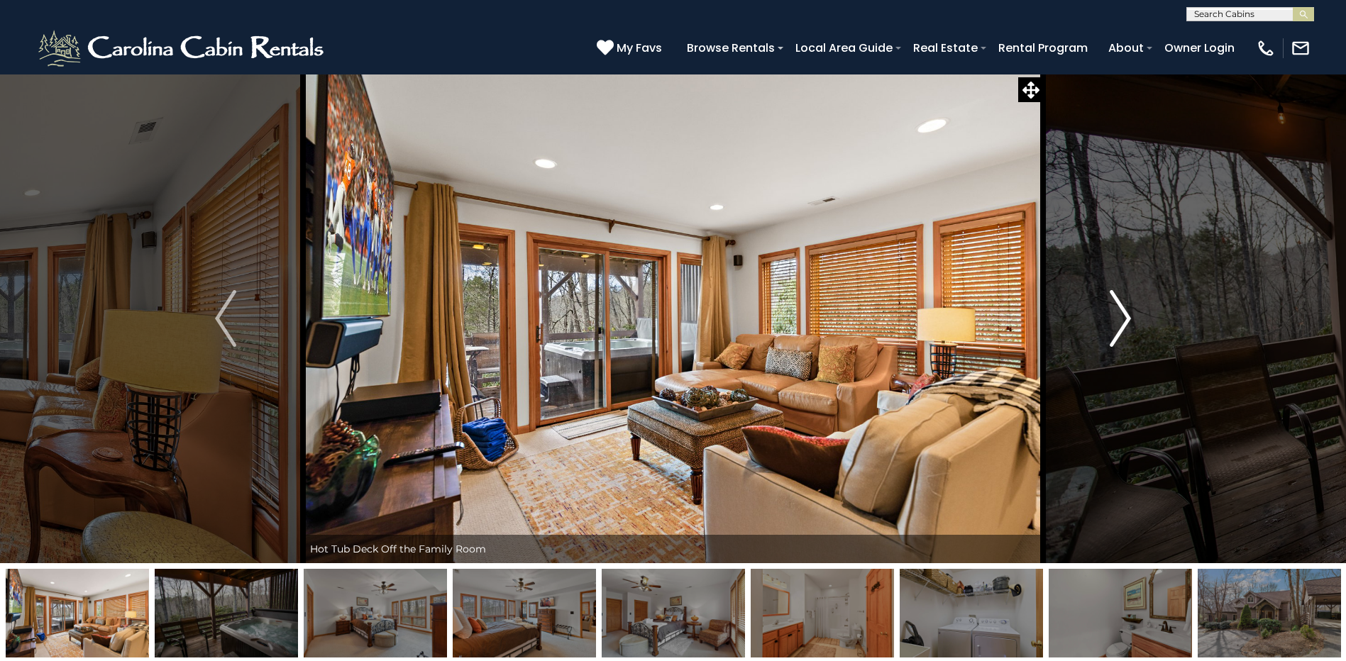
click at [1124, 308] on img "Next" at bounding box center [1120, 318] width 21 height 57
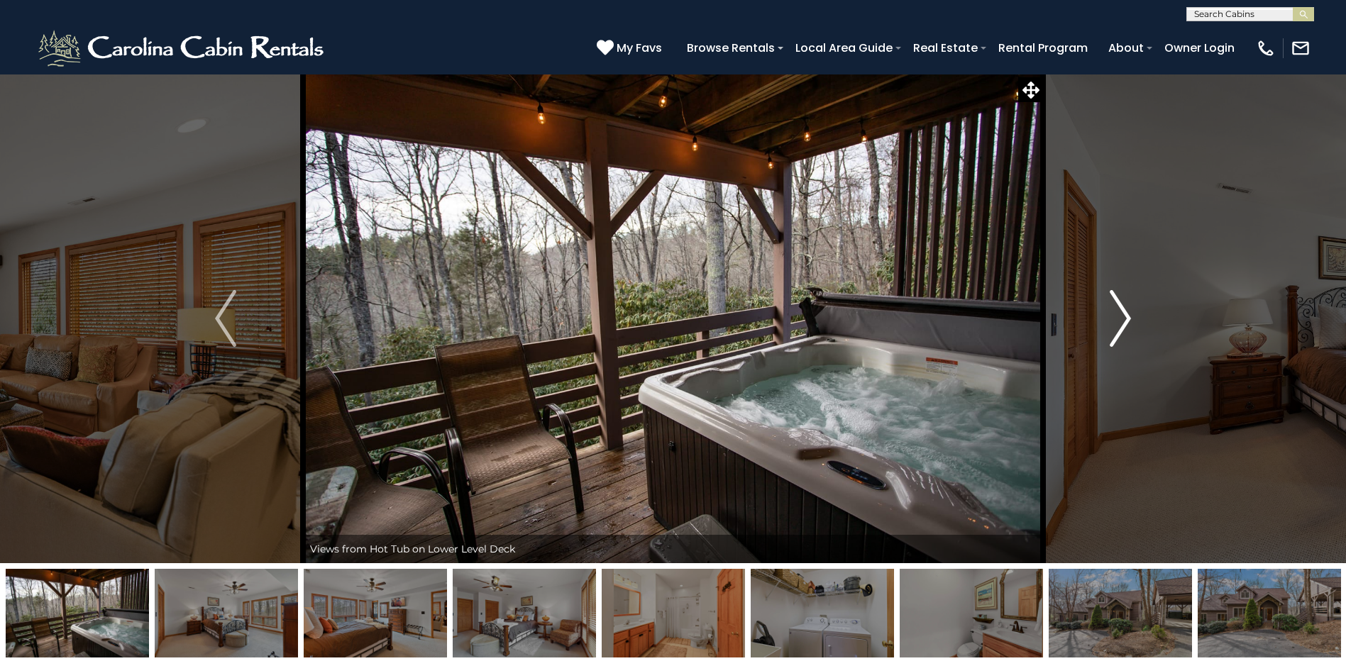
click at [1124, 308] on img "Next" at bounding box center [1120, 318] width 21 height 57
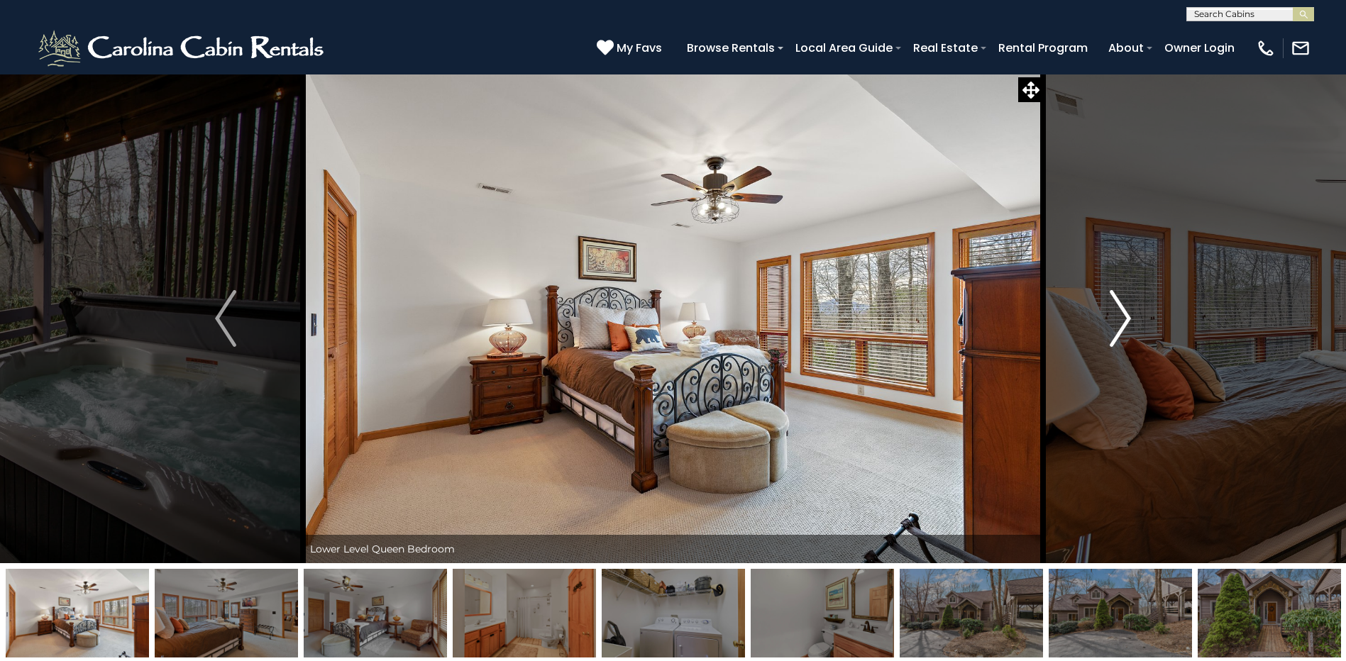
click at [1124, 308] on img "Next" at bounding box center [1120, 318] width 21 height 57
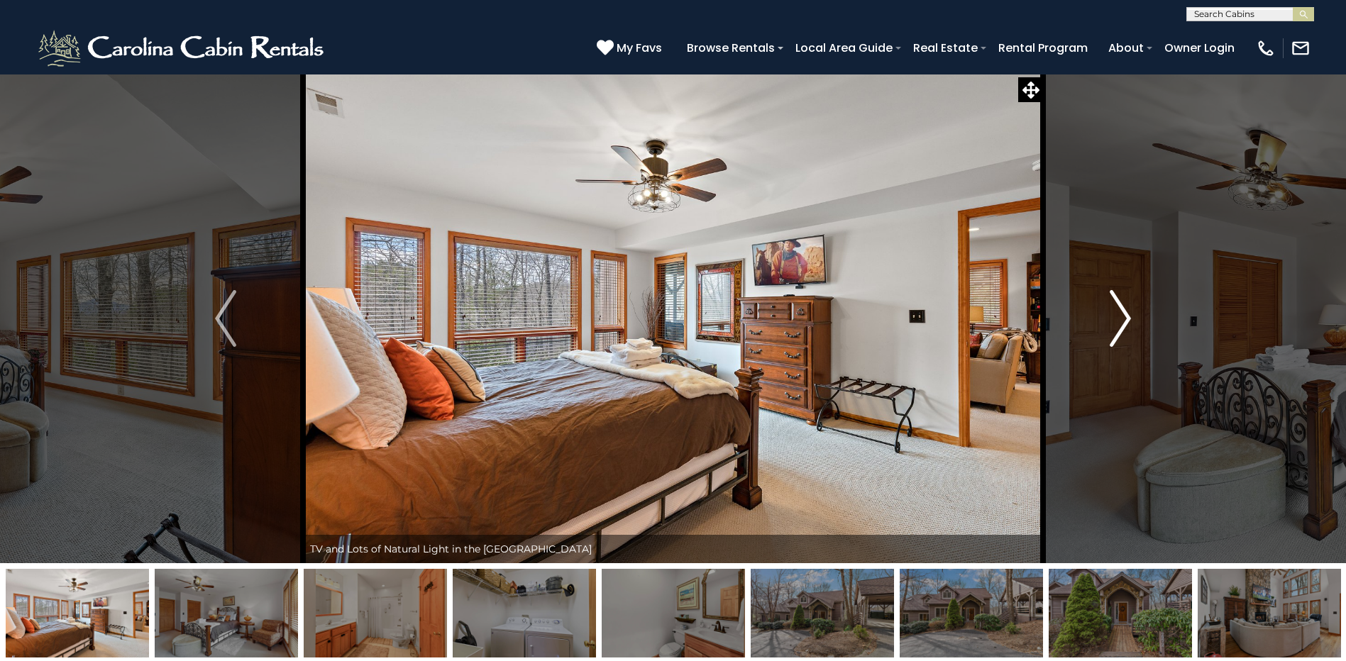
click at [1122, 312] on img "Next" at bounding box center [1120, 318] width 21 height 57
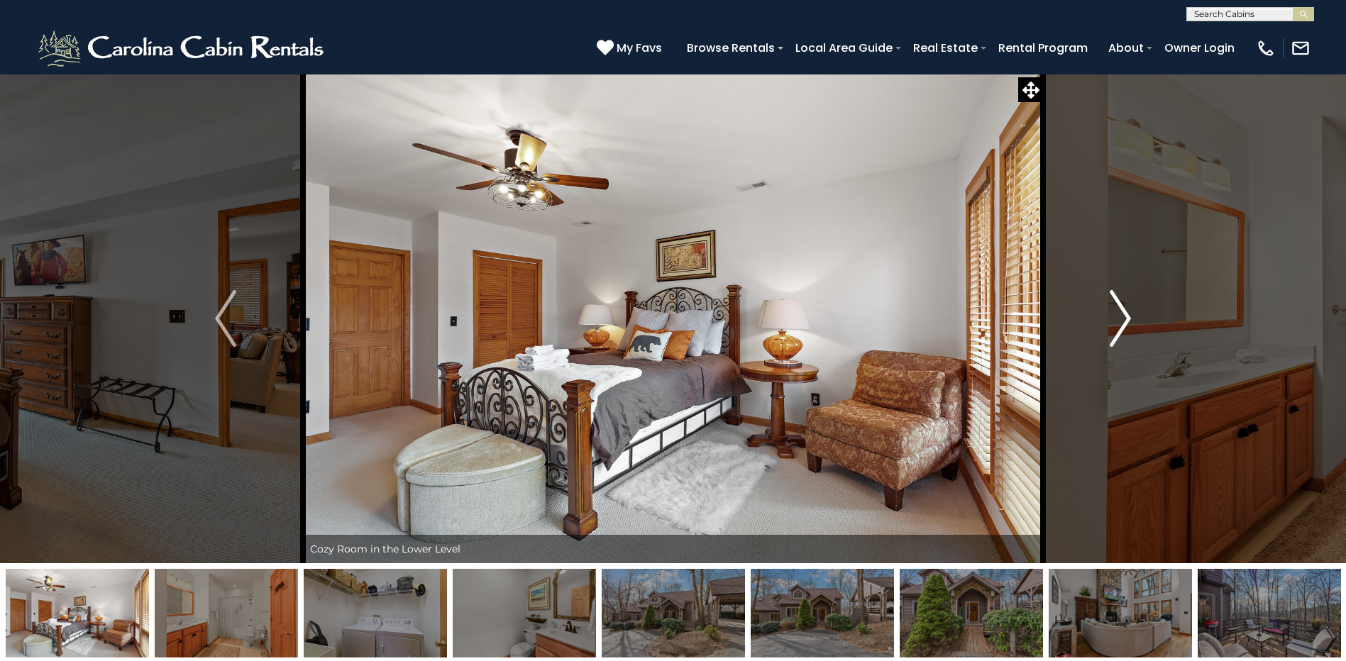
click at [1122, 312] on img "Next" at bounding box center [1120, 318] width 21 height 57
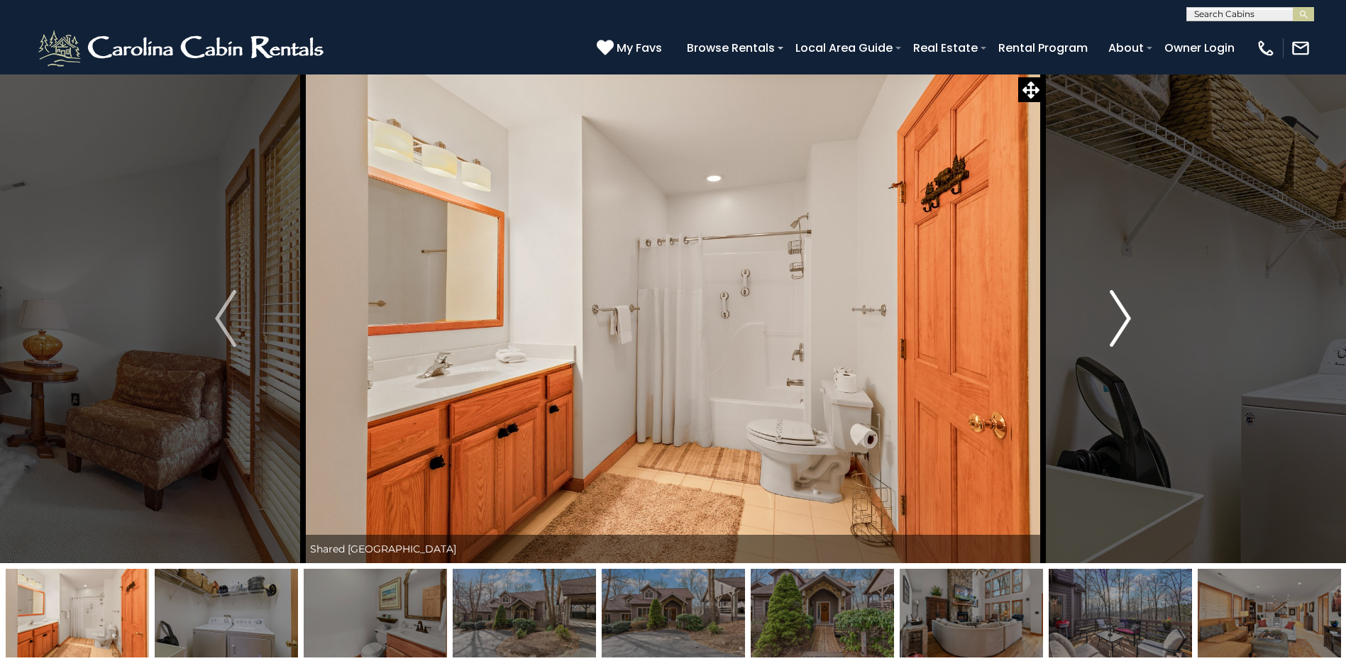
click at [1122, 312] on img "Next" at bounding box center [1120, 318] width 21 height 57
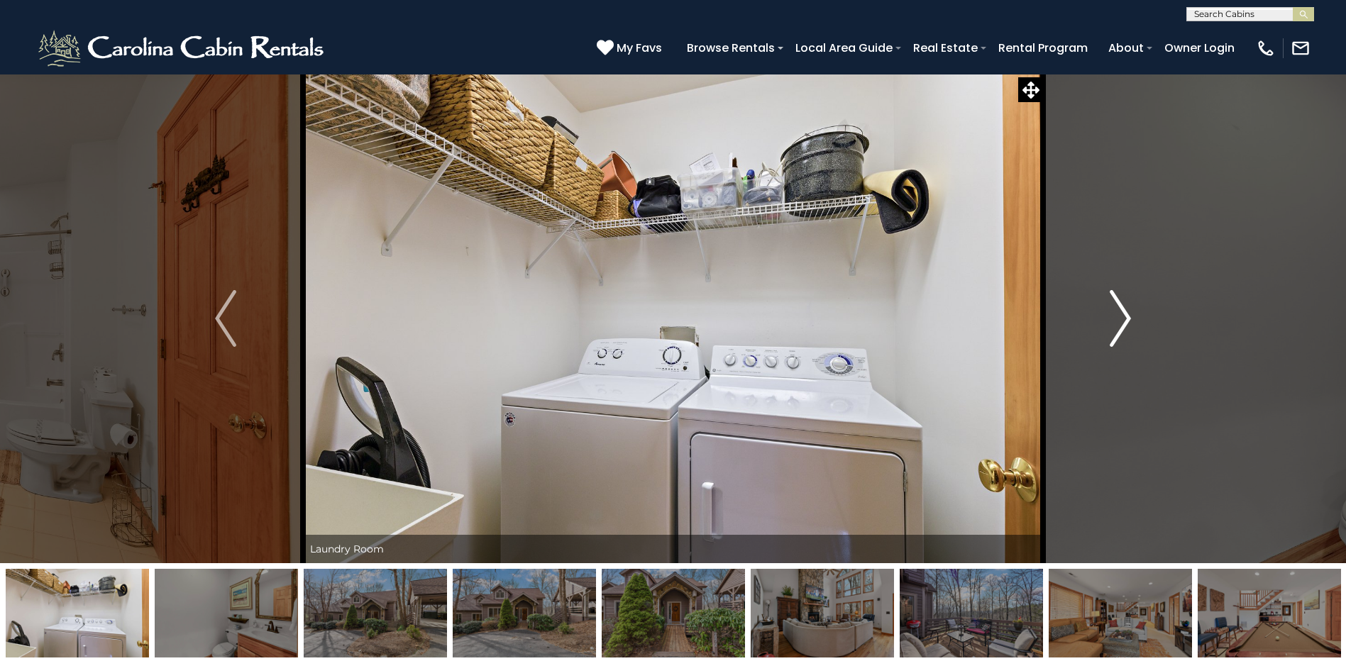
click at [1123, 311] on img "Next" at bounding box center [1120, 318] width 21 height 57
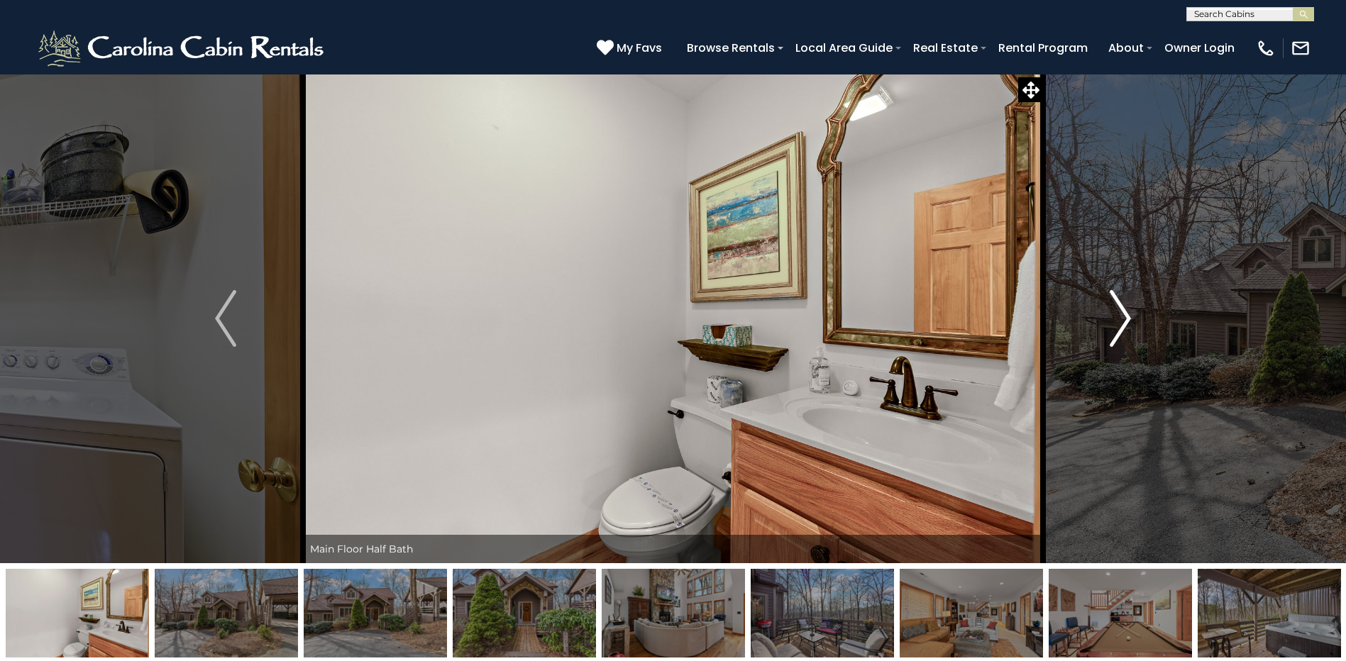
click at [1123, 311] on img "Next" at bounding box center [1120, 318] width 21 height 57
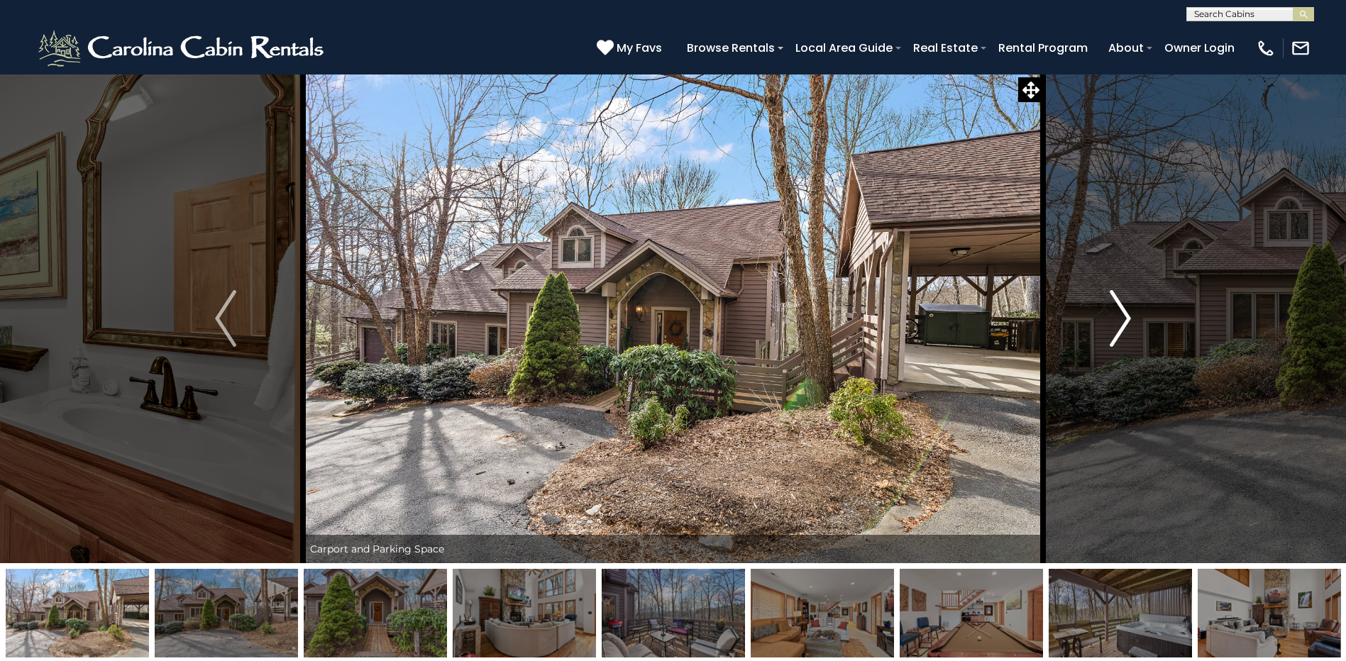
click at [1123, 311] on img "Next" at bounding box center [1120, 318] width 21 height 57
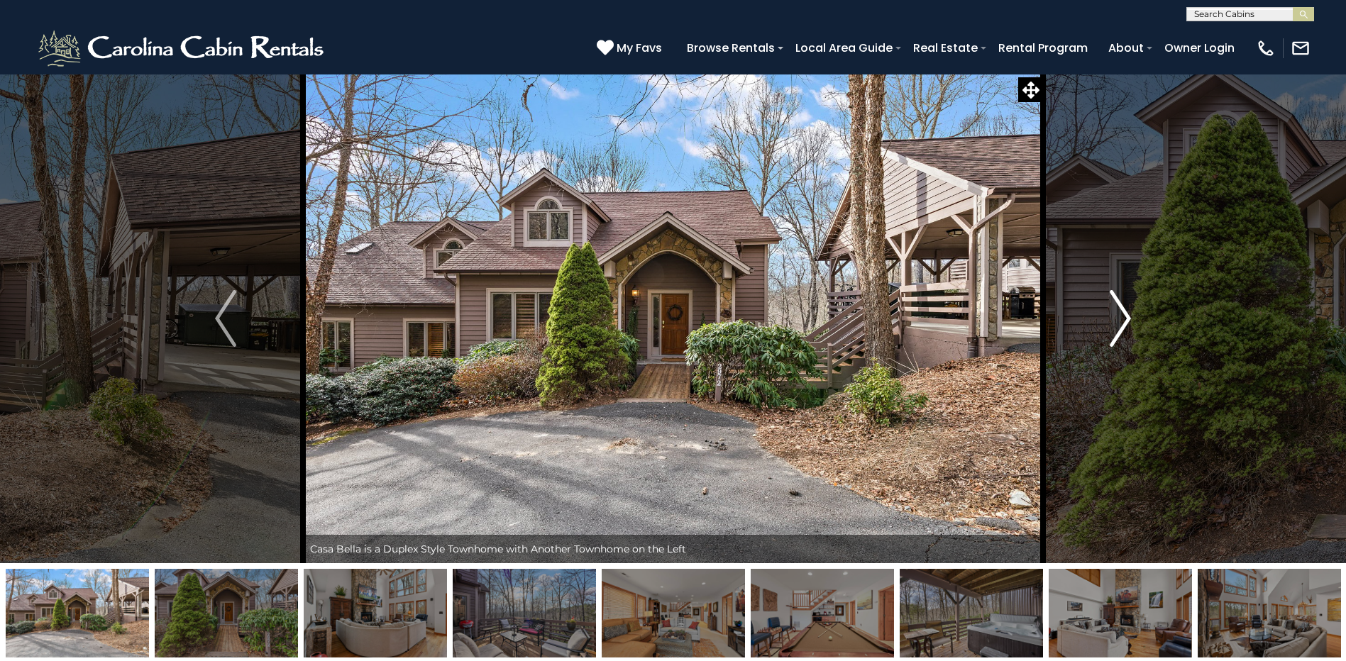
click at [1123, 311] on img "Next" at bounding box center [1120, 318] width 21 height 57
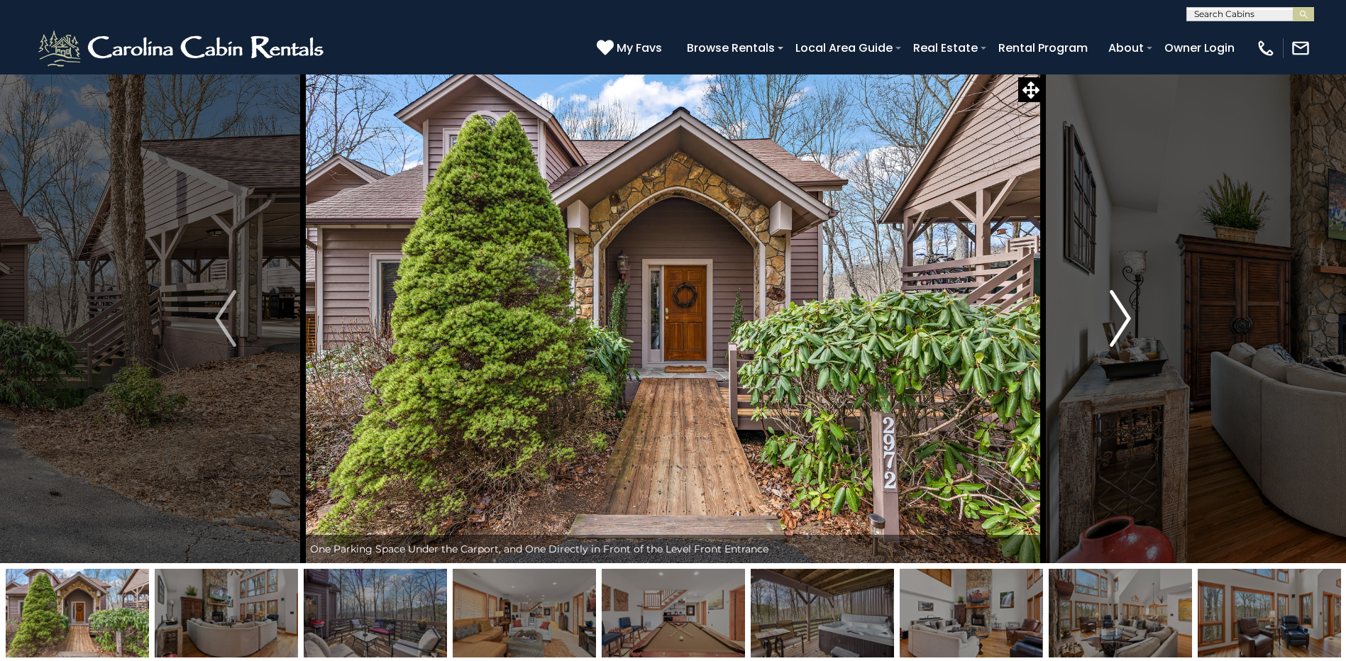
click at [1123, 311] on img "Next" at bounding box center [1120, 318] width 21 height 57
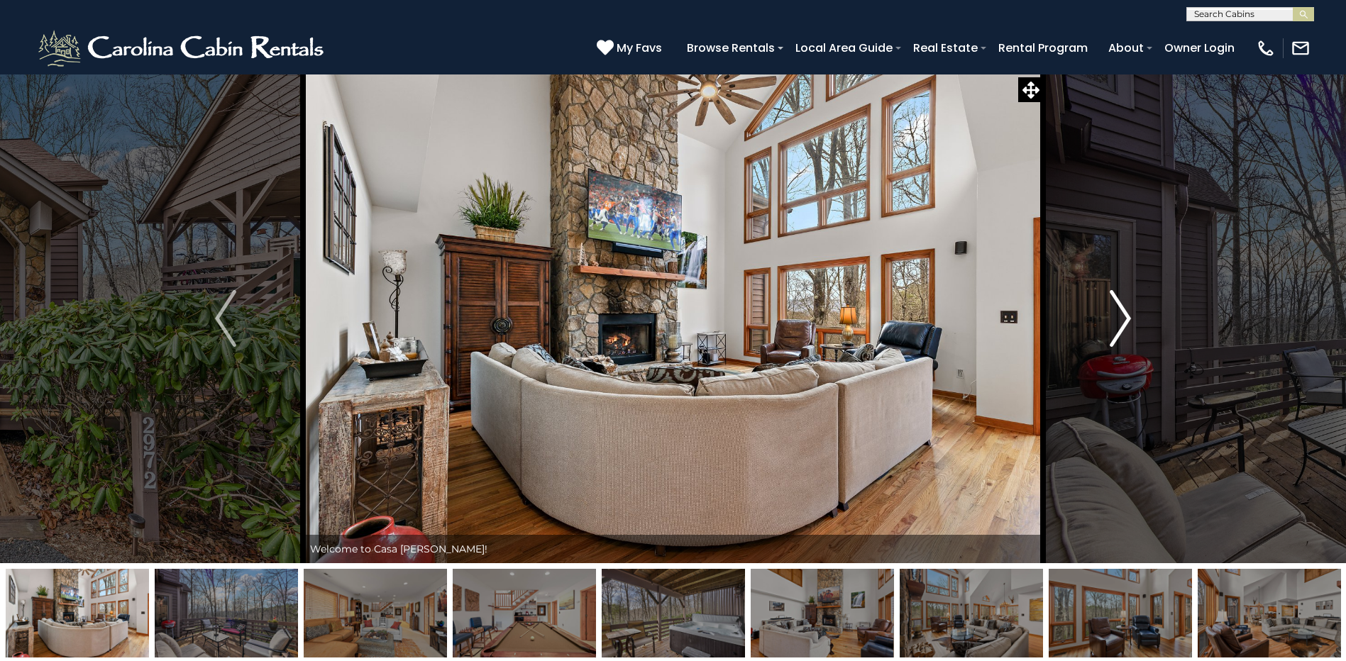
click at [1123, 311] on img "Next" at bounding box center [1120, 318] width 21 height 57
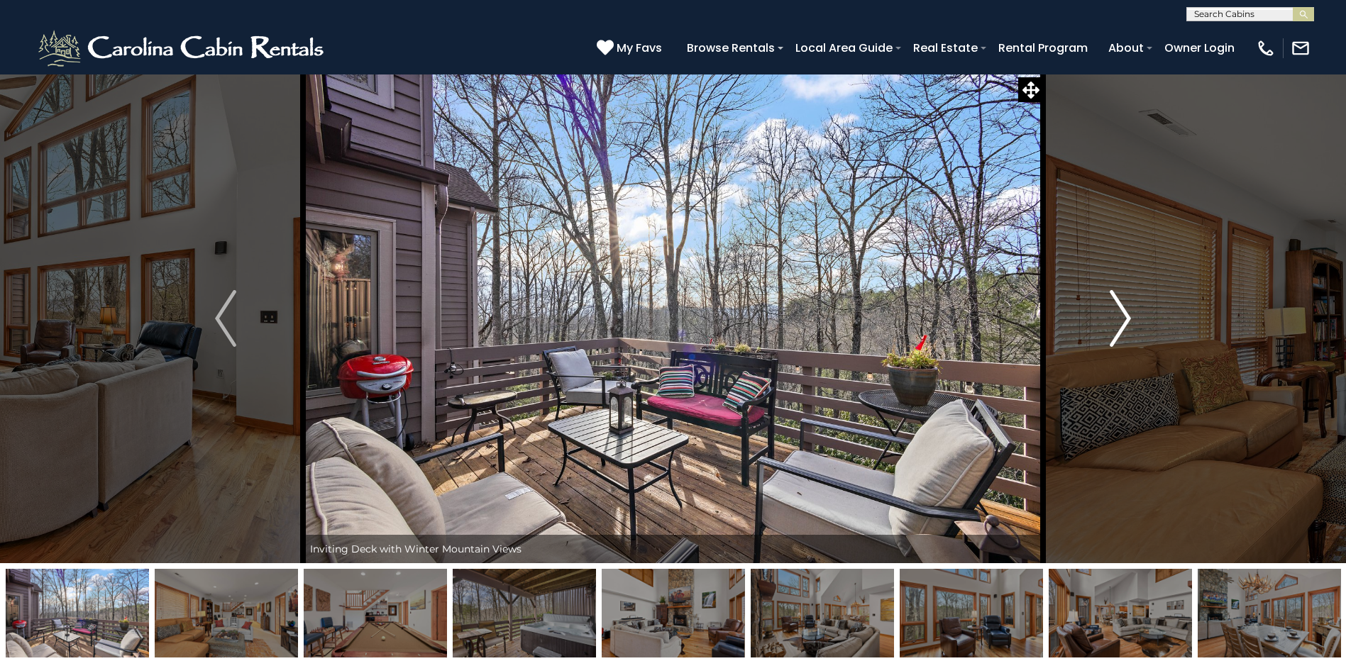
click at [1123, 311] on img "Next" at bounding box center [1120, 318] width 21 height 57
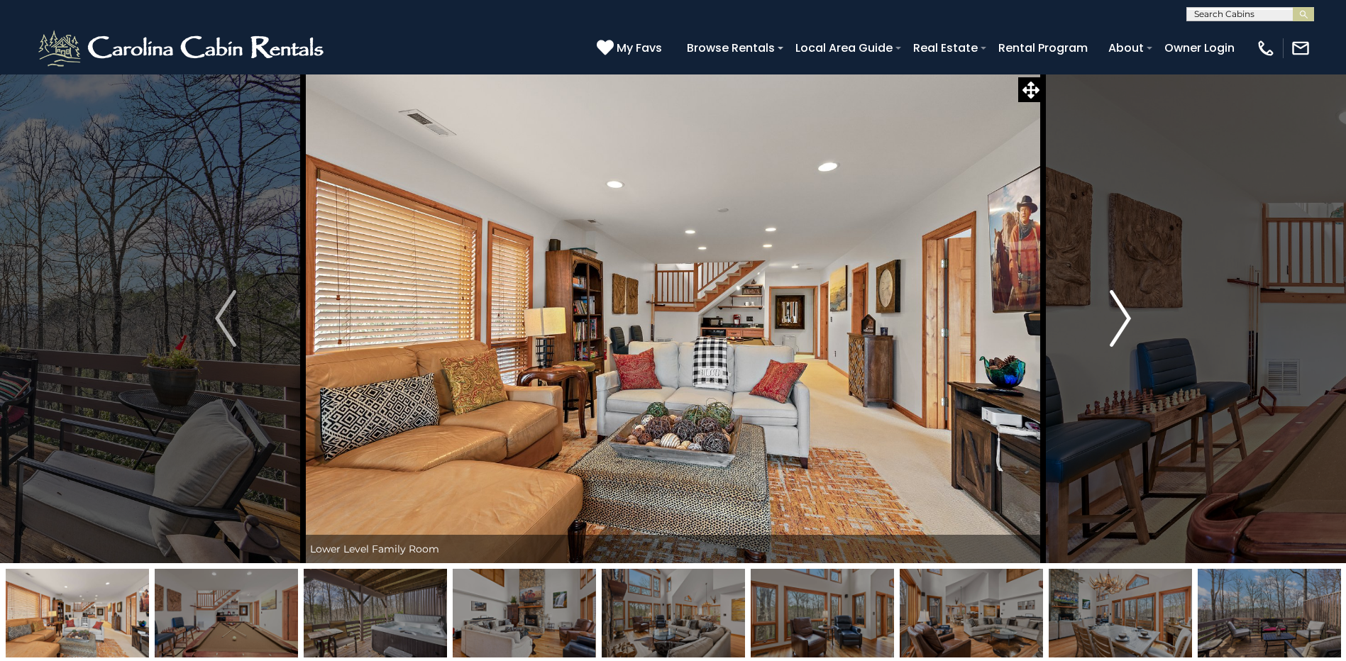
click at [1123, 311] on img "Next" at bounding box center [1120, 318] width 21 height 57
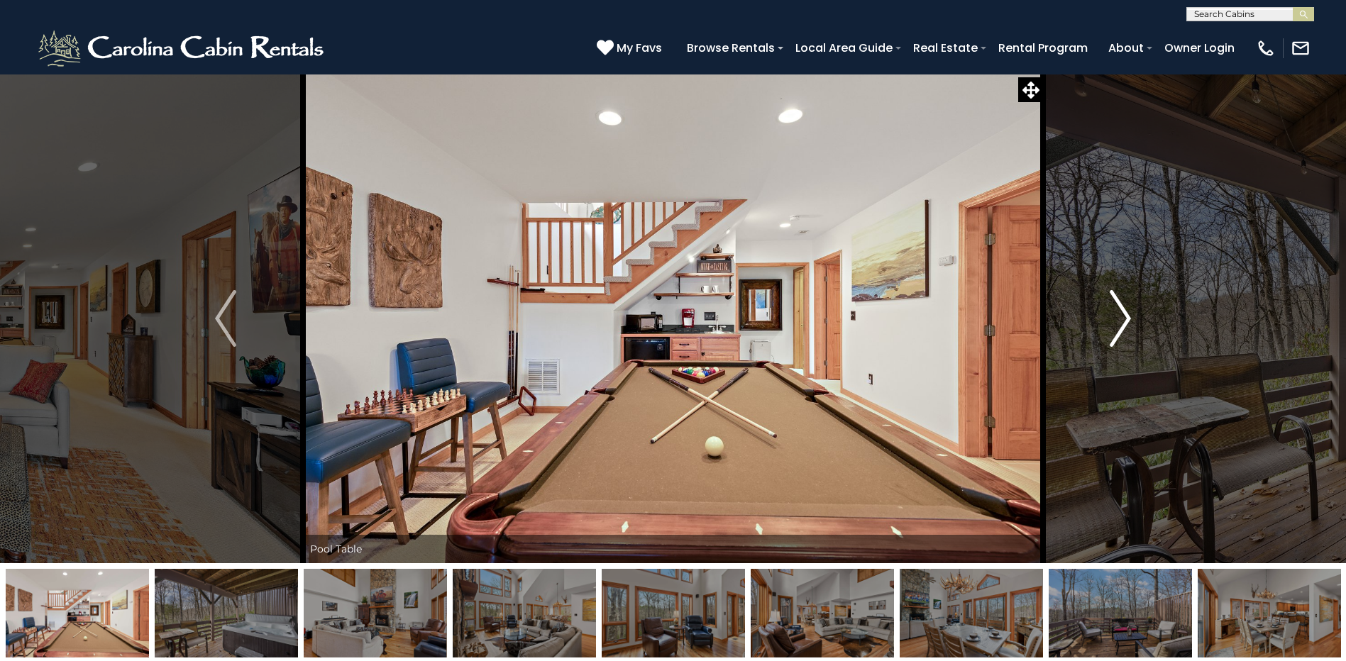
click at [1123, 311] on img "Next" at bounding box center [1120, 318] width 21 height 57
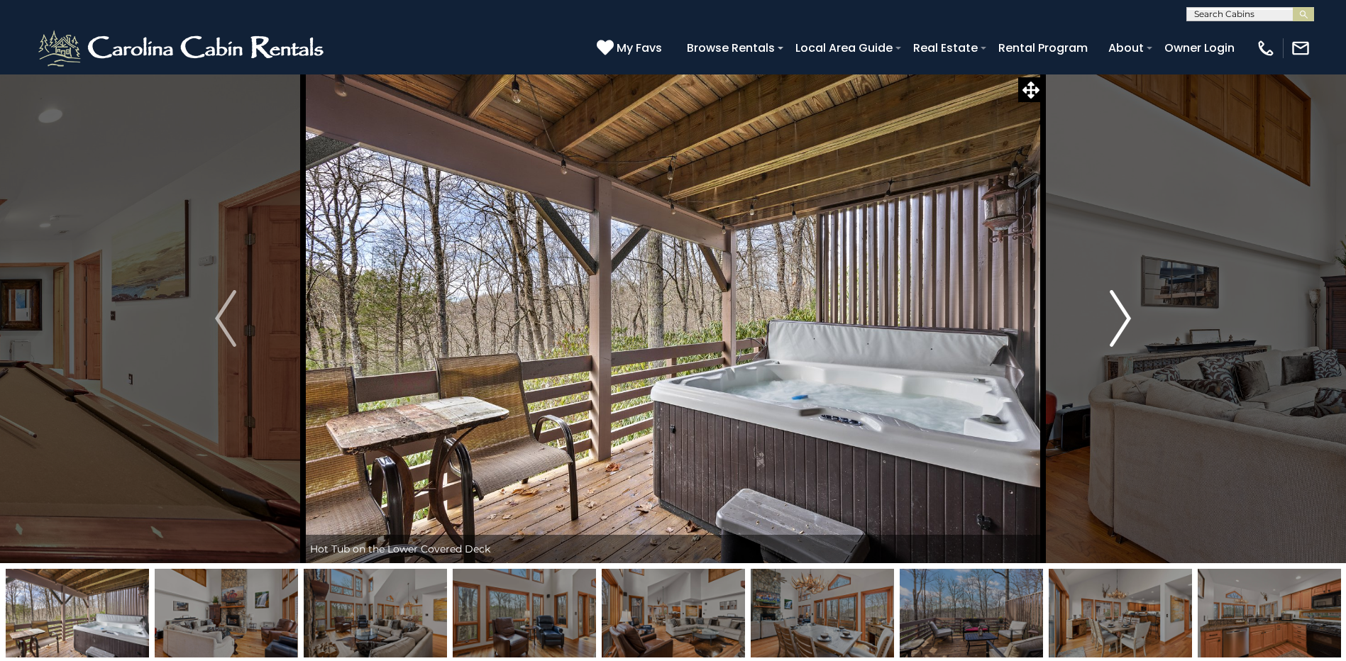
click at [1123, 311] on img "Next" at bounding box center [1120, 318] width 21 height 57
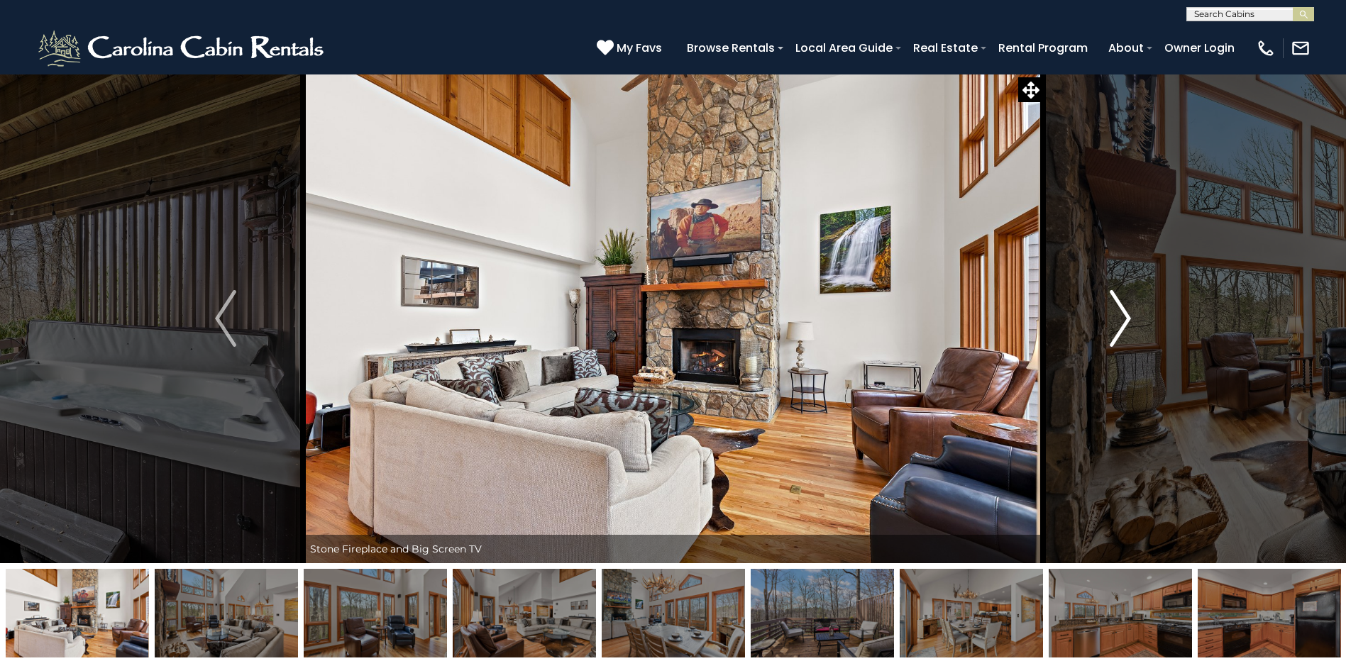
click at [1123, 311] on img "Next" at bounding box center [1120, 318] width 21 height 57
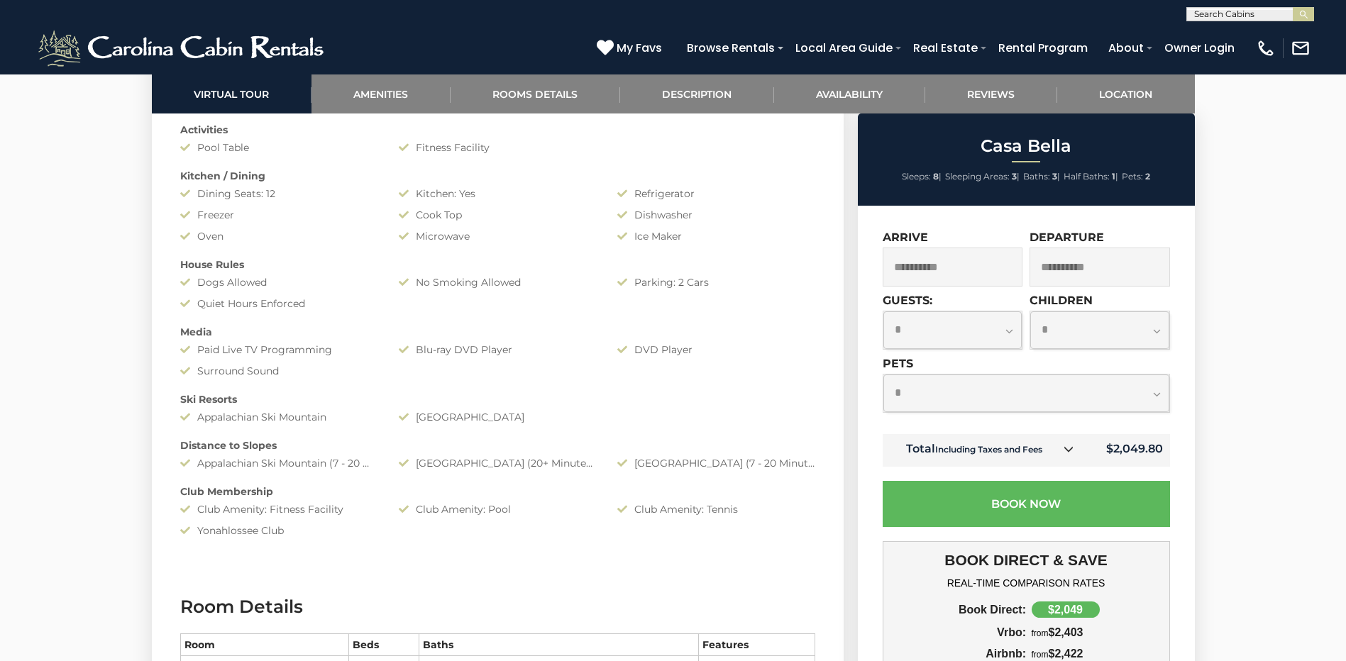
scroll to position [1277, 0]
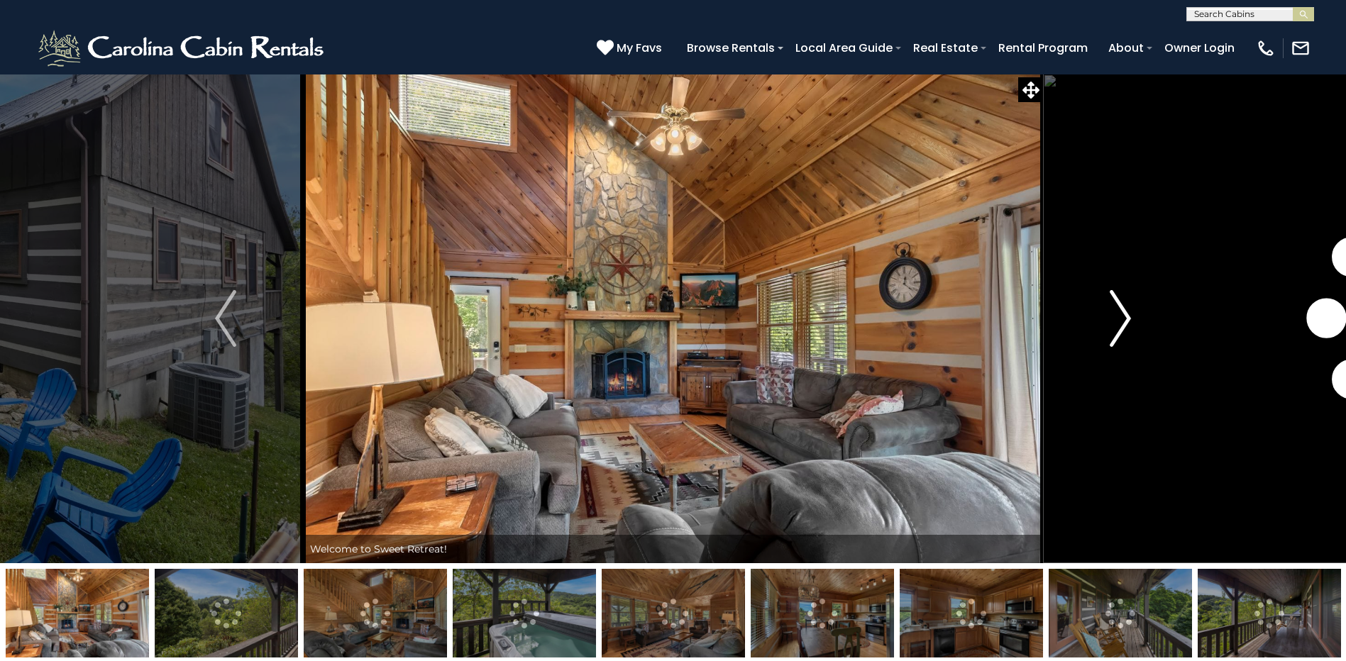
click at [1120, 312] on img "Next" at bounding box center [1120, 318] width 21 height 57
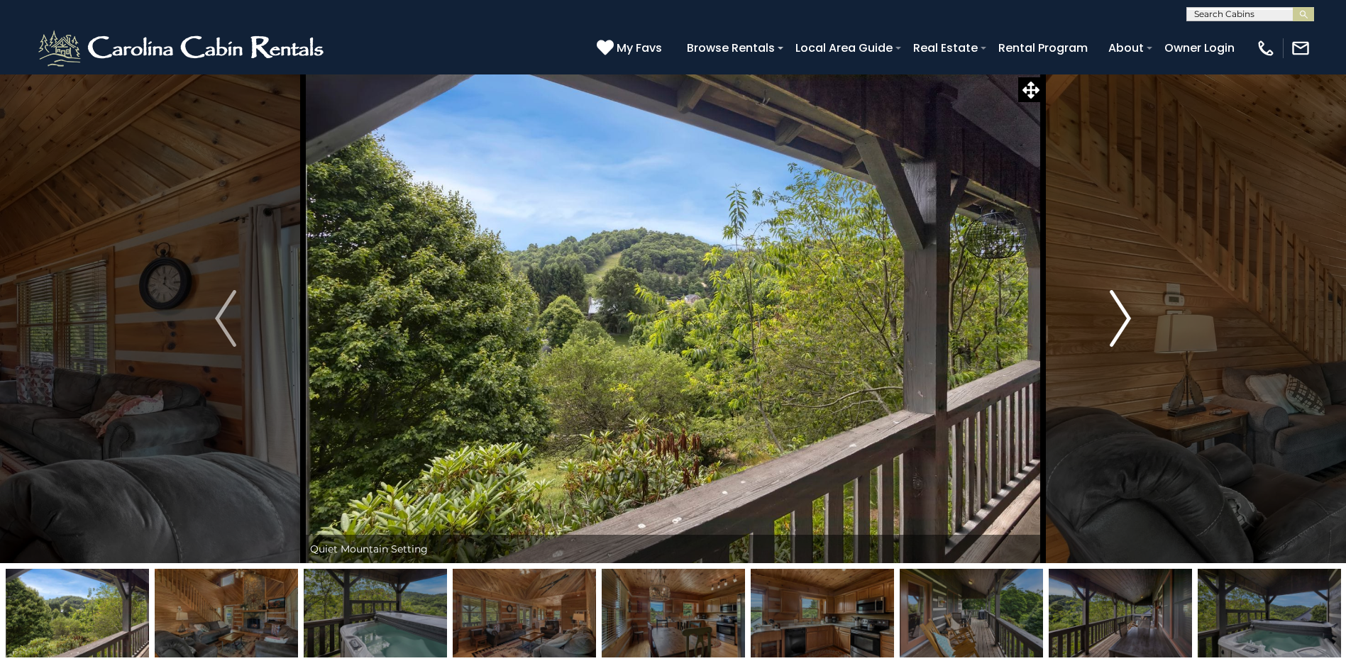
click at [1120, 312] on img "Next" at bounding box center [1120, 318] width 21 height 57
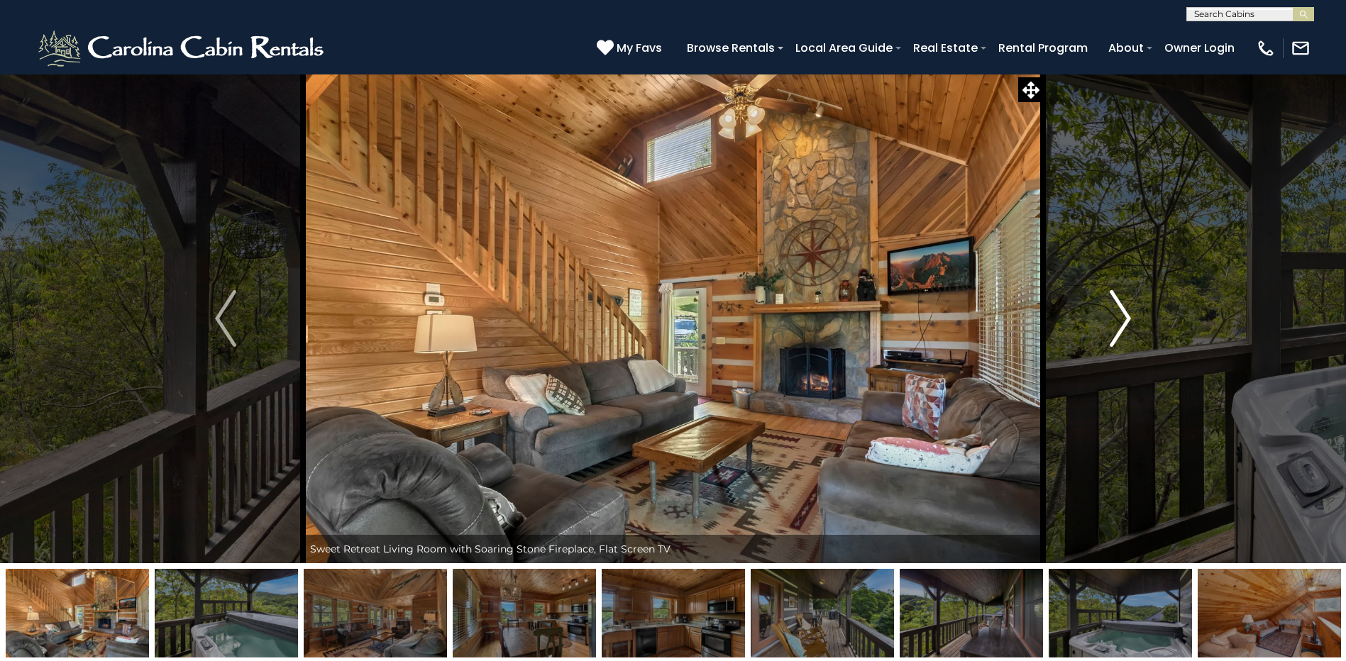
click at [1120, 312] on img "Next" at bounding box center [1120, 318] width 21 height 57
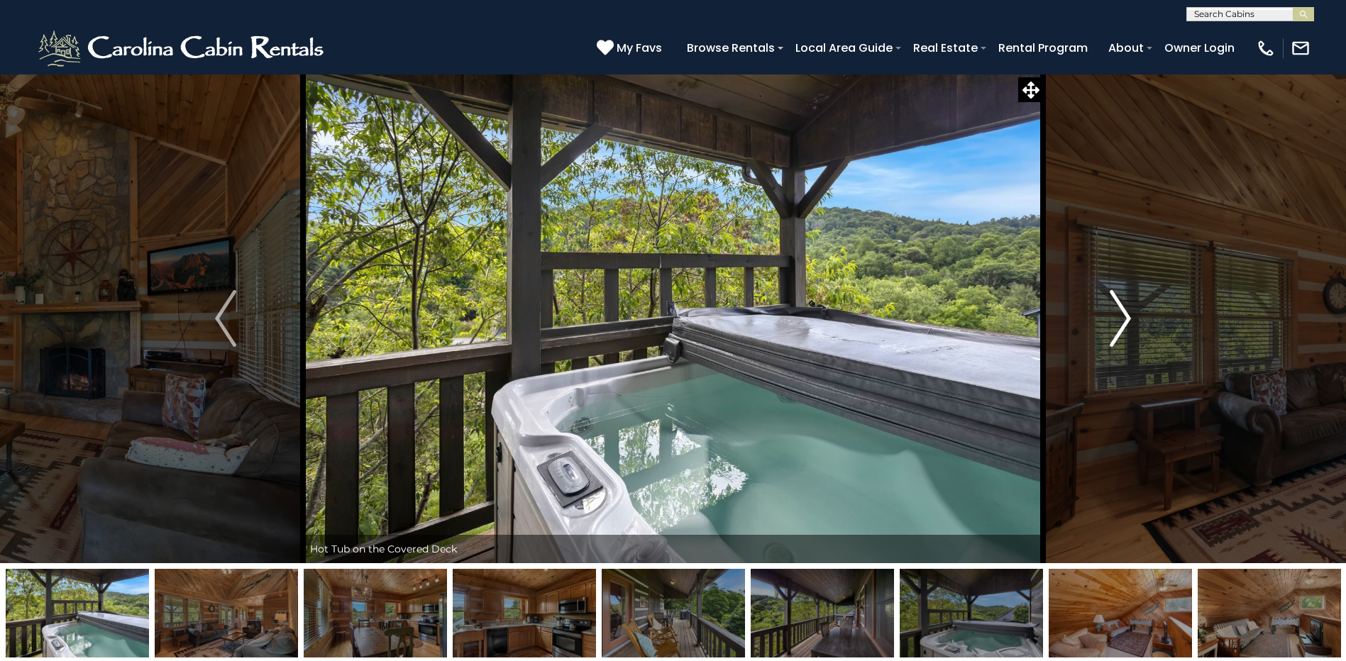
click at [1120, 312] on img "Next" at bounding box center [1120, 318] width 21 height 57
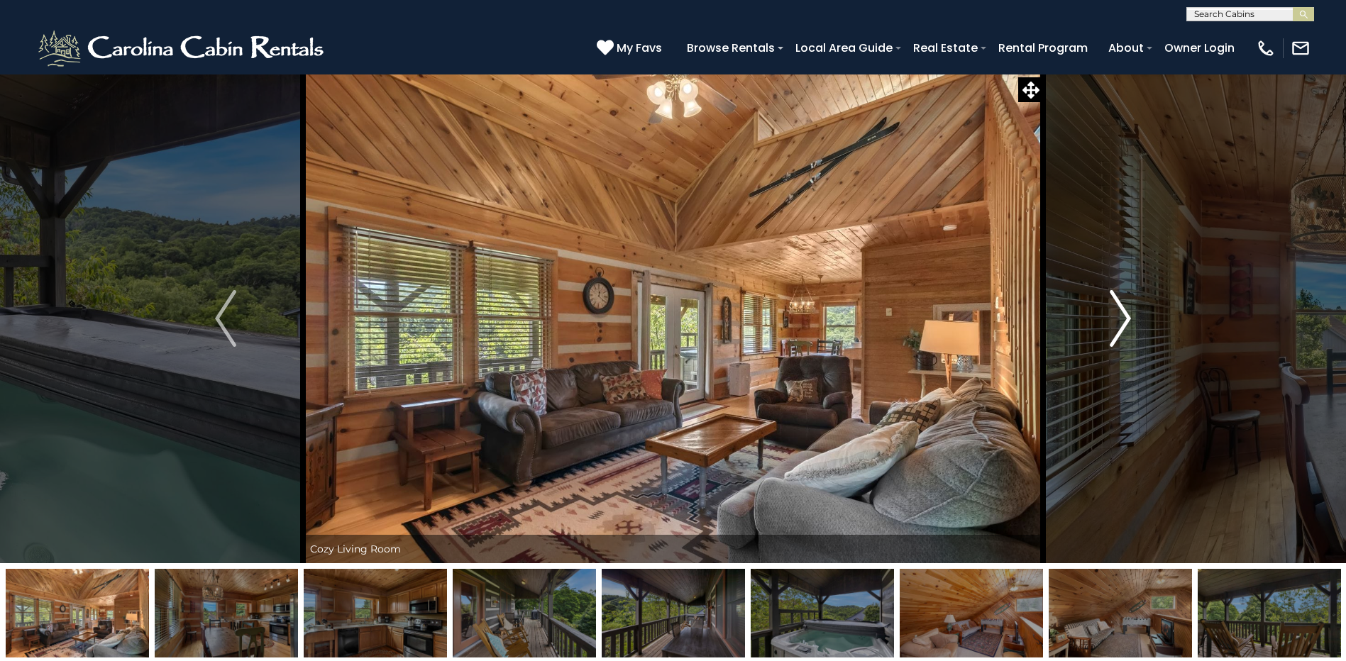
click at [1120, 312] on img "Next" at bounding box center [1120, 318] width 21 height 57
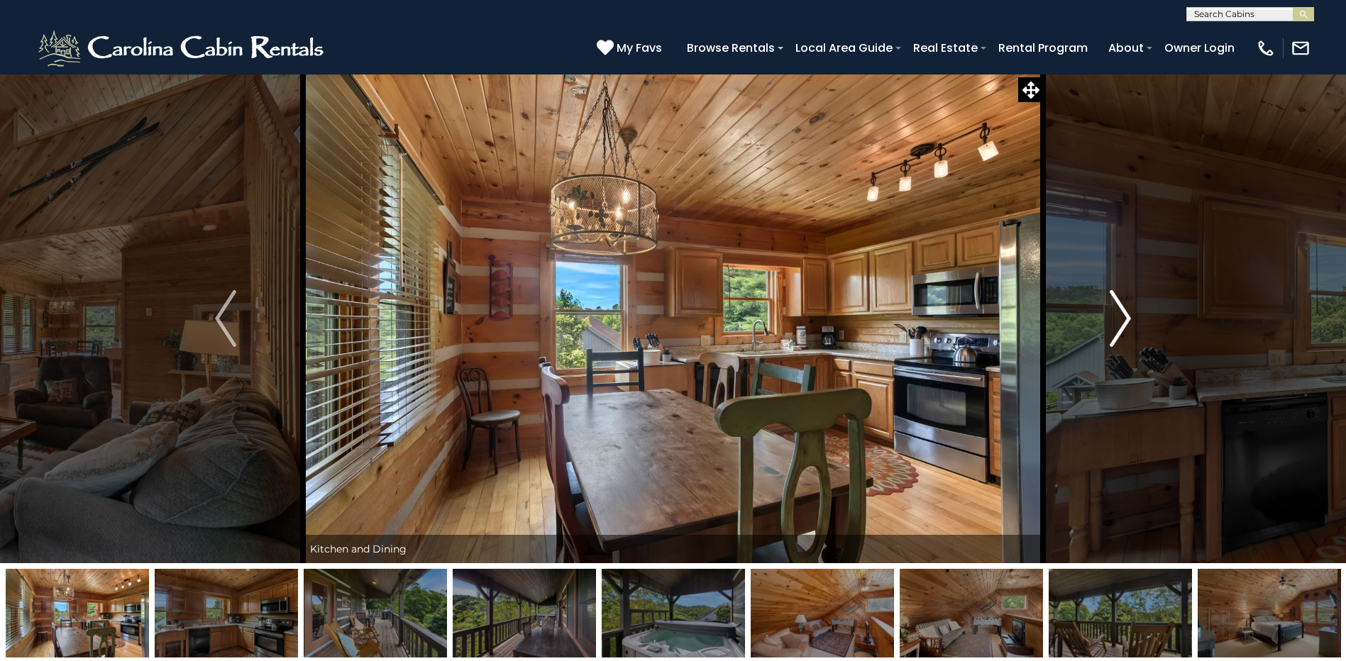
click at [1120, 312] on img "Next" at bounding box center [1120, 318] width 21 height 57
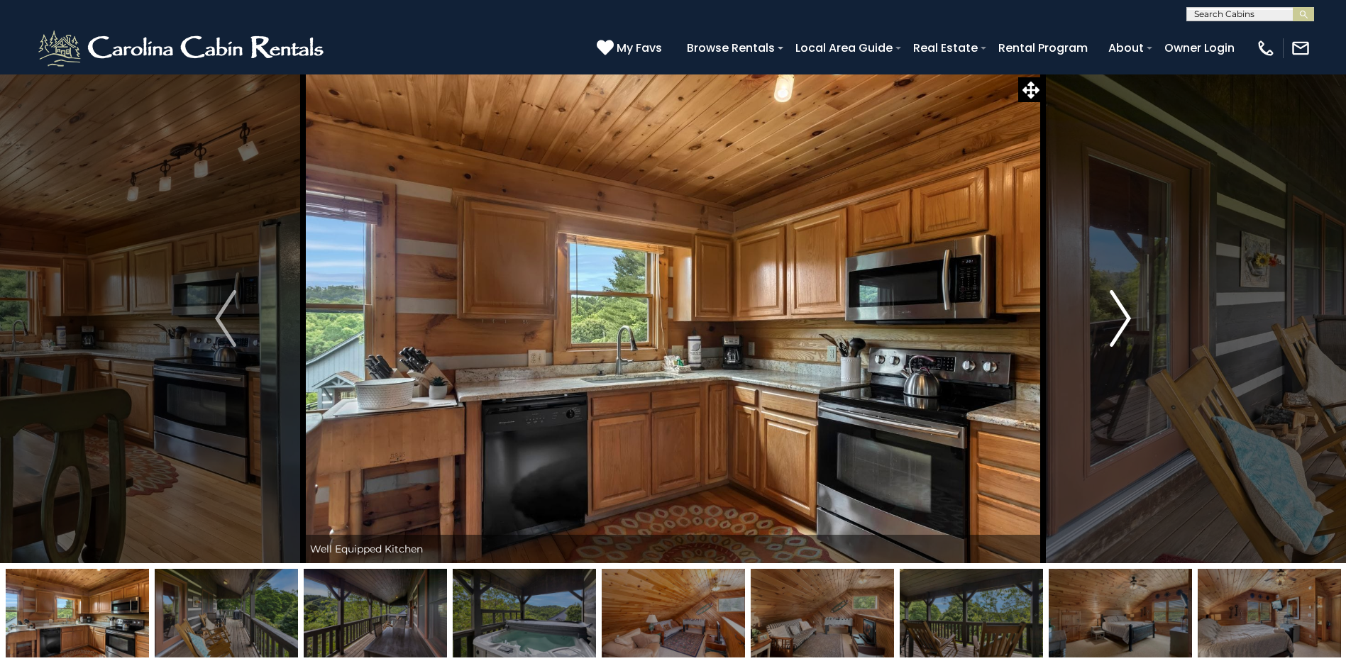
click at [1120, 312] on img "Next" at bounding box center [1120, 318] width 21 height 57
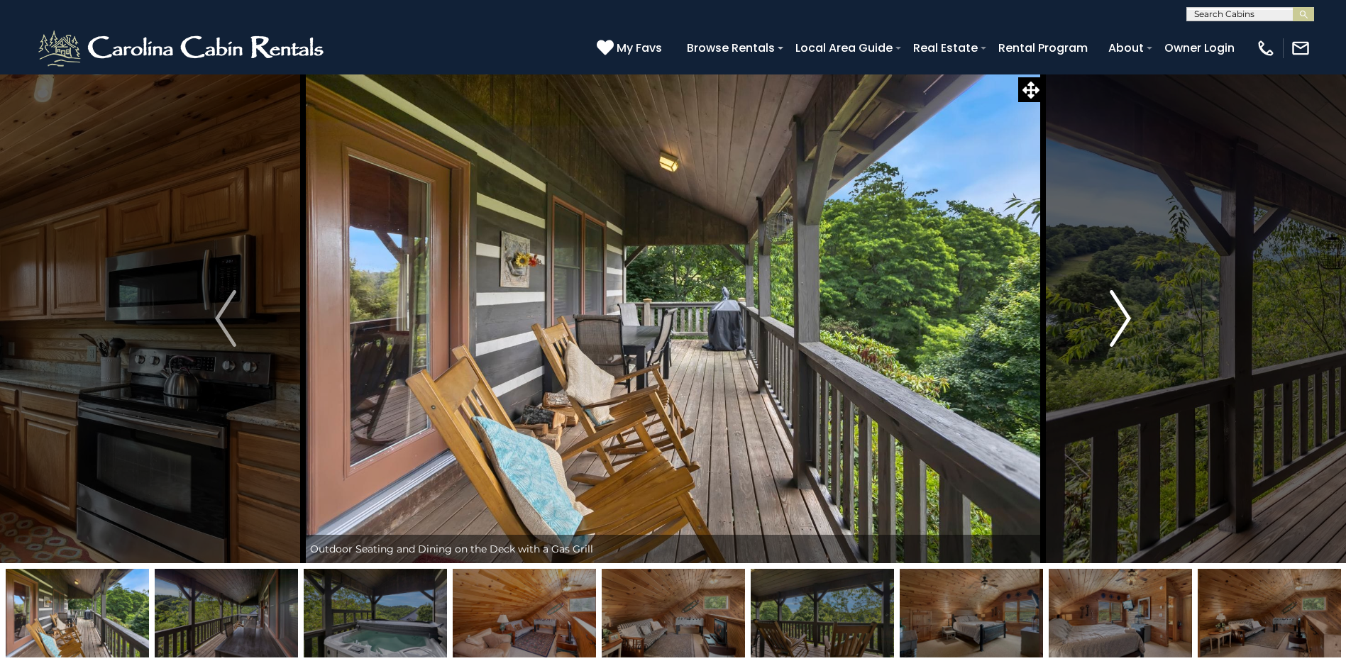
click at [1120, 312] on img "Next" at bounding box center [1120, 318] width 21 height 57
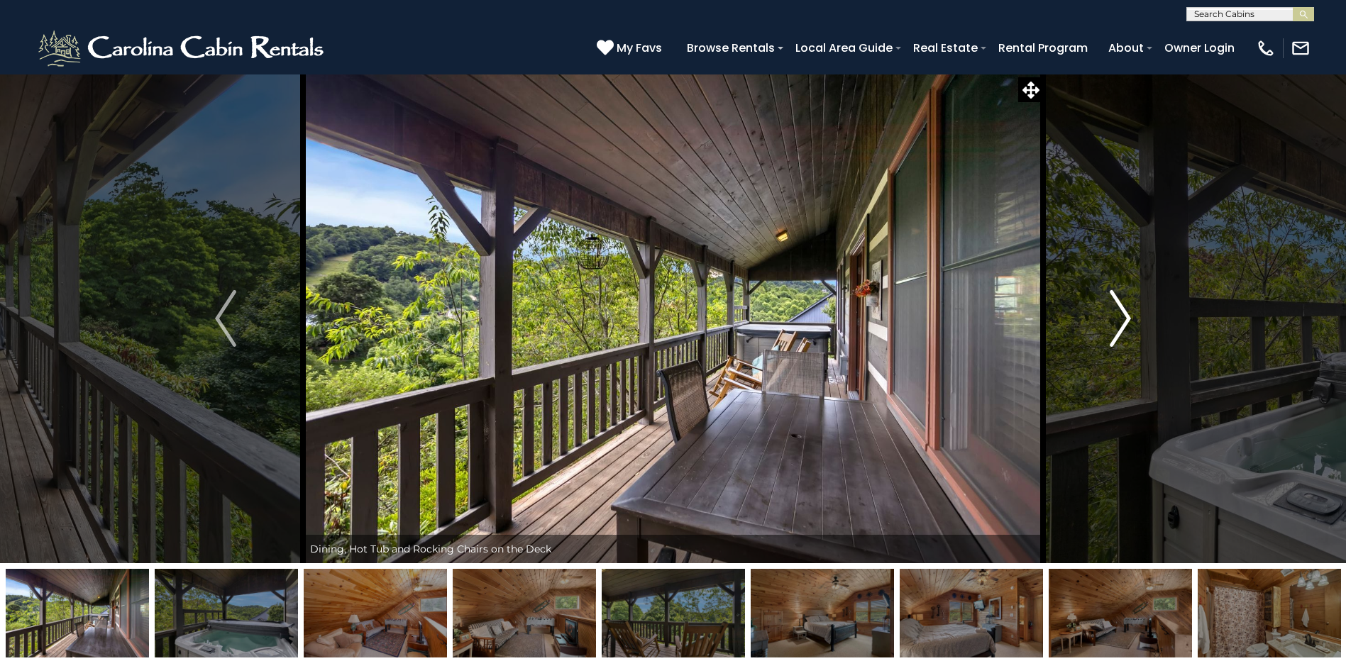
click at [1120, 312] on img "Next" at bounding box center [1120, 318] width 21 height 57
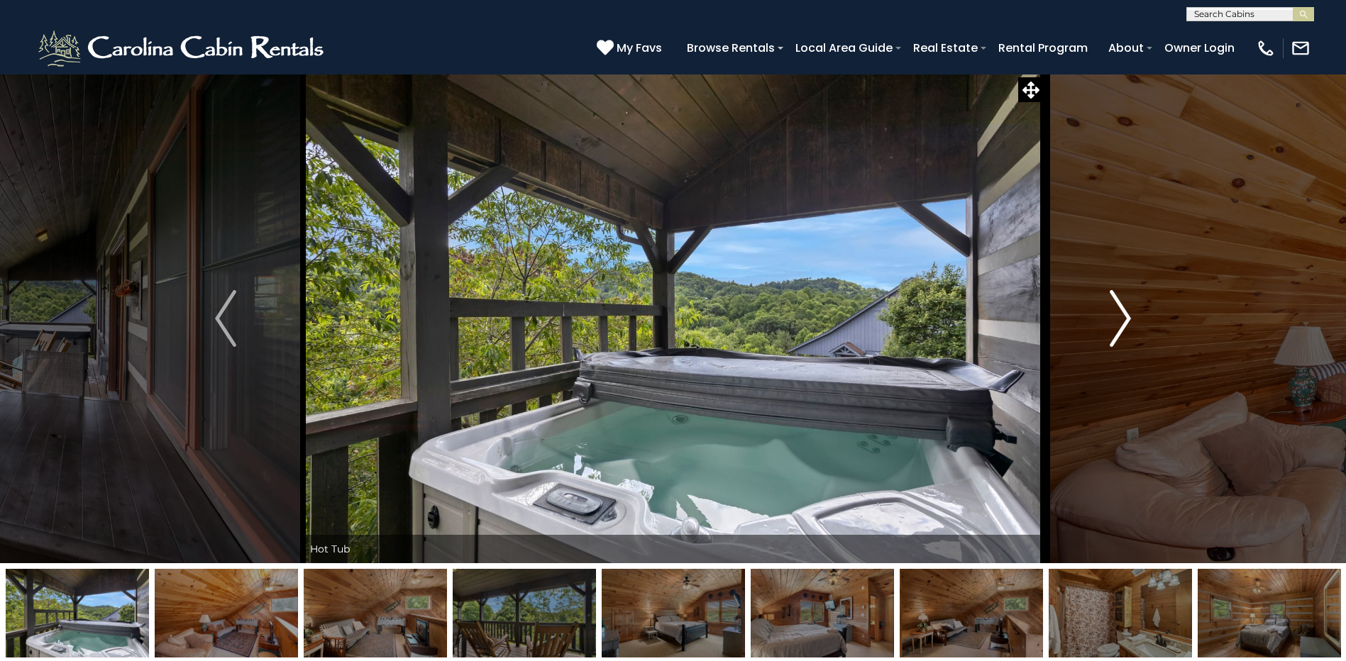
click at [1120, 312] on img "Next" at bounding box center [1120, 318] width 21 height 57
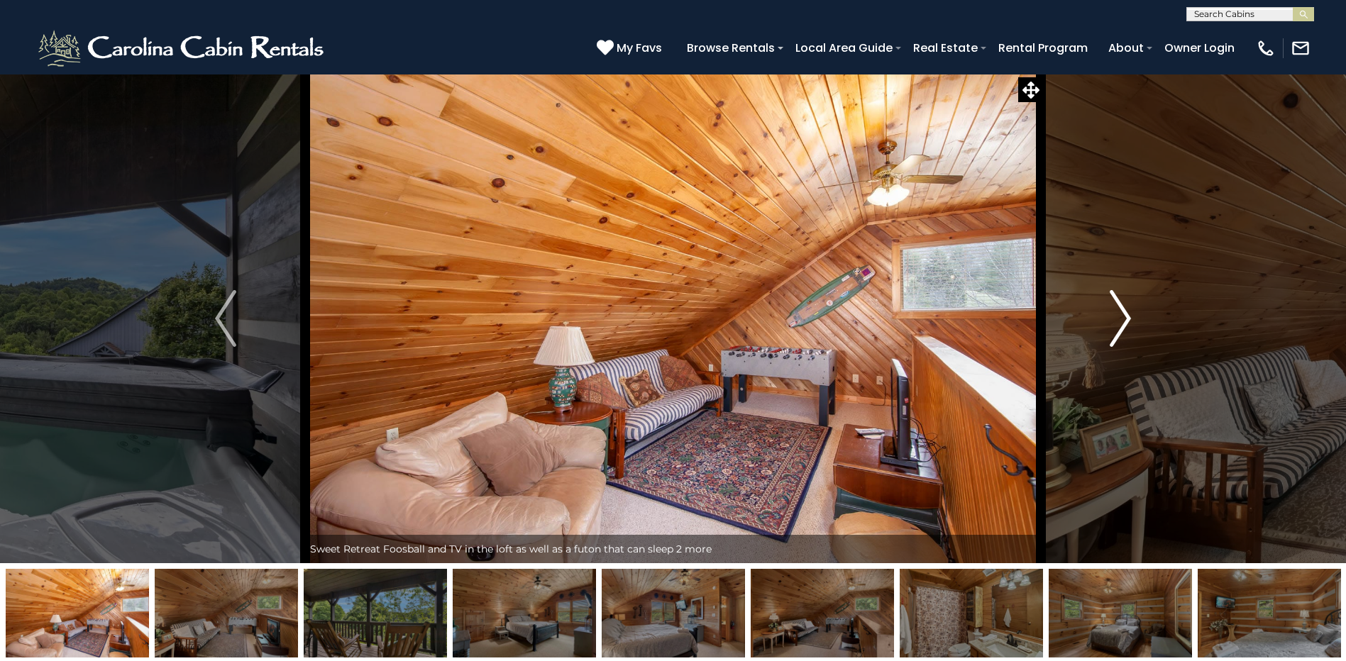
click at [1120, 312] on img "Next" at bounding box center [1120, 318] width 21 height 57
